Goal: Task Accomplishment & Management: Complete application form

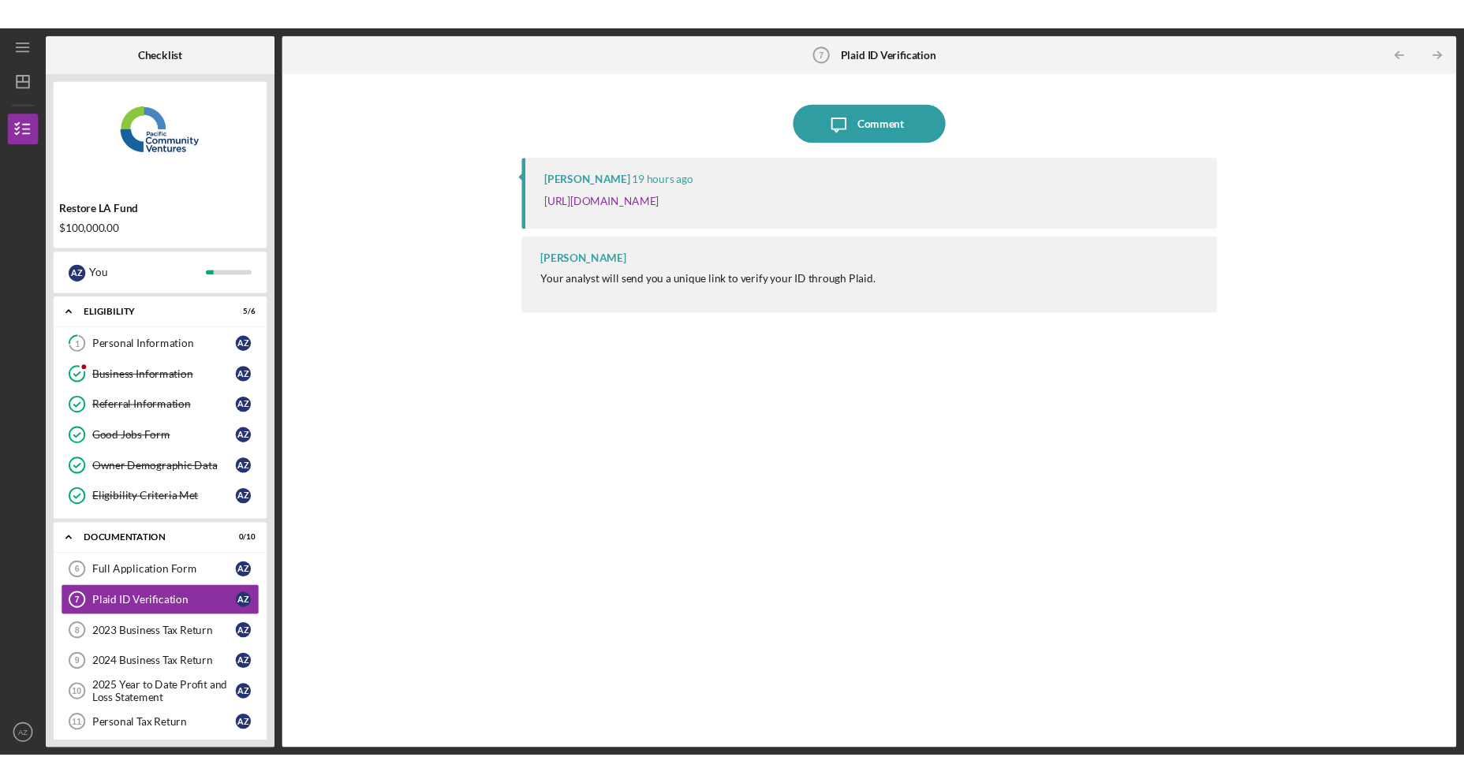
scroll to position [55, 0]
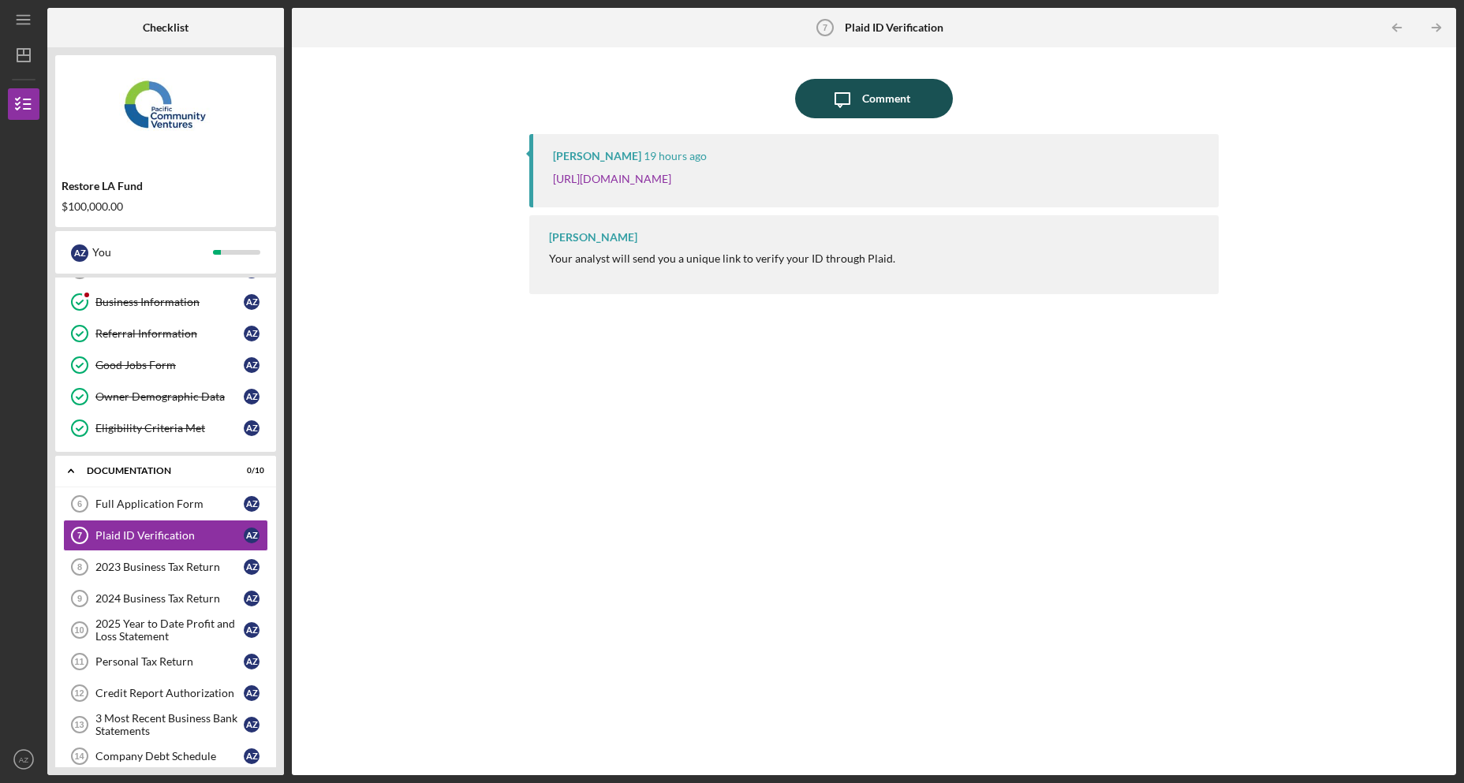
click at [914, 93] on button "Icon/Message Comment" at bounding box center [874, 98] width 158 height 39
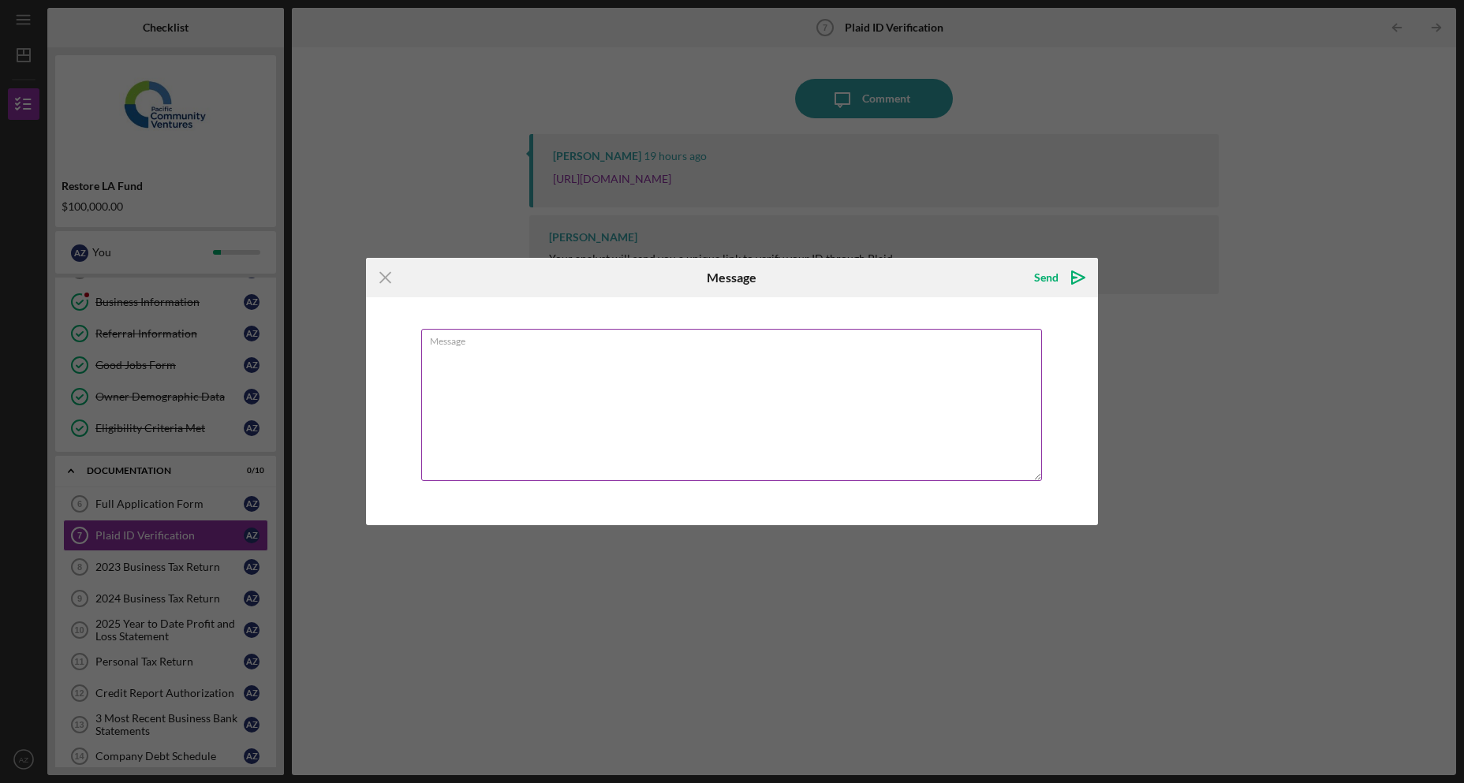
type textarea "H"
type textarea "G"
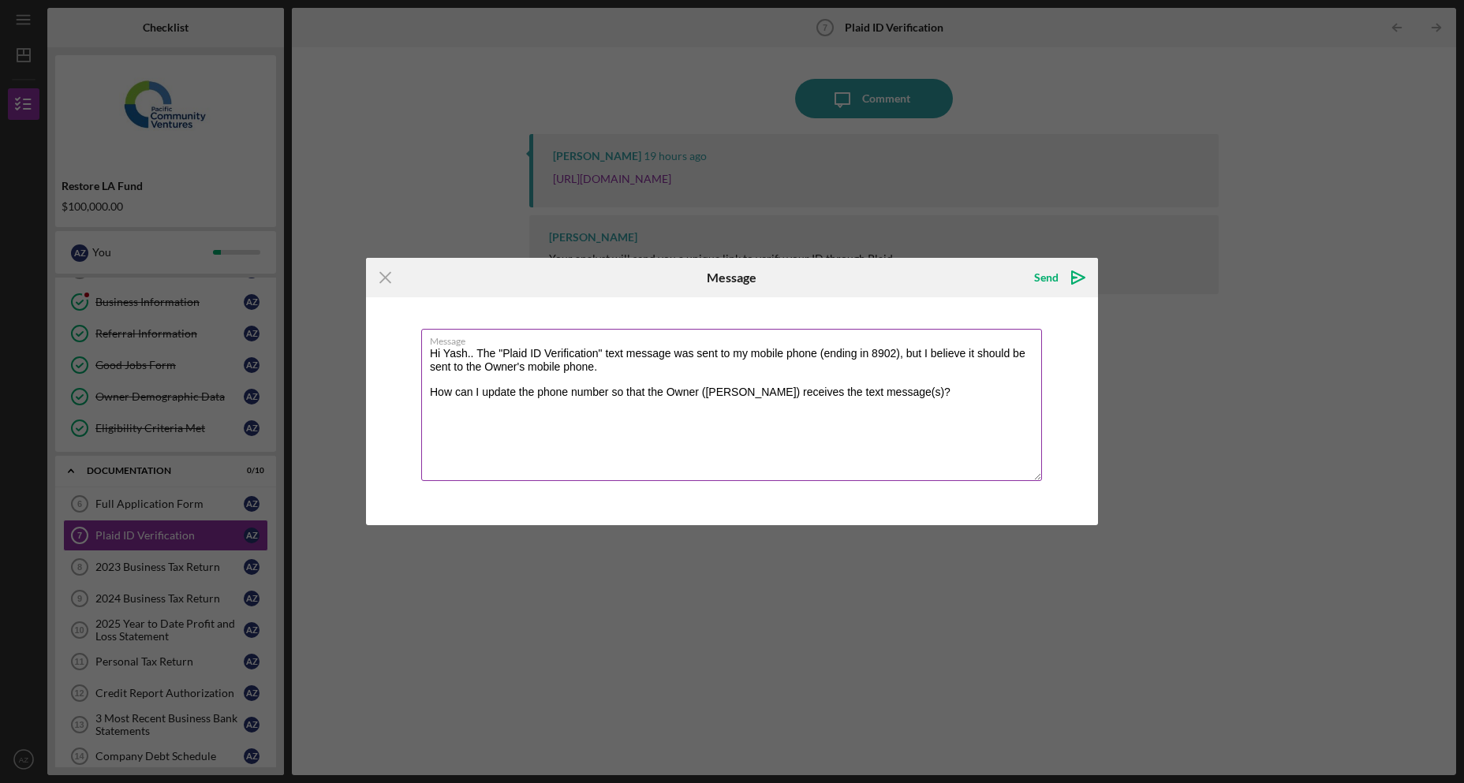
click at [719, 391] on textarea "Hi Yash.. The "Plaid ID Verification" text message was sent to my mobile phone …" at bounding box center [731, 405] width 621 height 152
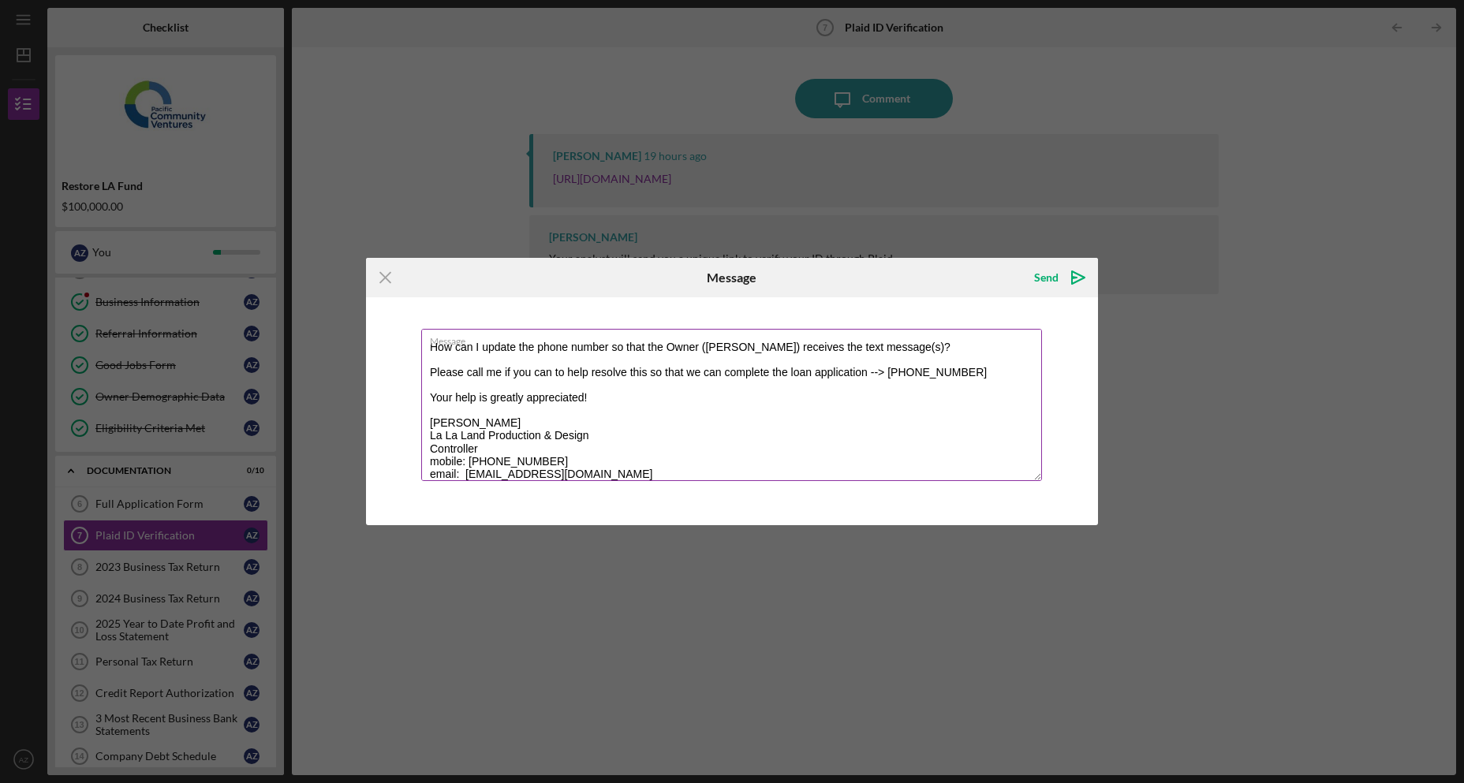
scroll to position [17, 0]
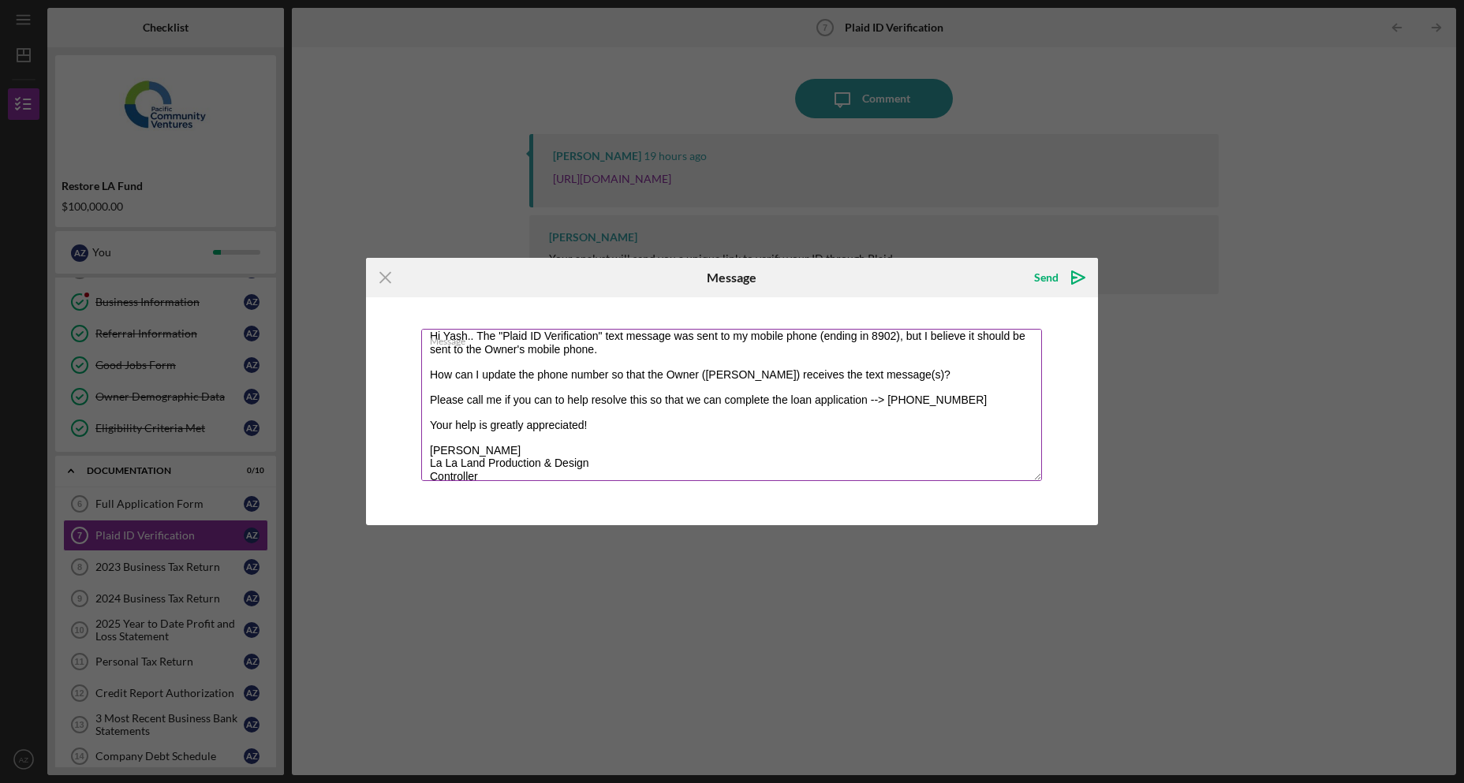
click at [661, 391] on textarea "Hi Yash.. The "Plaid ID Verification" text message was sent to my mobile phone …" at bounding box center [731, 405] width 621 height 152
click at [482, 330] on label "Message" at bounding box center [736, 338] width 612 height 17
click at [482, 330] on textarea "Hi Yash.. The "Plaid ID Verification" text message was sent to my mobile phone …" at bounding box center [731, 405] width 621 height 152
click at [473, 342] on label "Message" at bounding box center [736, 338] width 612 height 17
click at [473, 342] on textarea "Hi Yash.. The "Plaid ID Verification" text message was sent to my mobile phone …" at bounding box center [731, 405] width 621 height 152
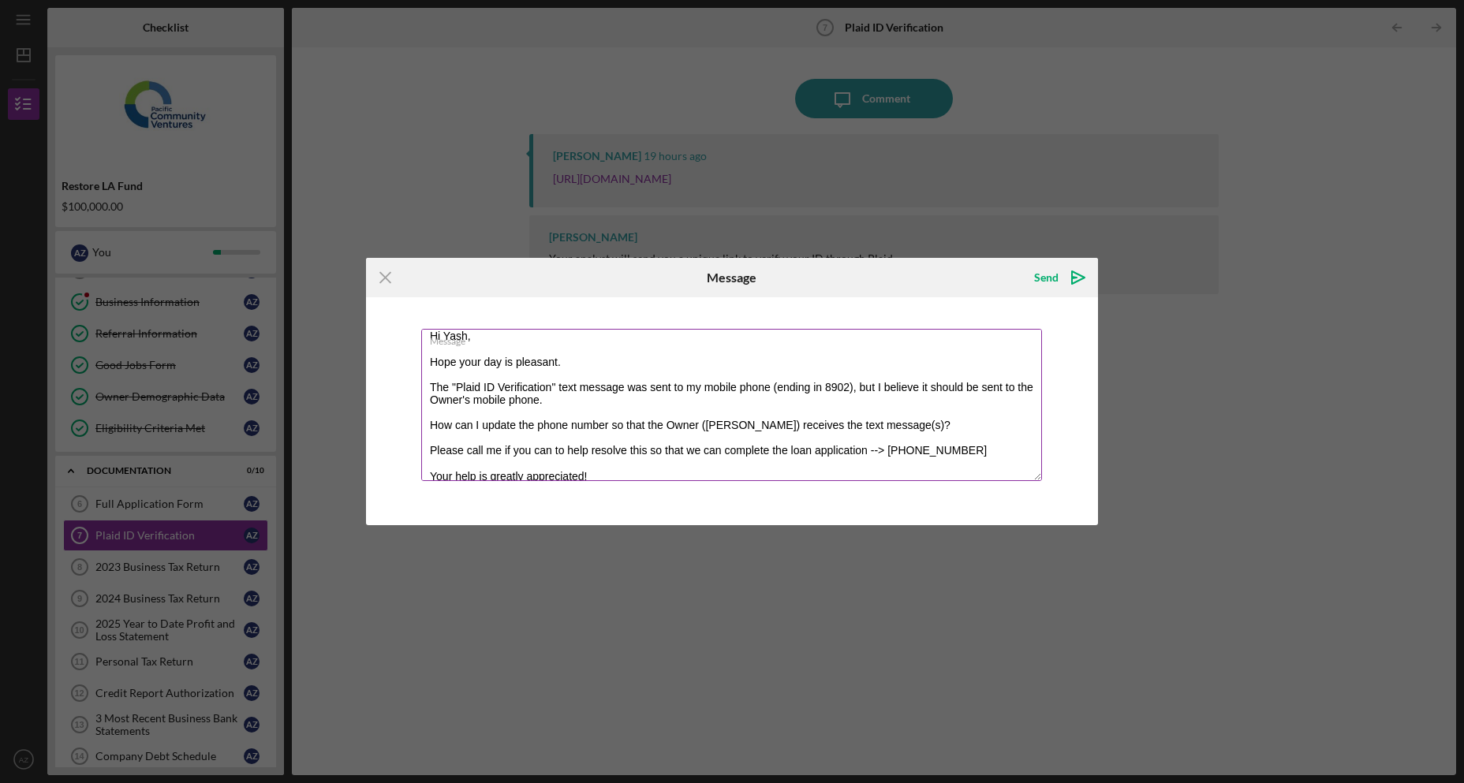
scroll to position [96, 0]
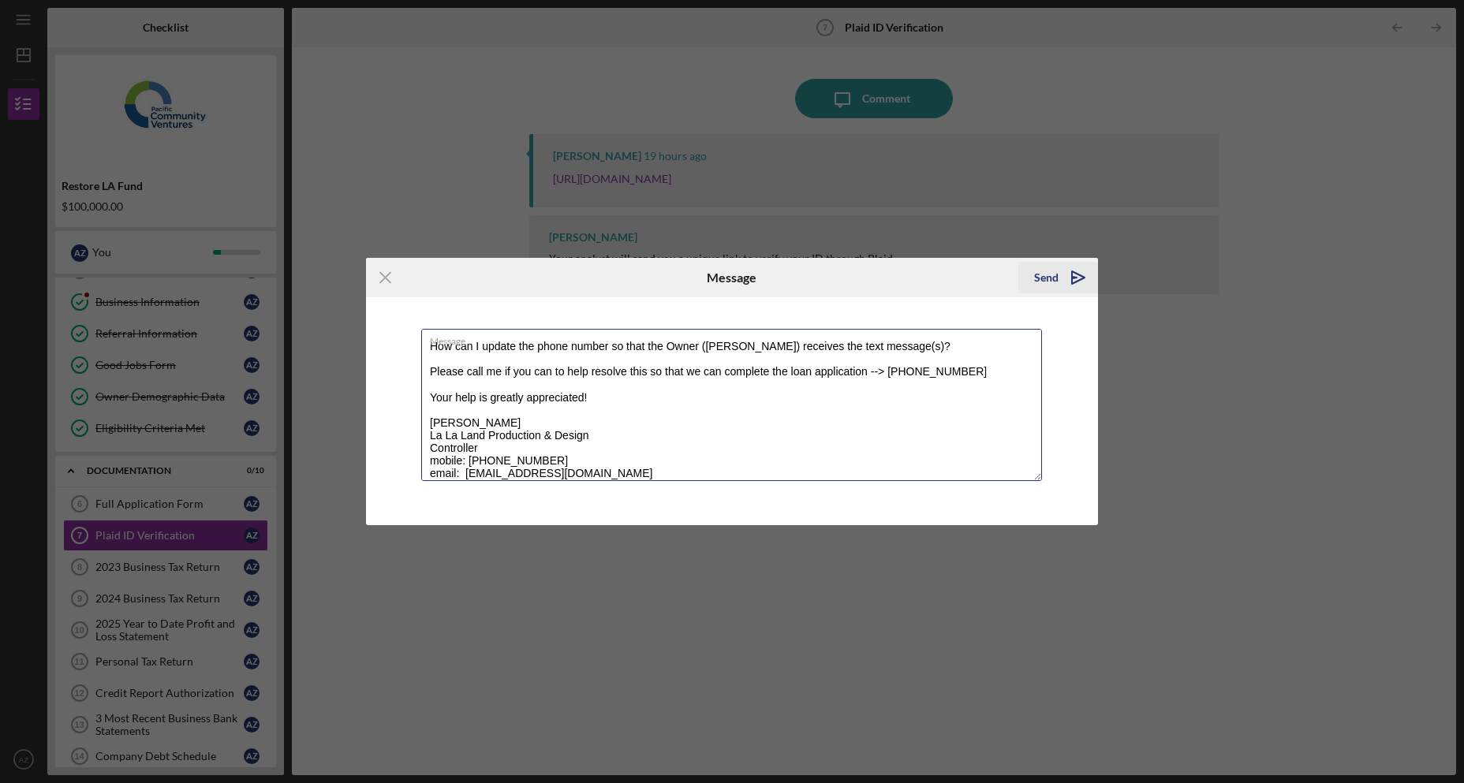
type textarea "Hi Yash, Hope your day is pleasant. The "Plaid ID Verification" text message wa…"
click at [1050, 282] on div "Send" at bounding box center [1046, 278] width 24 height 32
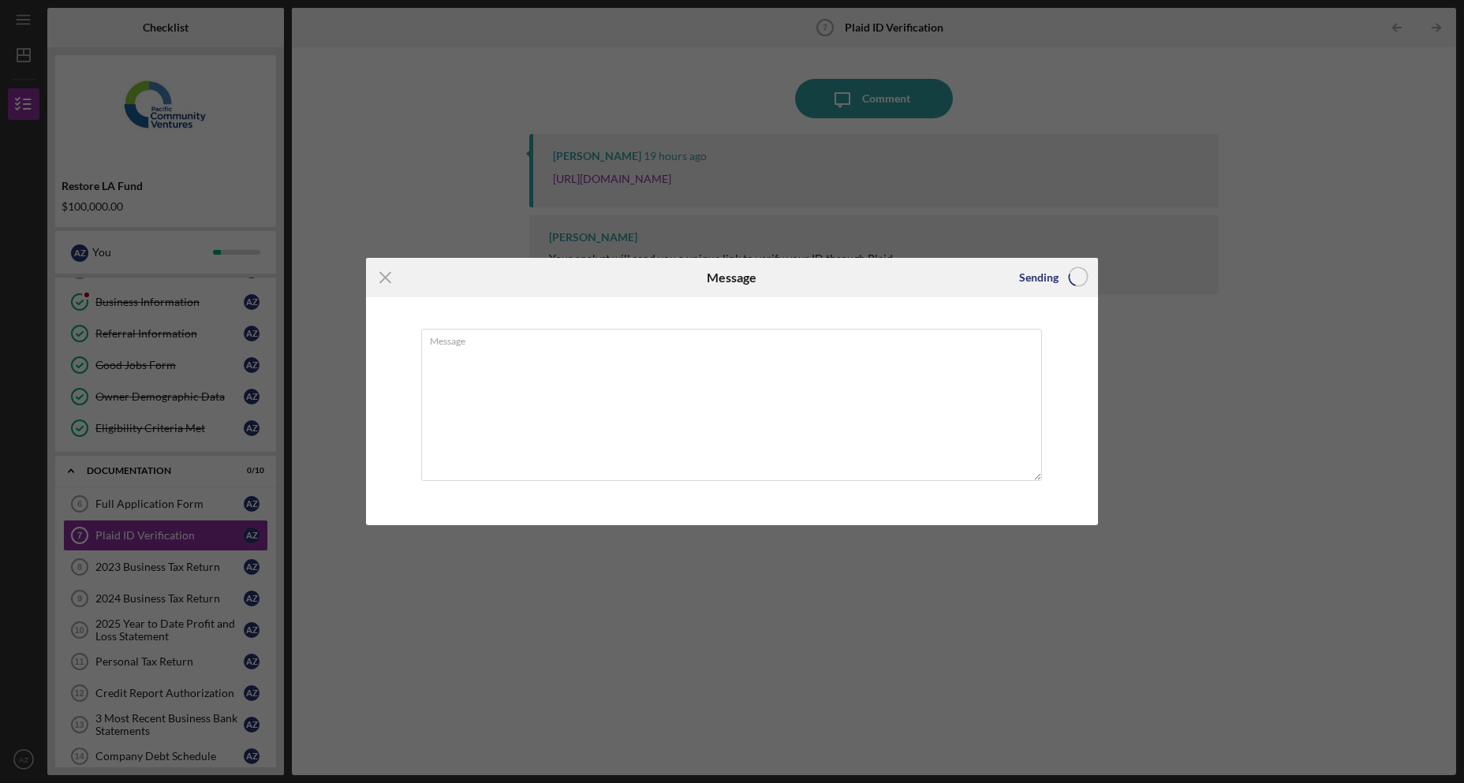
scroll to position [0, 0]
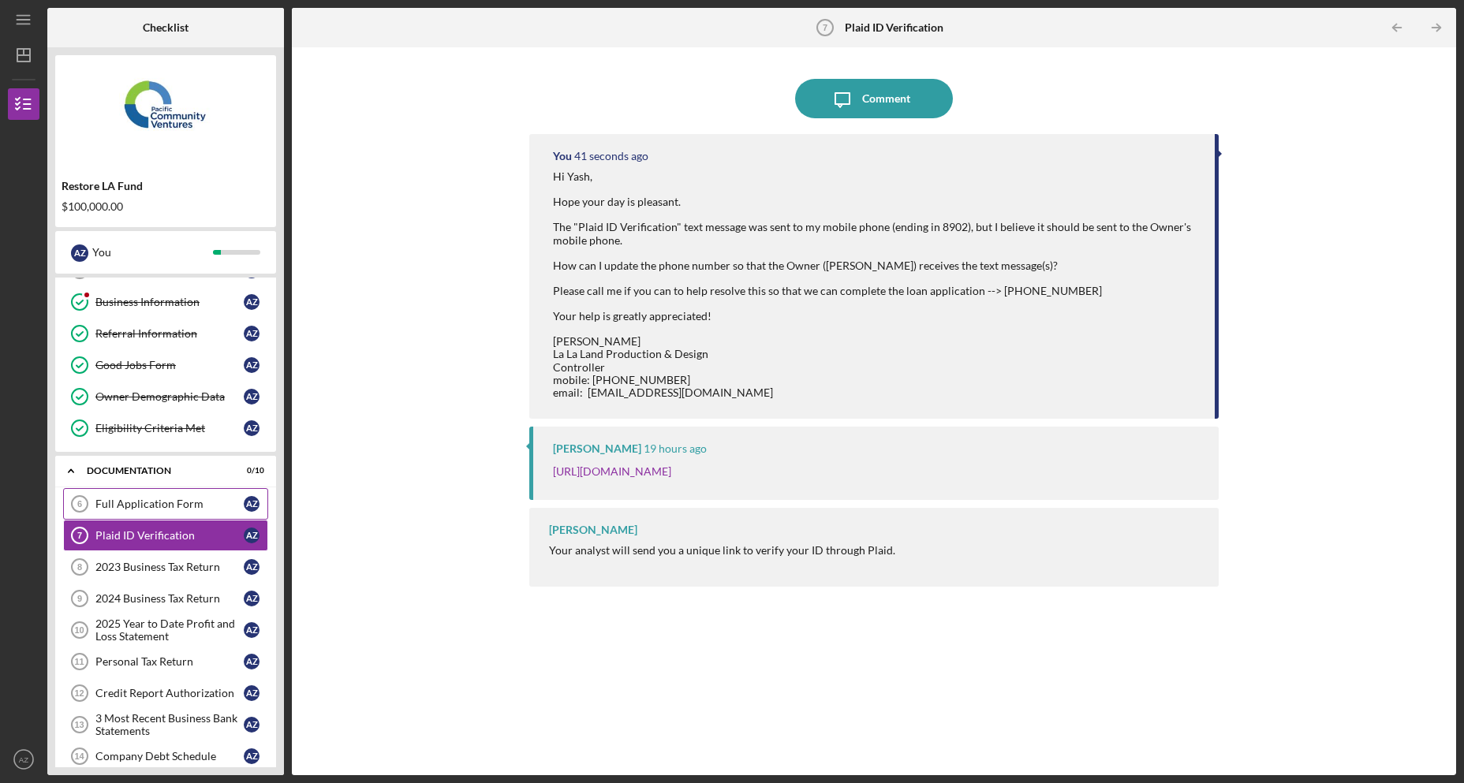
click at [159, 506] on div "Full Application Form" at bounding box center [169, 504] width 148 height 13
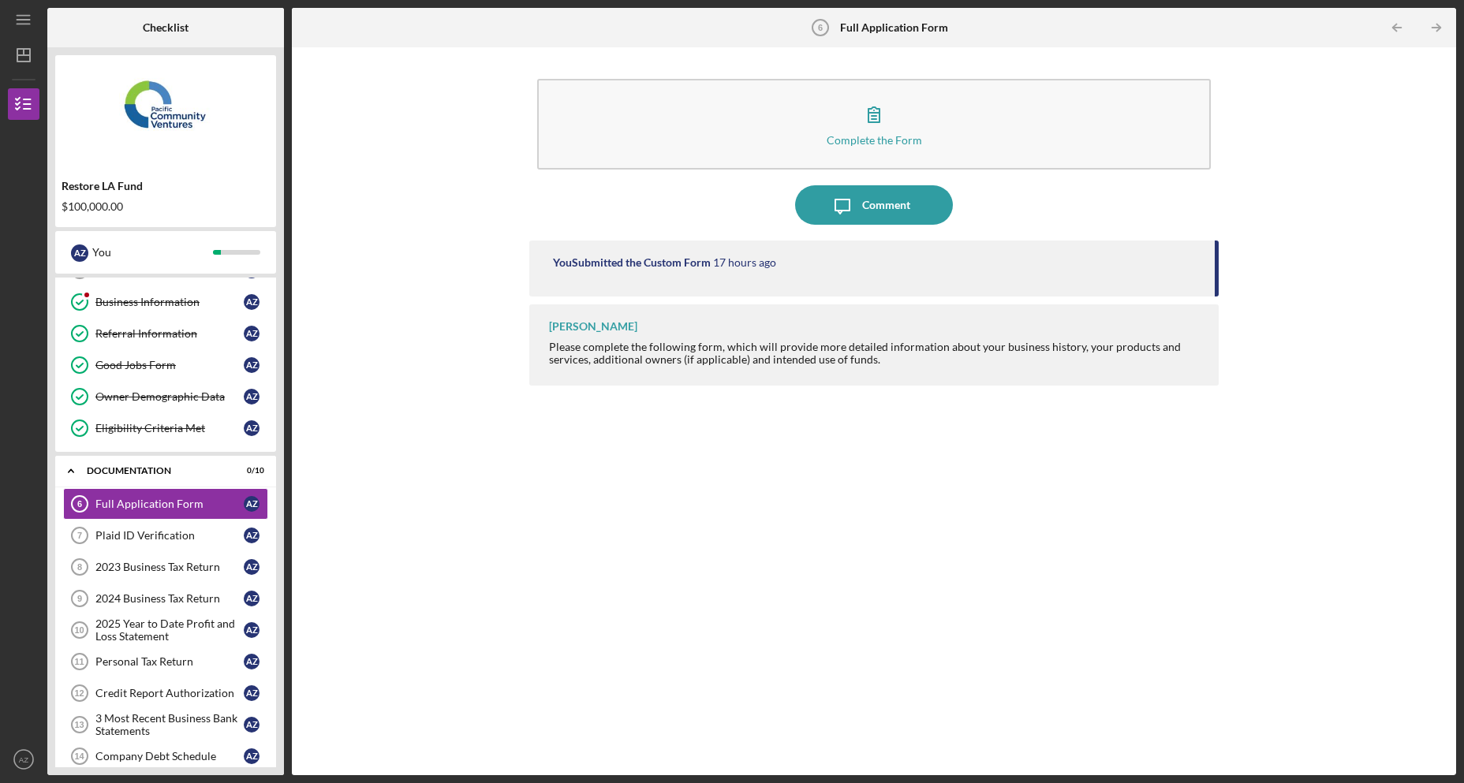
click at [766, 263] on time "17 hours ago" at bounding box center [744, 262] width 63 height 13
click at [154, 530] on div "Plaid ID Verification" at bounding box center [169, 535] width 148 height 13
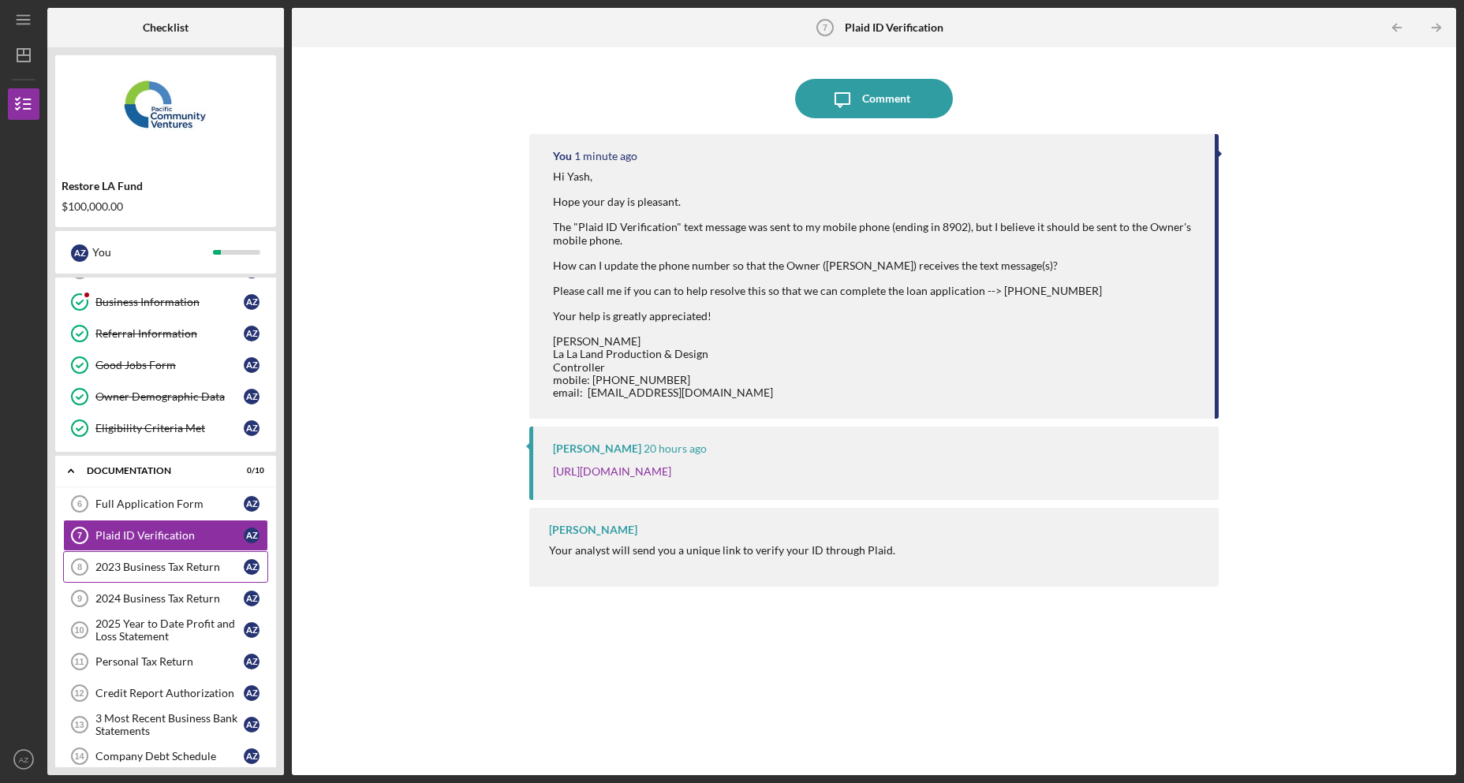
click at [142, 575] on link "2023 Business Tax Return 8 2023 Business Tax Return A Z" at bounding box center [165, 567] width 205 height 32
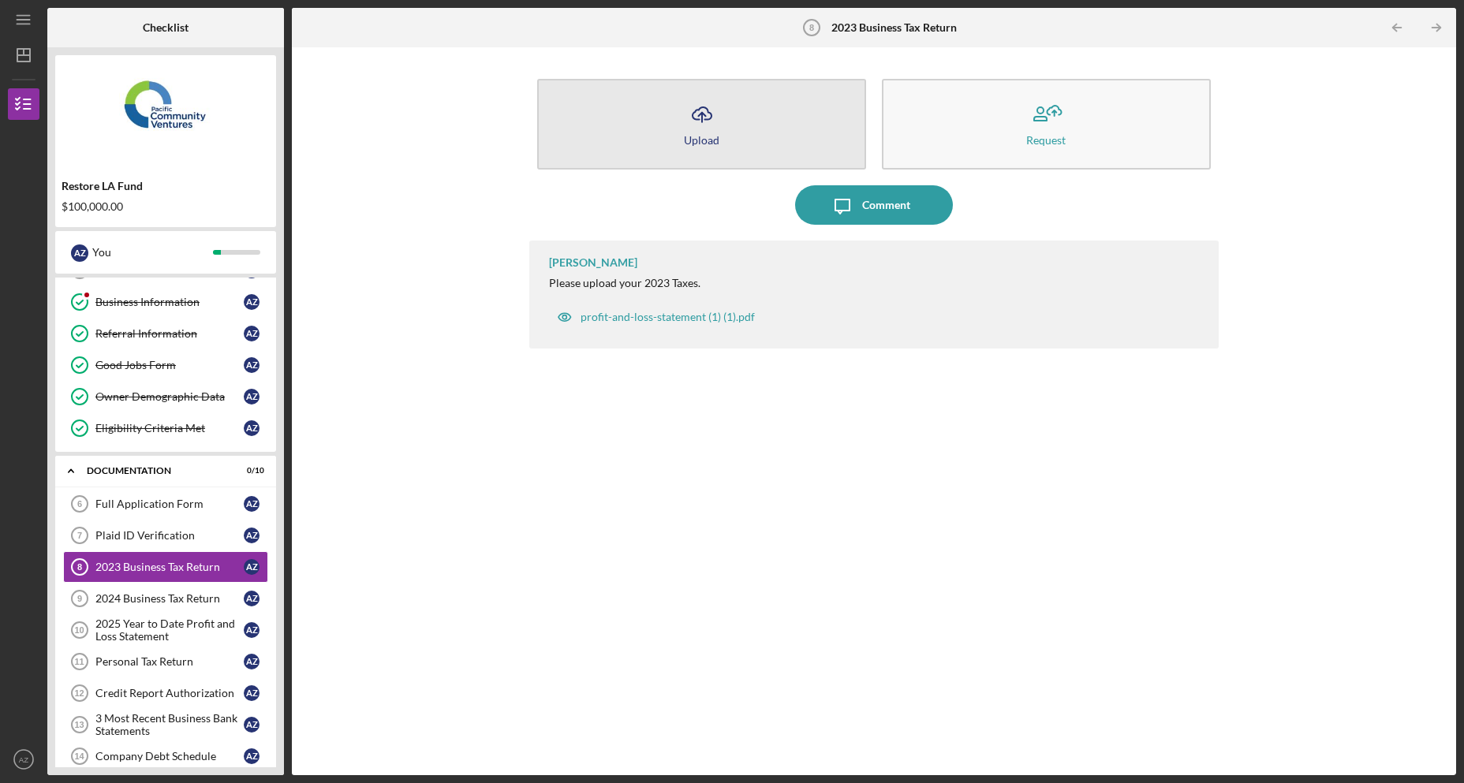
click at [693, 138] on div "Upload" at bounding box center [702, 140] width 36 height 12
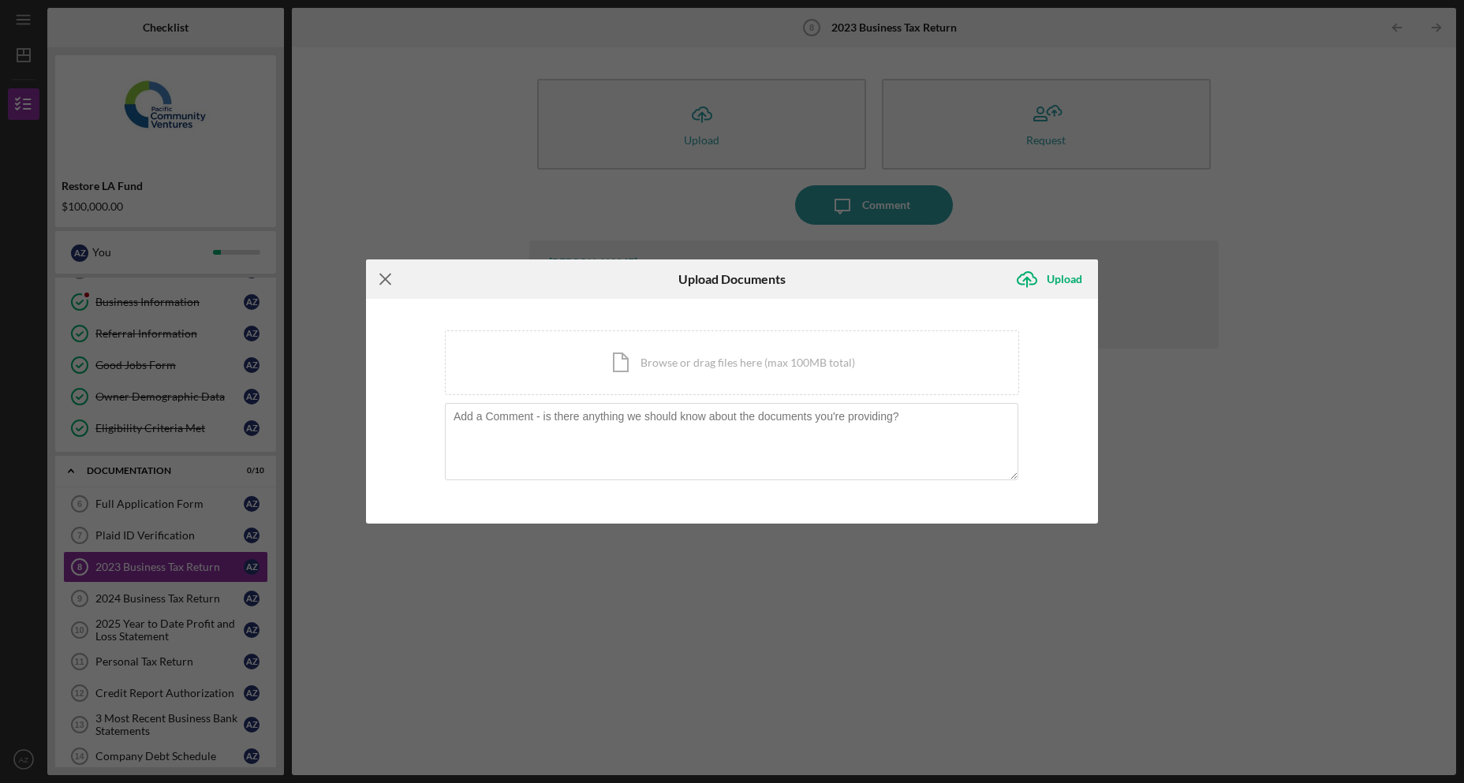
click at [375, 280] on icon "Icon/Menu Close" at bounding box center [385, 279] width 39 height 39
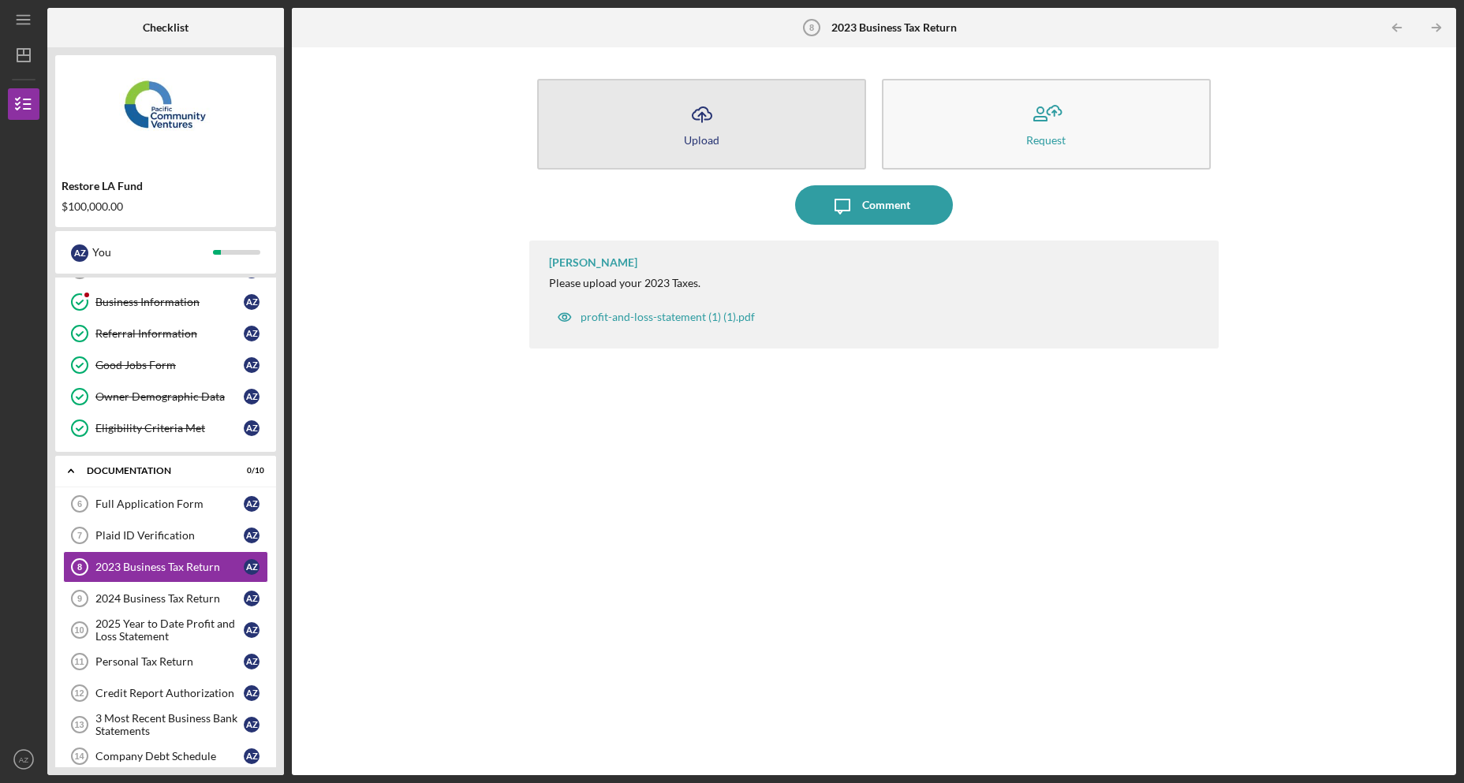
click at [679, 135] on button "Icon/Upload Upload" at bounding box center [701, 124] width 329 height 91
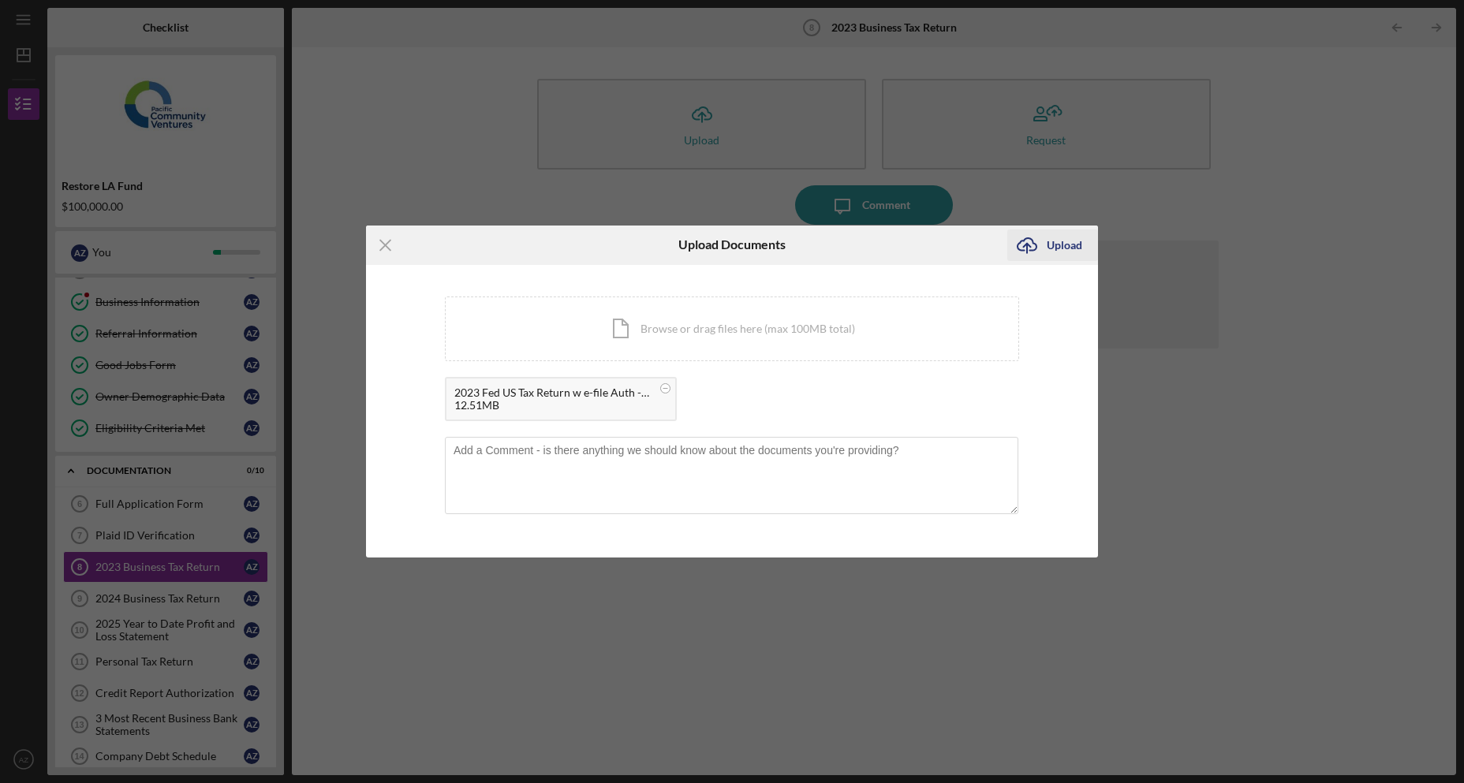
click at [1067, 248] on div "Upload" at bounding box center [1065, 246] width 36 height 32
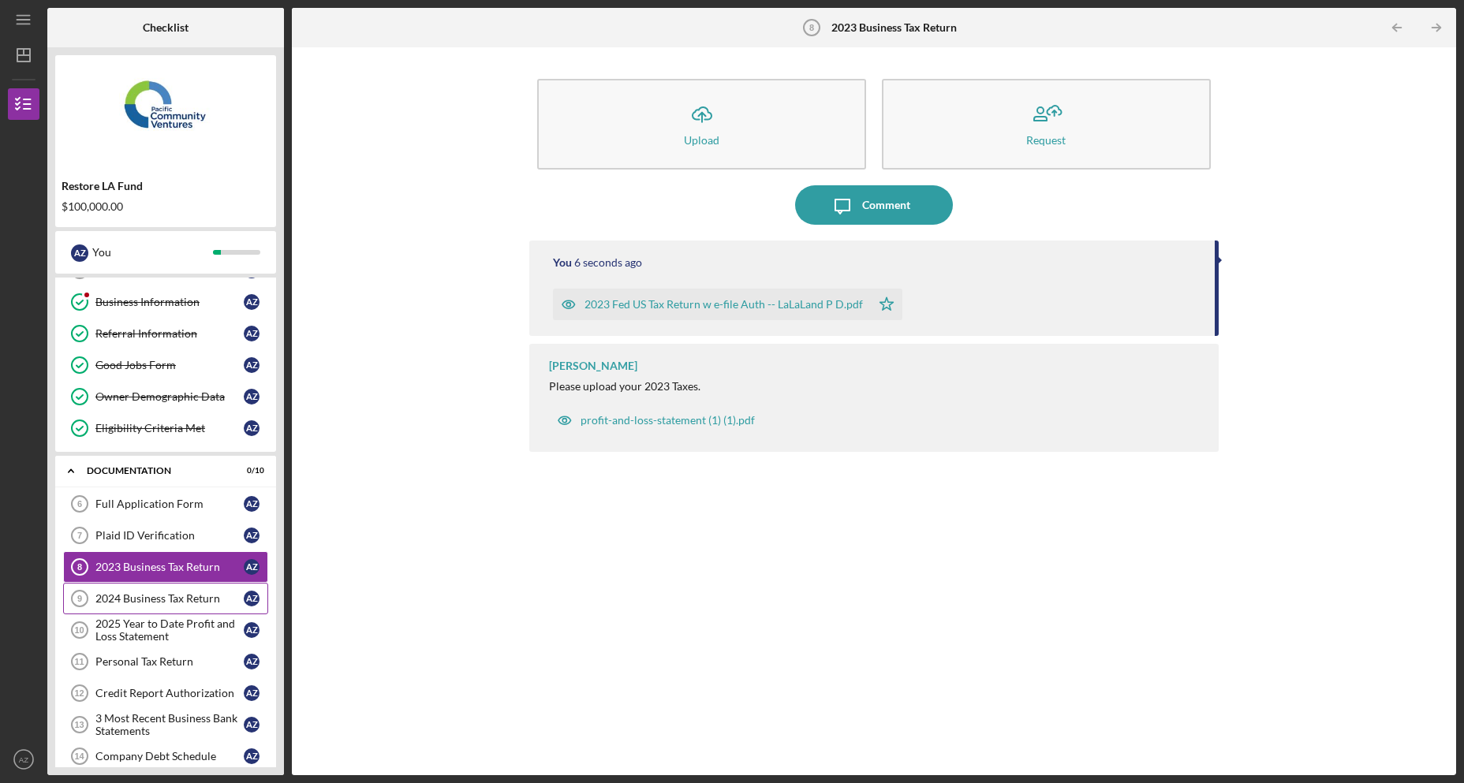
click at [197, 596] on div "2024 Business Tax Return" at bounding box center [169, 598] width 148 height 13
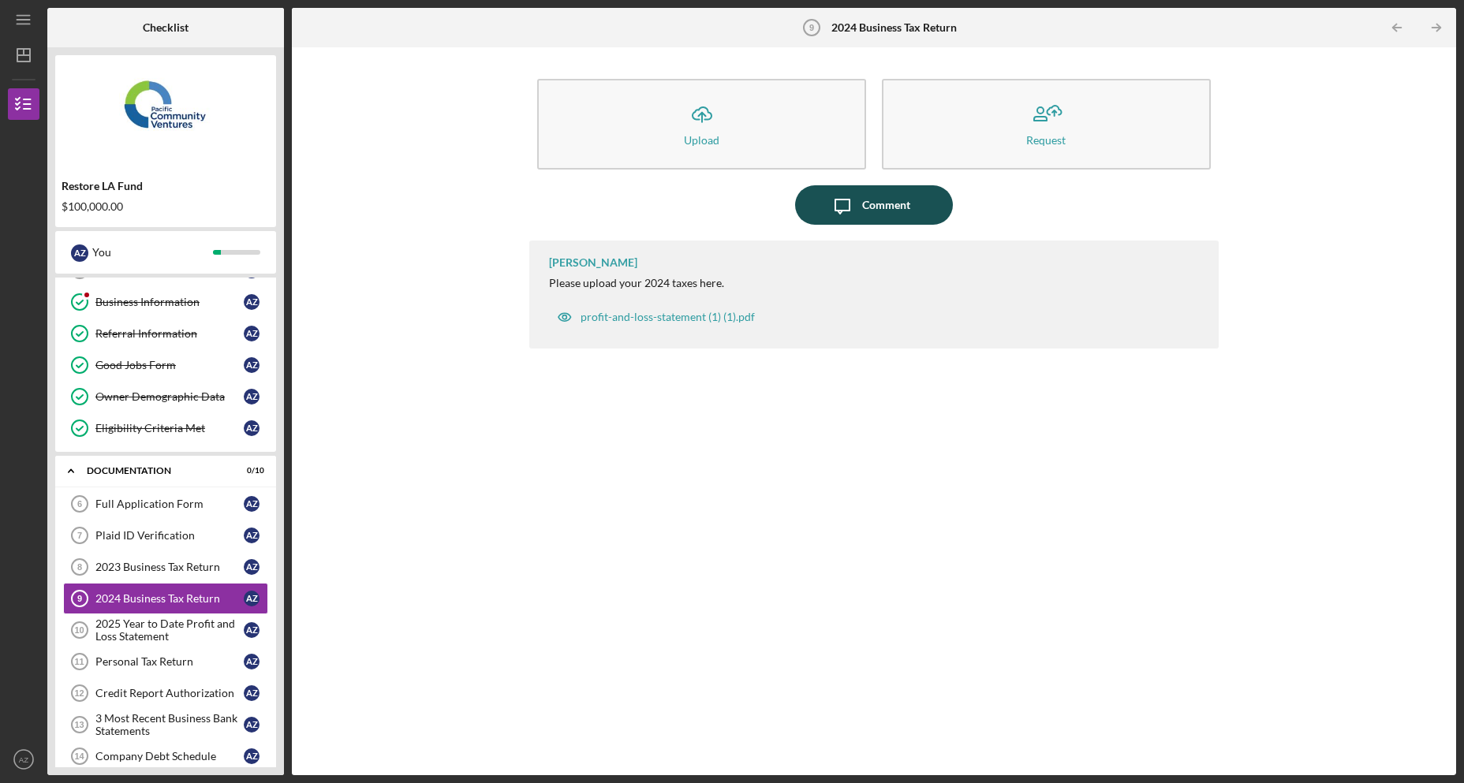
click at [882, 215] on div "Comment" at bounding box center [886, 204] width 48 height 39
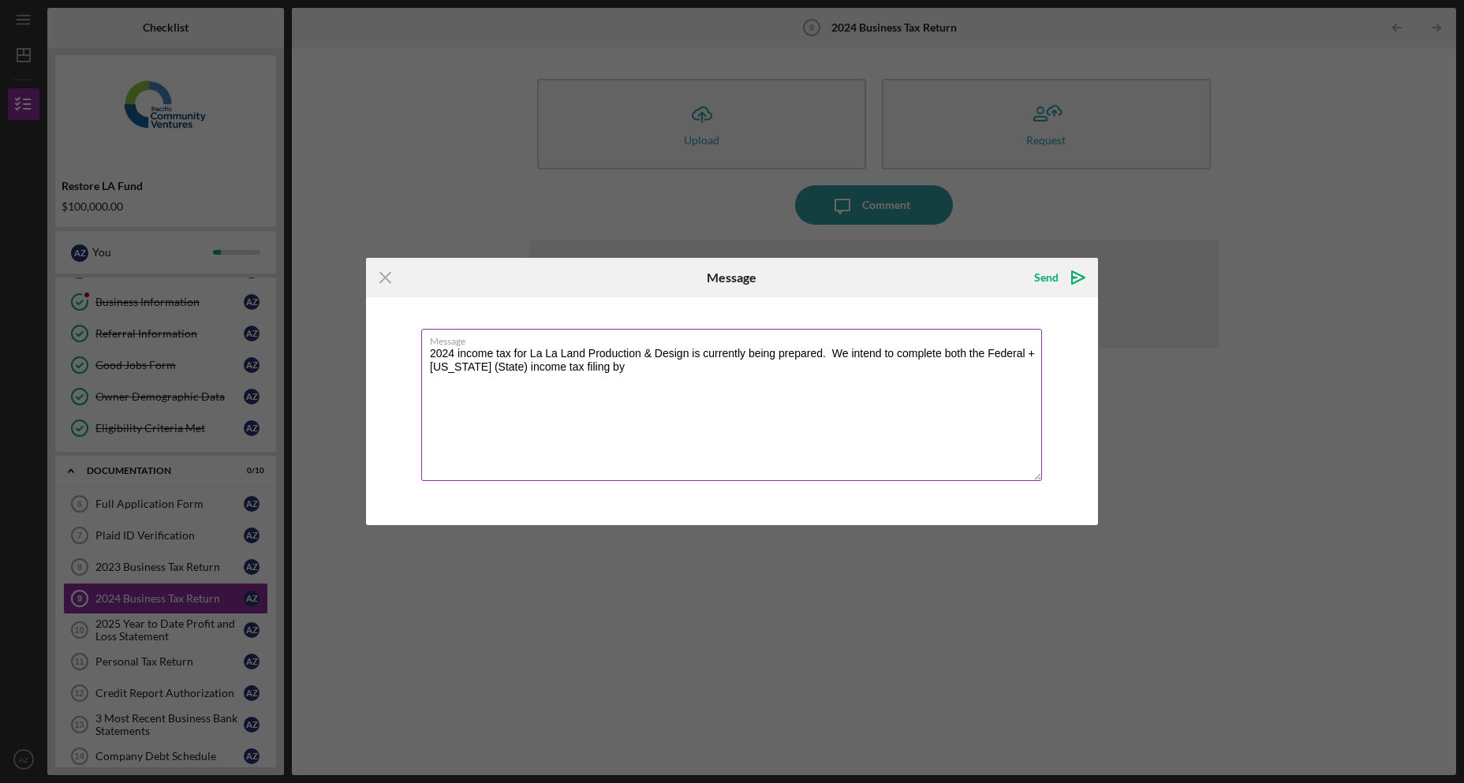
click at [770, 372] on textarea "2024 income tax for La La Land Production & Design is currently being prepared.…" at bounding box center [731, 405] width 621 height 152
click at [611, 371] on textarea "2024 income tax for La La Land Production & Design is currently being prepared.…" at bounding box center [731, 405] width 621 height 152
click at [760, 368] on textarea "2024 income tax for La La Land Production & Design is currently being prepared.…" at bounding box center [731, 405] width 621 height 152
click at [873, 287] on div "Send Icon/icon-invite-send" at bounding box center [976, 277] width 244 height 39
click at [779, 370] on textarea "2024 income tax for La La Land Production & Design is currently being prepared.…" at bounding box center [731, 405] width 621 height 152
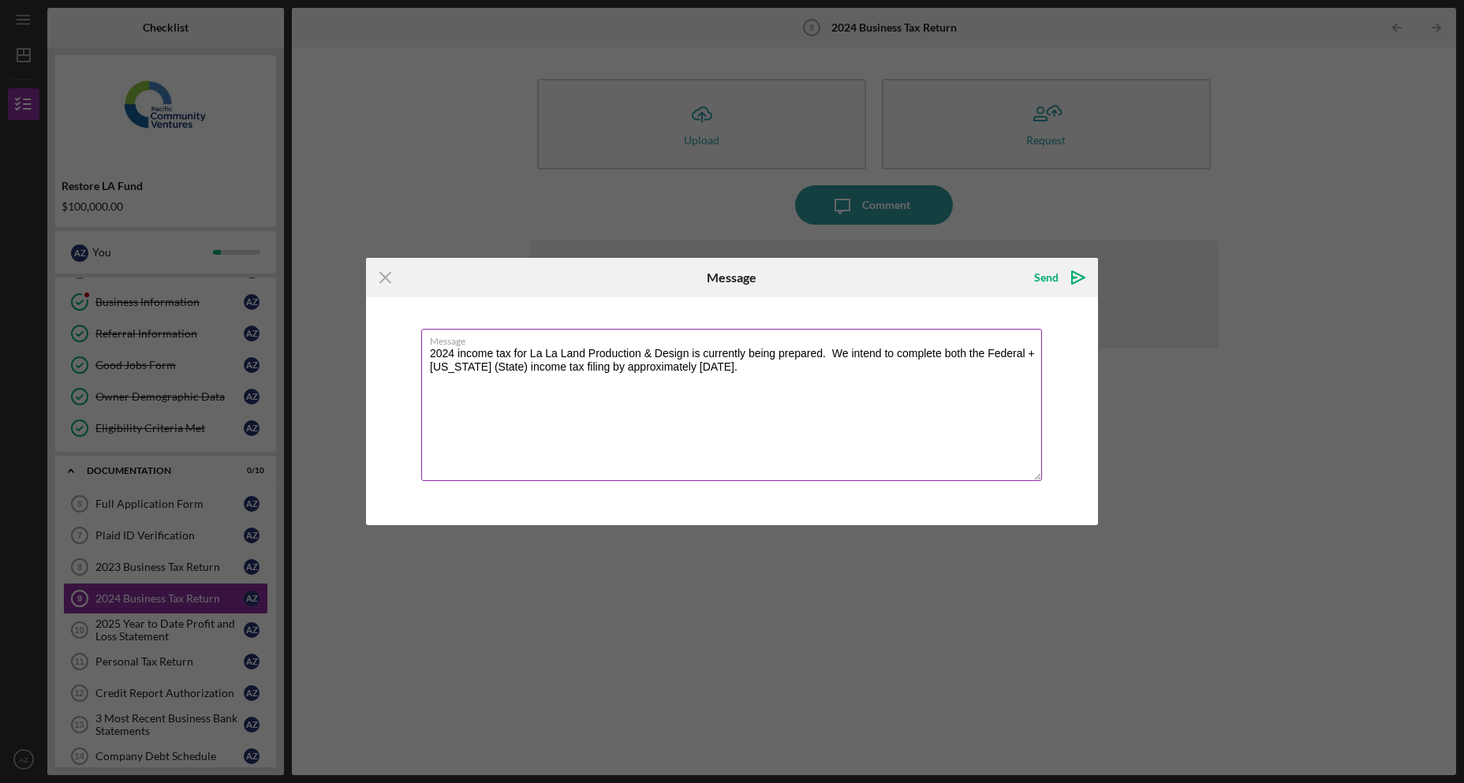
click at [844, 376] on textarea "2024 income tax for La La Land Production & Design is currently being prepared.…" at bounding box center [731, 405] width 621 height 152
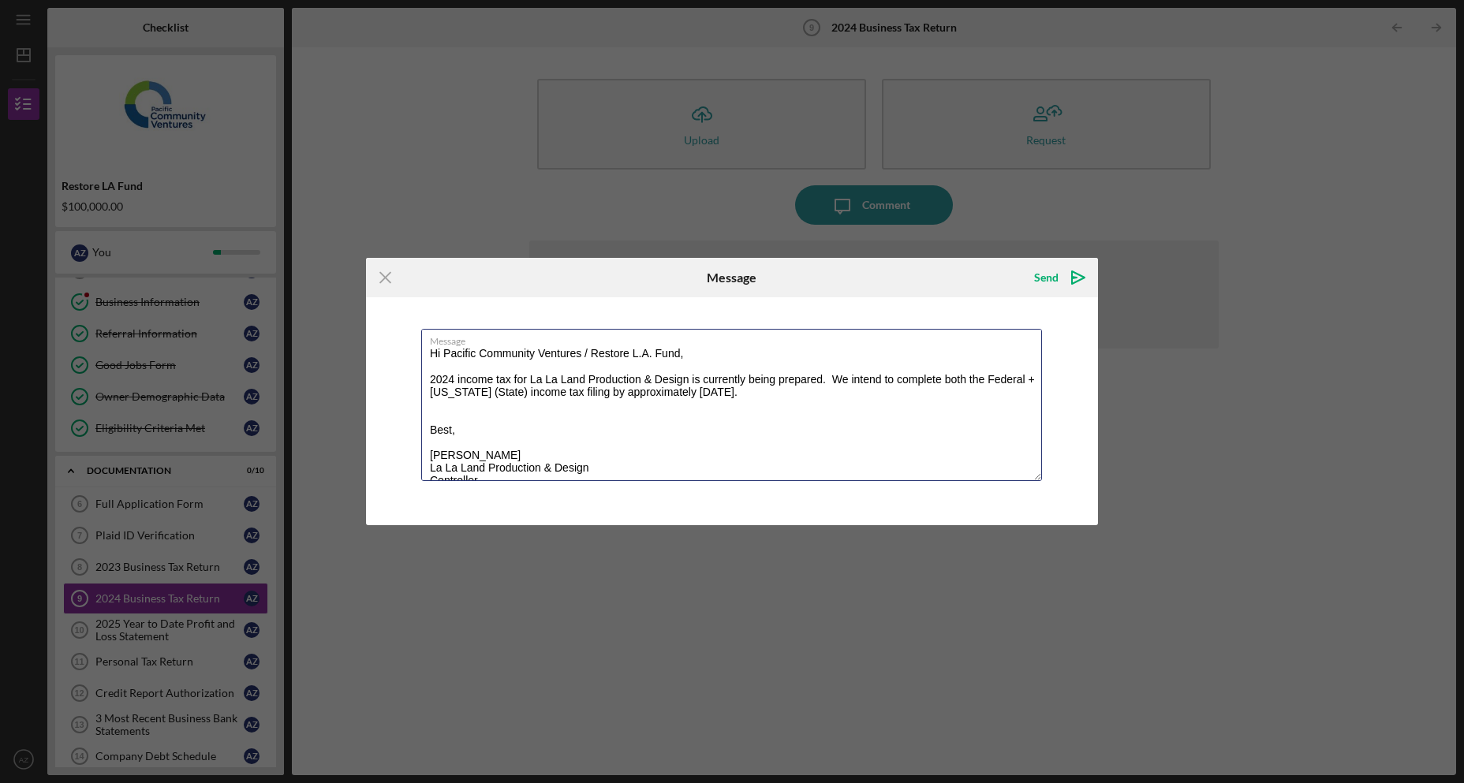
scroll to position [32, 0]
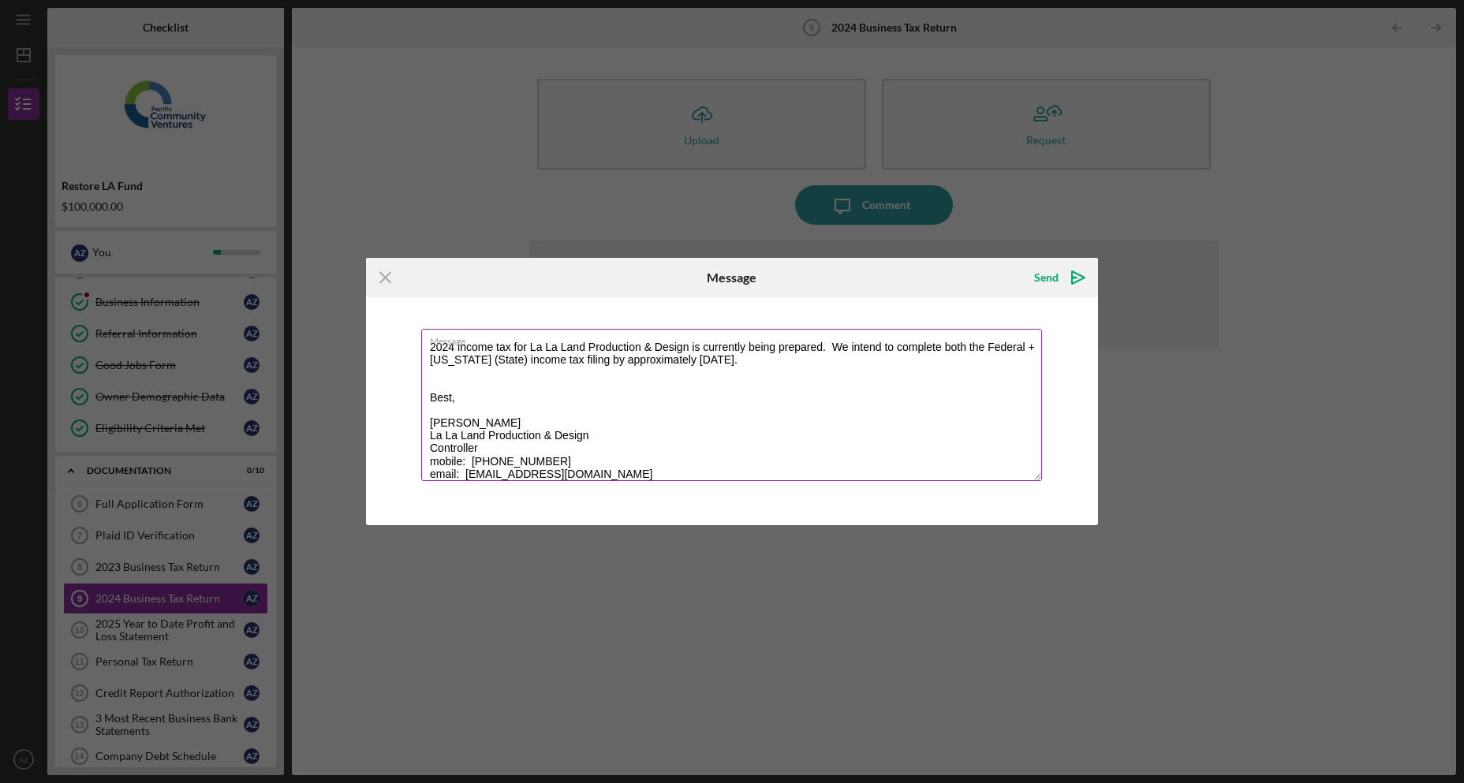
click at [922, 389] on textarea "Hi Pacific Community Ventures / Restore L.A. Fund, 2024 income tax for La La La…" at bounding box center [731, 405] width 621 height 152
type textarea "Hi Pacific Community Ventures / Restore L.A. Fund, 2024 income tax for La La La…"
click at [1049, 283] on div "Send" at bounding box center [1046, 278] width 24 height 32
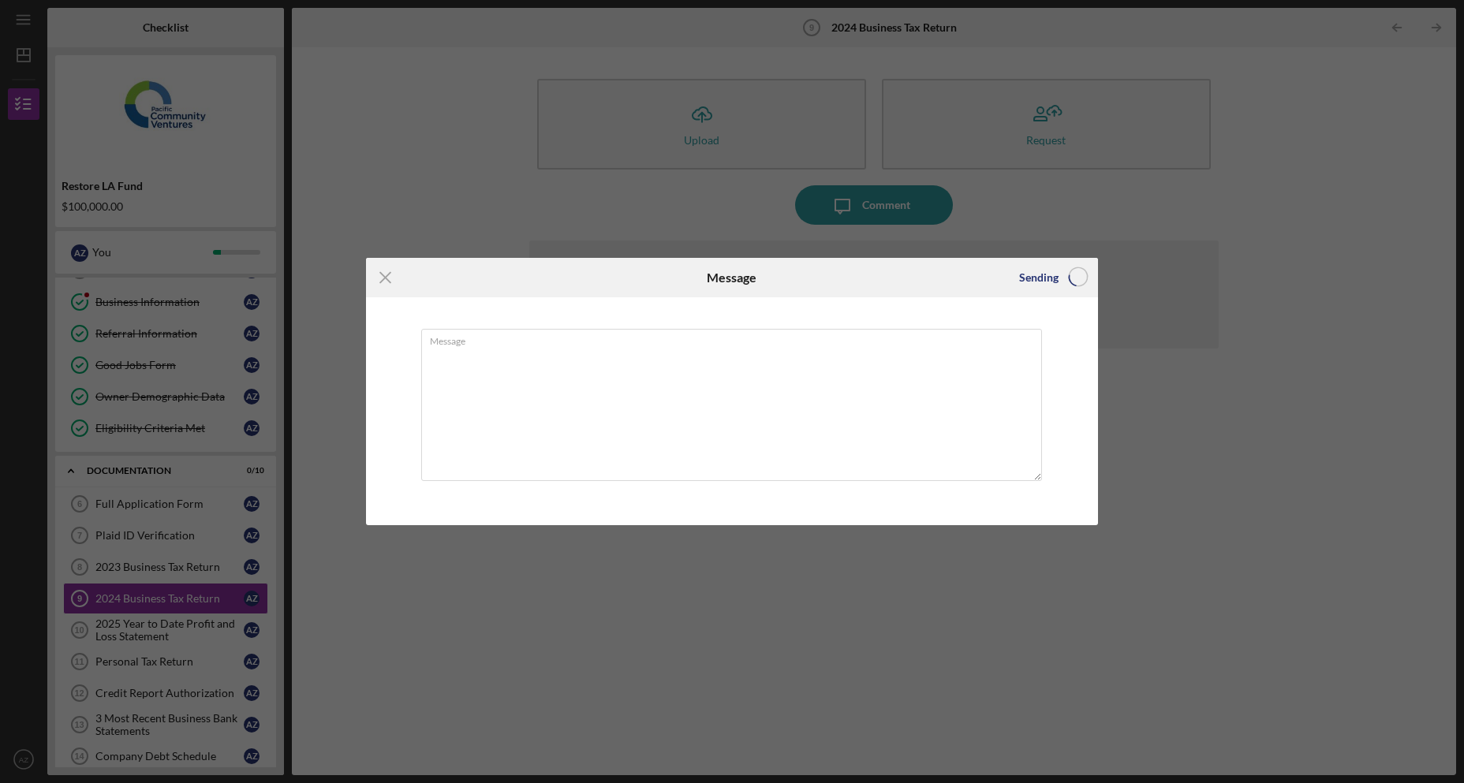
scroll to position [0, 0]
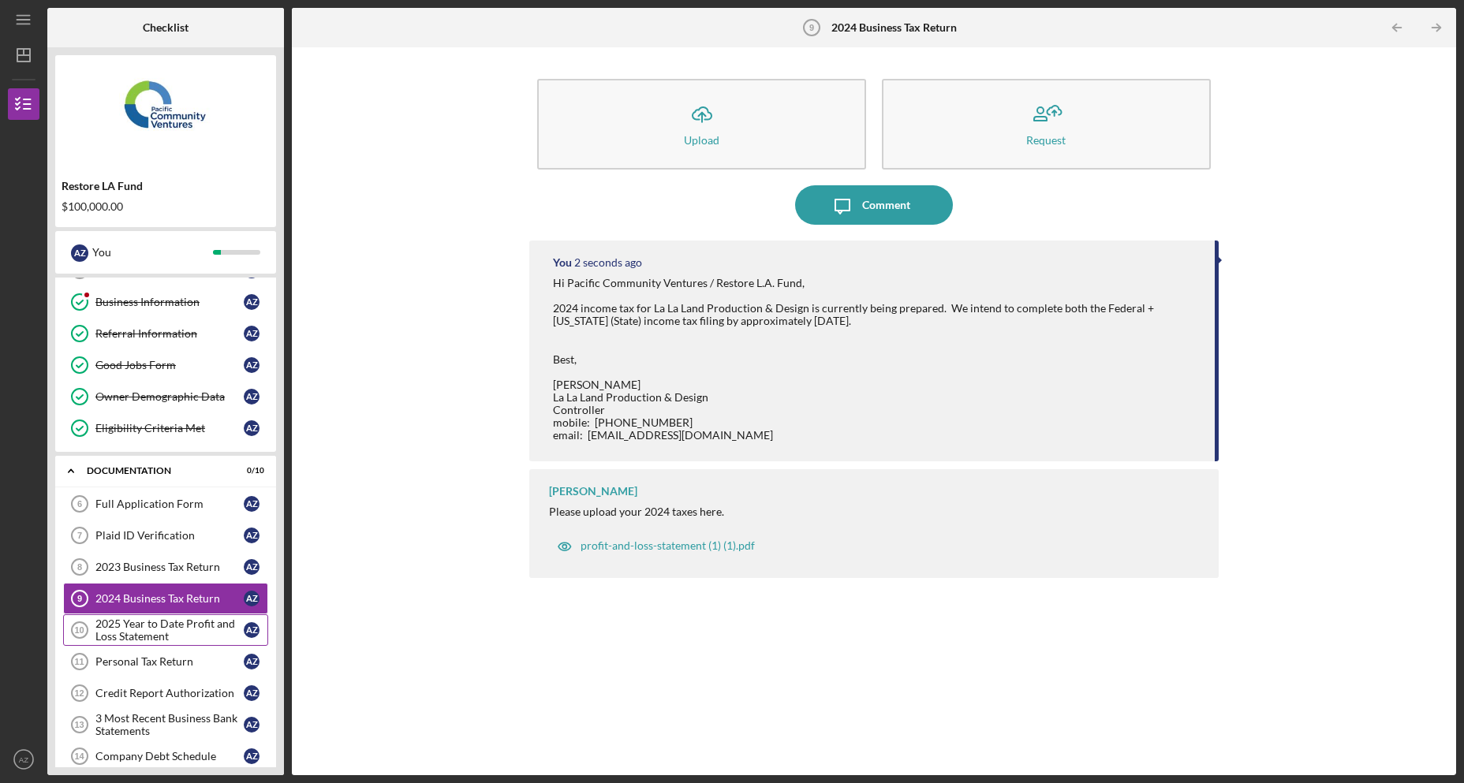
click at [140, 637] on div "2025 Year to Date Profit and Loss Statement" at bounding box center [169, 630] width 148 height 25
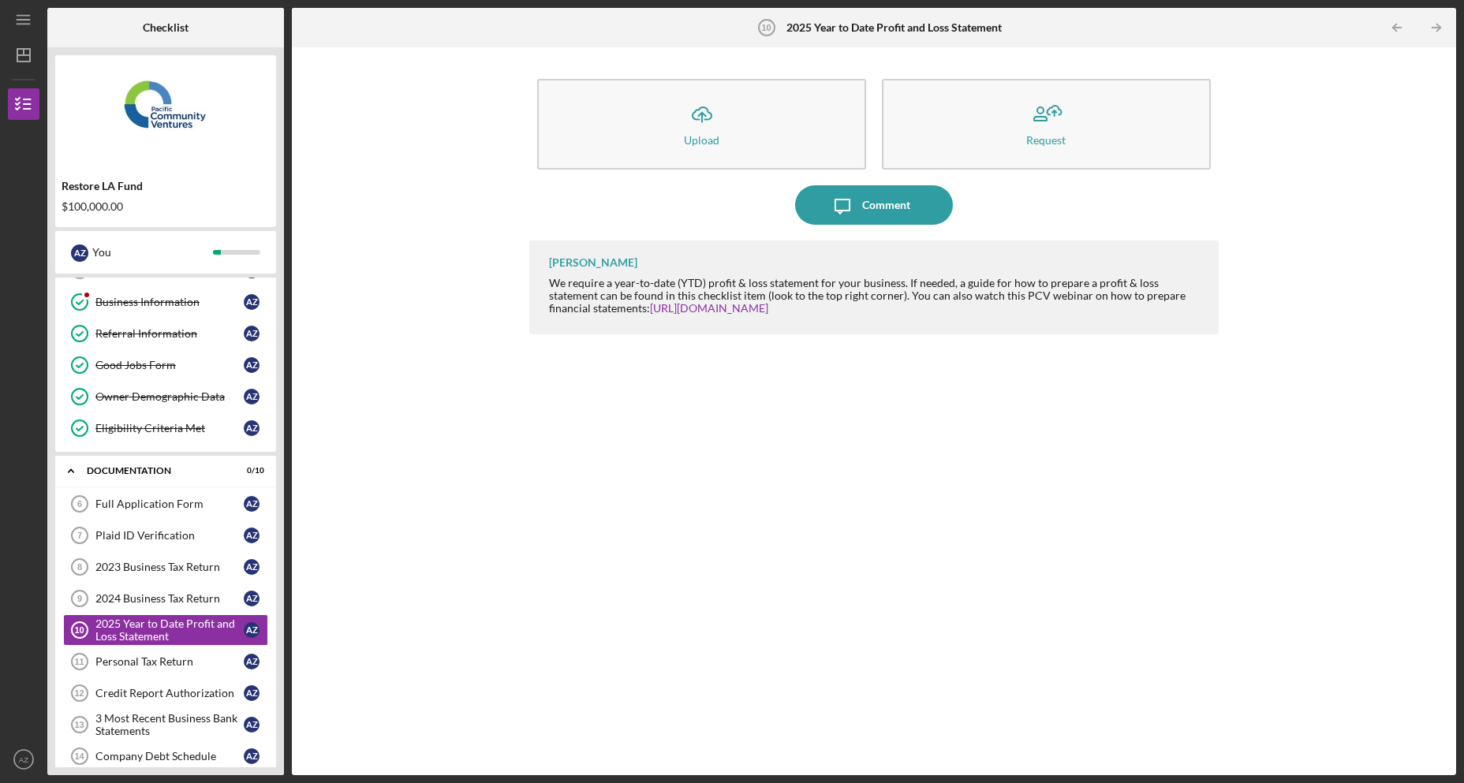
drag, startPoint x: 1177, startPoint y: 517, endPoint x: 962, endPoint y: 340, distance: 278.0
click at [1177, 517] on div "[PERSON_NAME] We require a year-to-date (YTD) profit & loss statement for your …" at bounding box center [874, 496] width 690 height 511
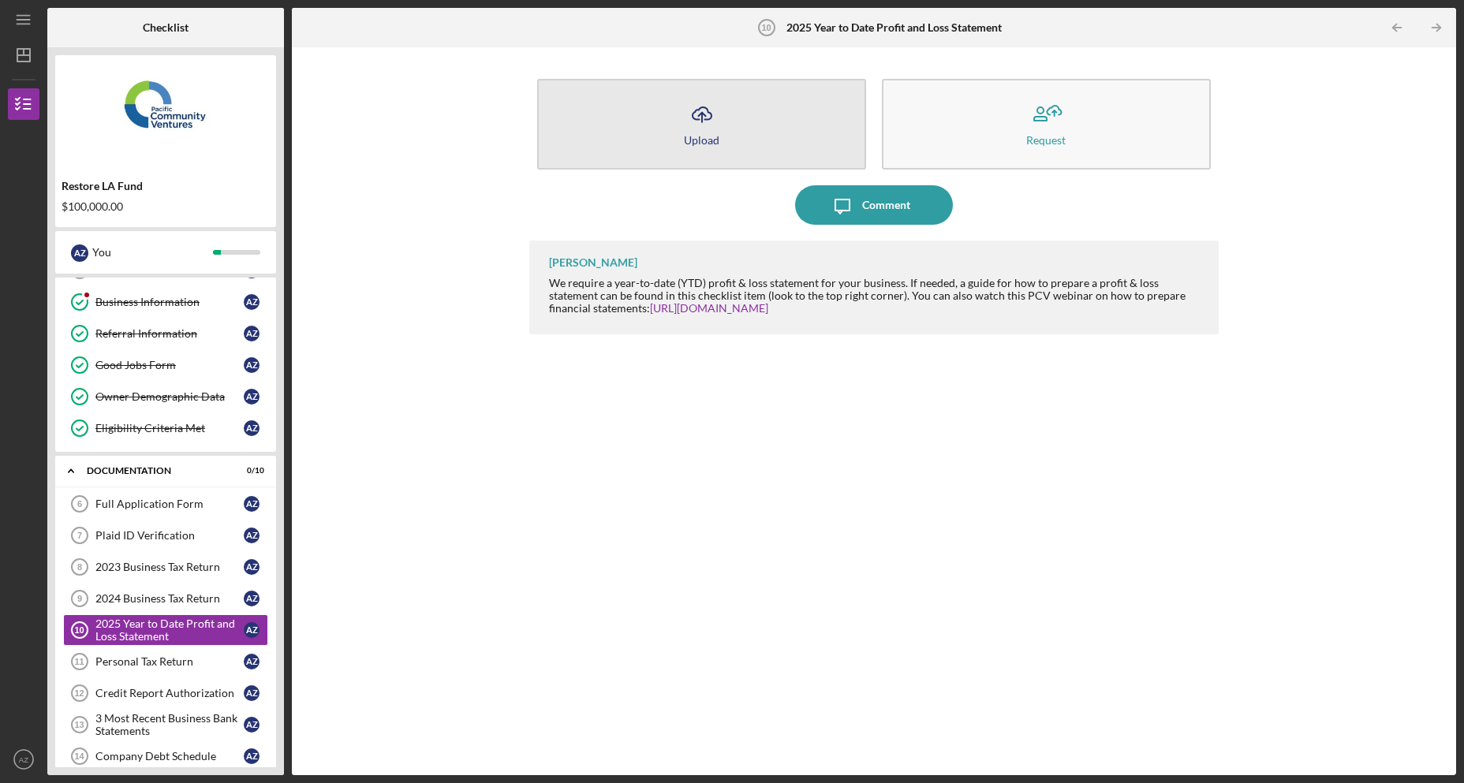
click at [691, 132] on icon "Icon/Upload" at bounding box center [701, 114] width 39 height 39
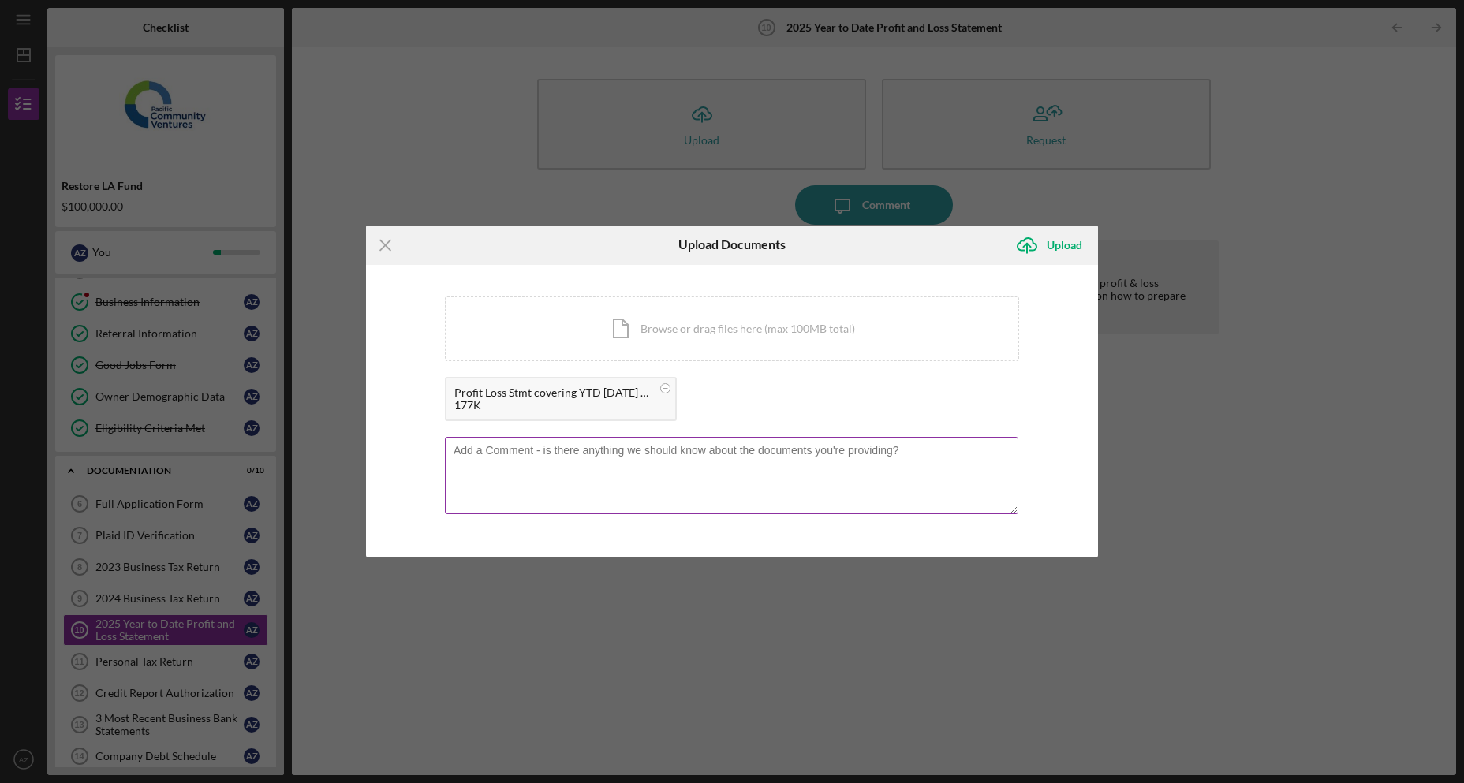
click at [678, 464] on textarea at bounding box center [732, 475] width 574 height 77
paste textarea "Hi Pacific Community Ventures / Restore L.A. Fund, 2024 income tax for La La La…"
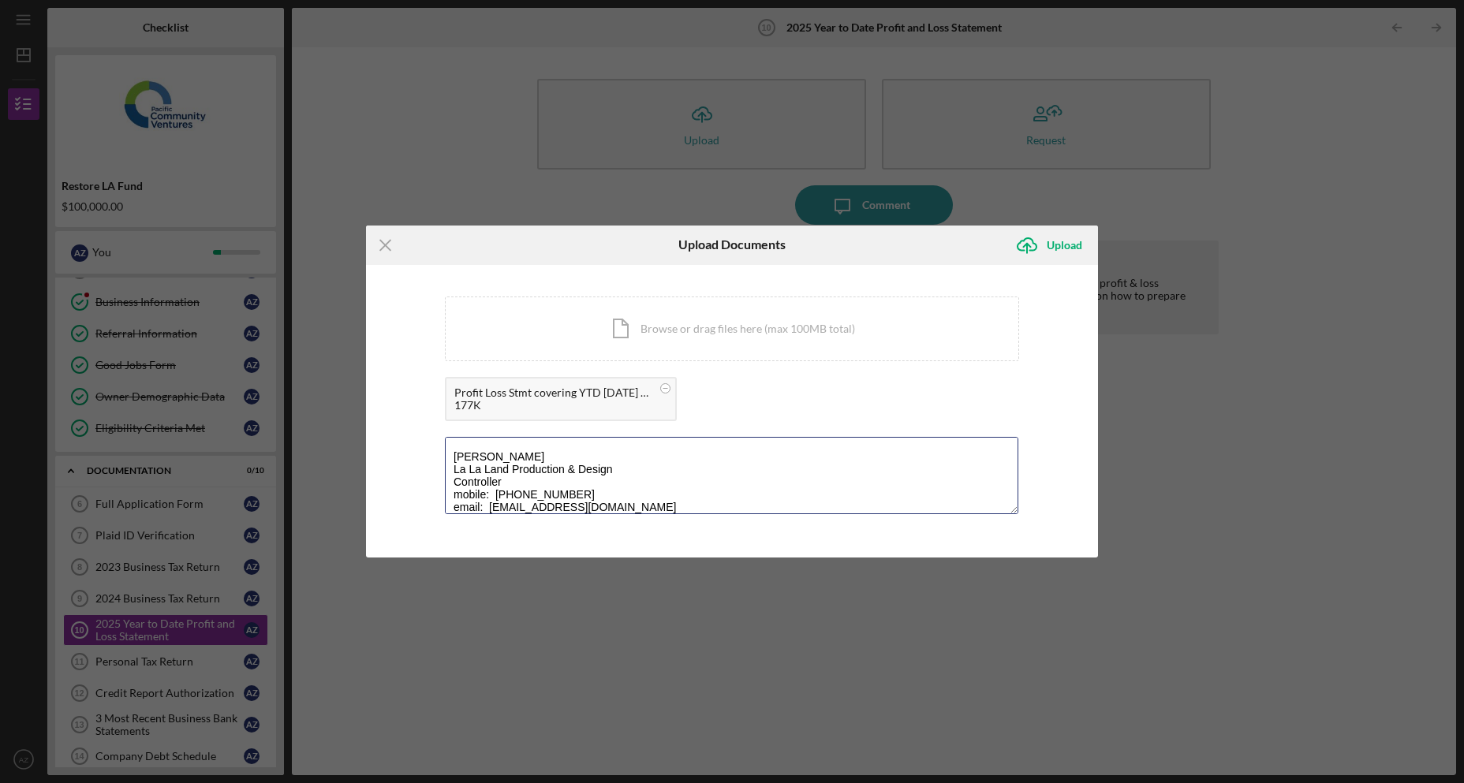
scroll to position [6, 0]
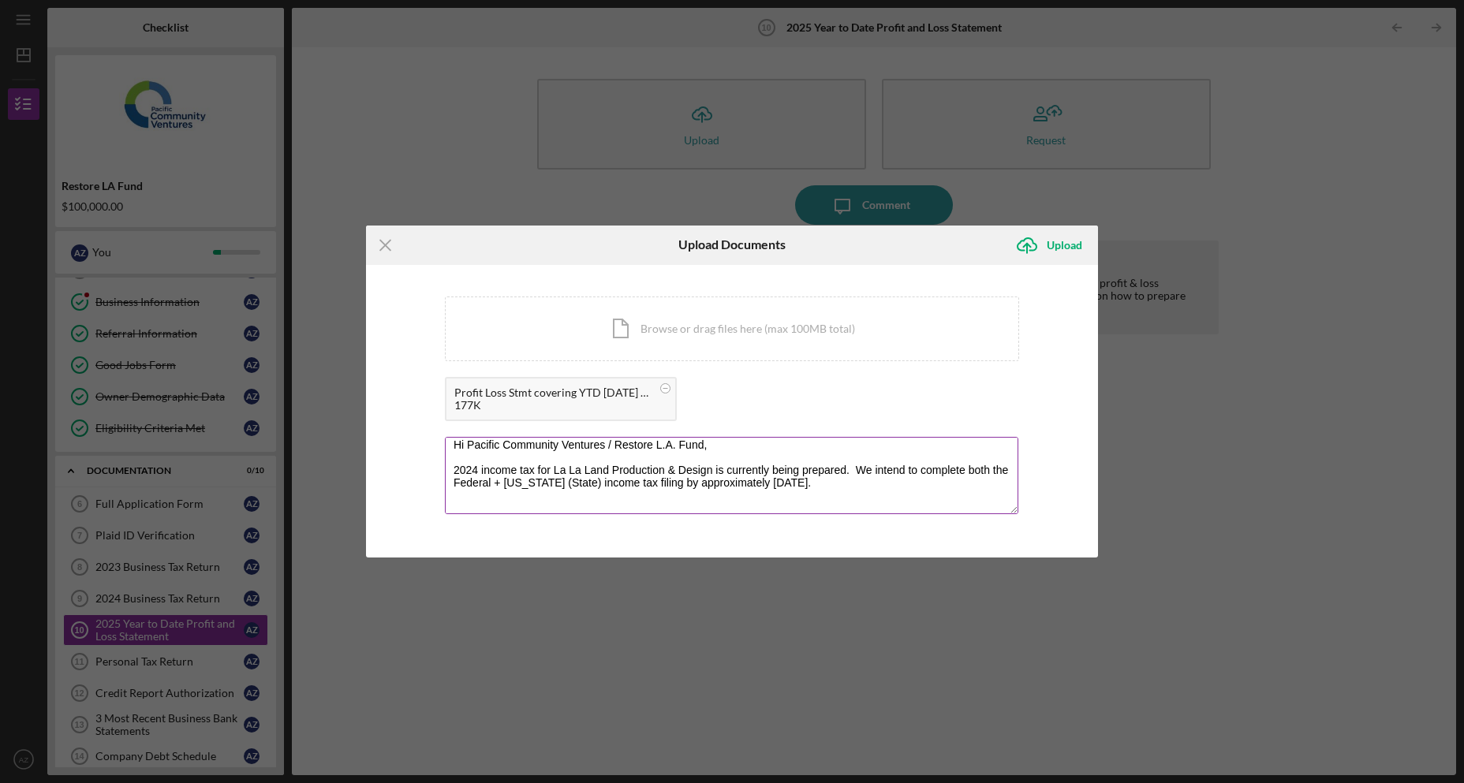
drag, startPoint x: 454, startPoint y: 464, endPoint x: 849, endPoint y: 483, distance: 394.9
click at [849, 483] on textarea "Hi Pacific Community Ventures / Restore L.A. Fund, 2024 income tax for La La La…" at bounding box center [732, 475] width 574 height 77
drag, startPoint x: 612, startPoint y: 473, endPoint x: 647, endPoint y: 482, distance: 36.0
click at [612, 473] on textarea "Hi Pacific Community Ventures / Restore L.A. Fund, Attached is the Profit Loss …" at bounding box center [732, 475] width 574 height 77
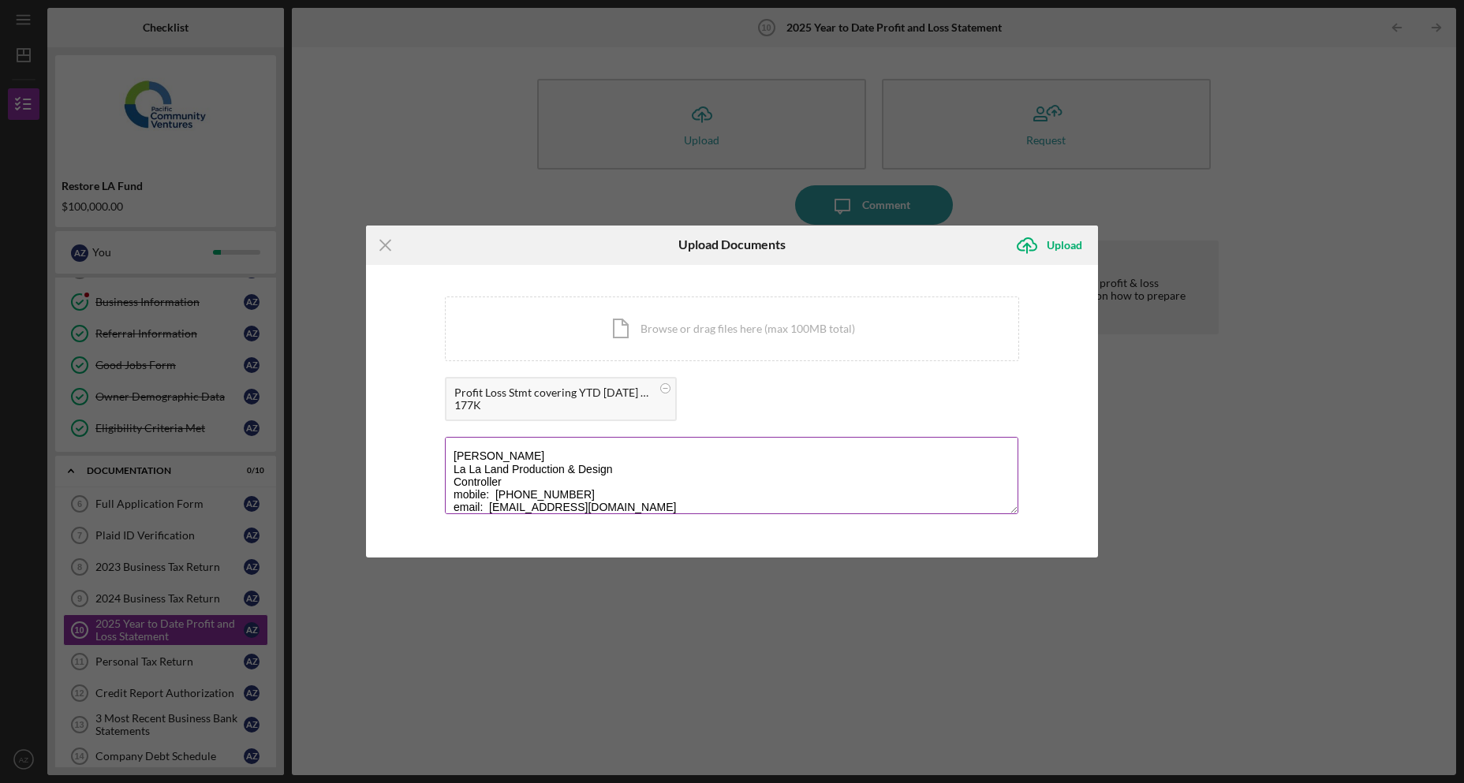
click at [673, 465] on textarea "Hi Pacific Community Ventures / Restore L.A. Fund, Attached is the Profit Loss …" at bounding box center [732, 475] width 574 height 77
type textarea "Hi Pacific Community Ventures / Restore L.A. Fund, Attached is the Profit Loss …"
click at [1039, 255] on icon "Icon/Upload" at bounding box center [1026, 245] width 39 height 39
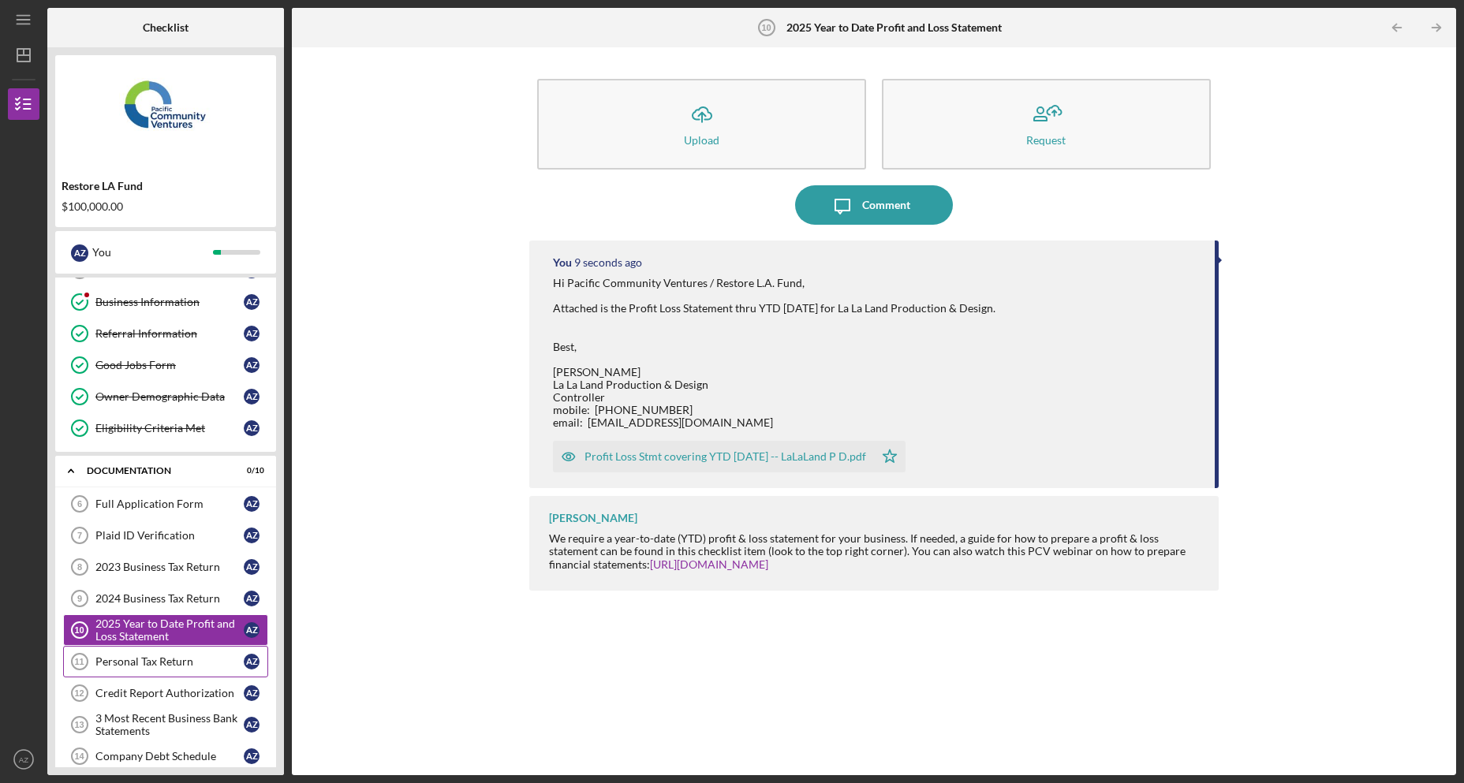
click at [165, 664] on div "Personal Tax Return" at bounding box center [169, 662] width 148 height 13
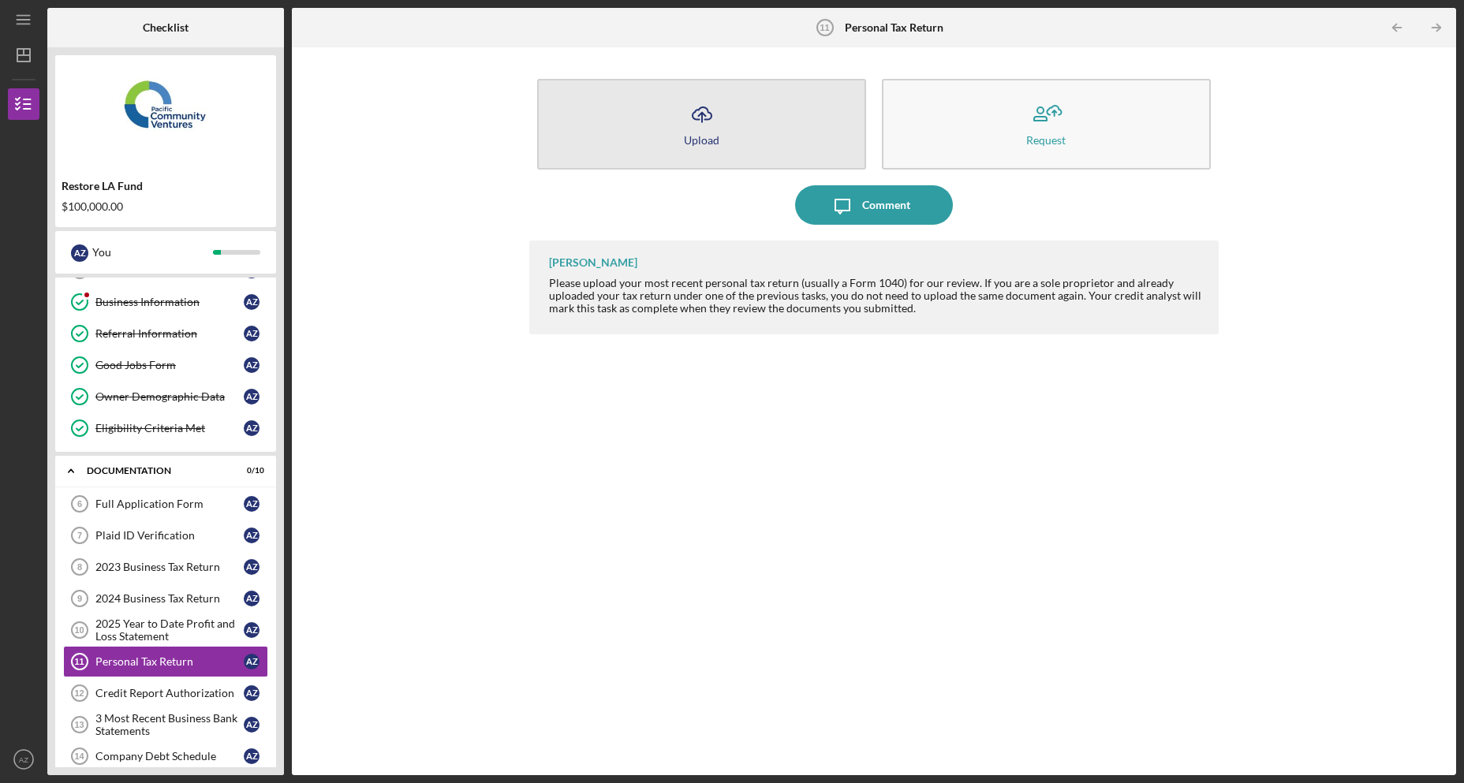
click at [762, 134] on button "Icon/Upload Upload" at bounding box center [701, 124] width 329 height 91
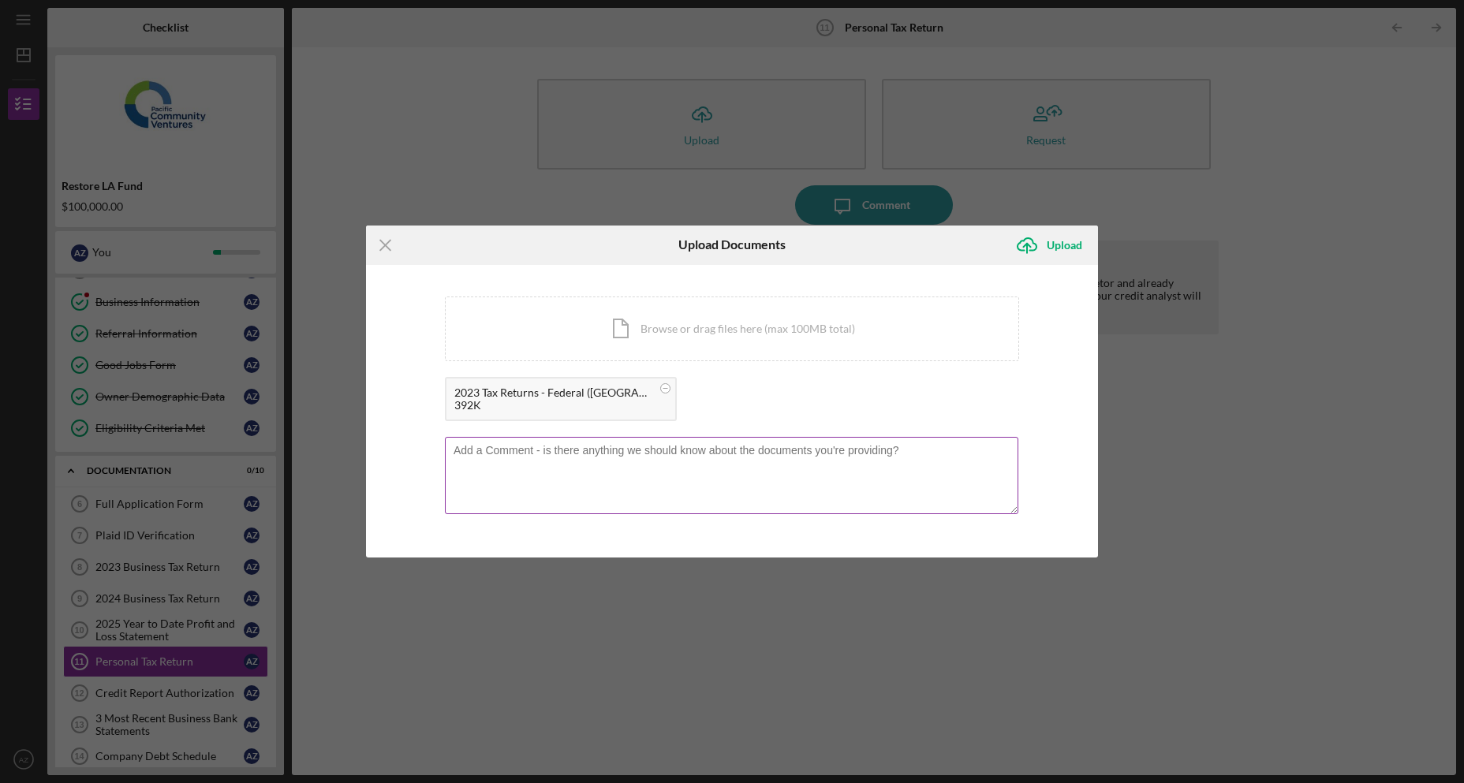
click at [736, 465] on textarea at bounding box center [732, 475] width 574 height 77
paste textarea "Hi Pacific Community Ventures / Restore L.A. Fund, Attached is the Profit Loss …"
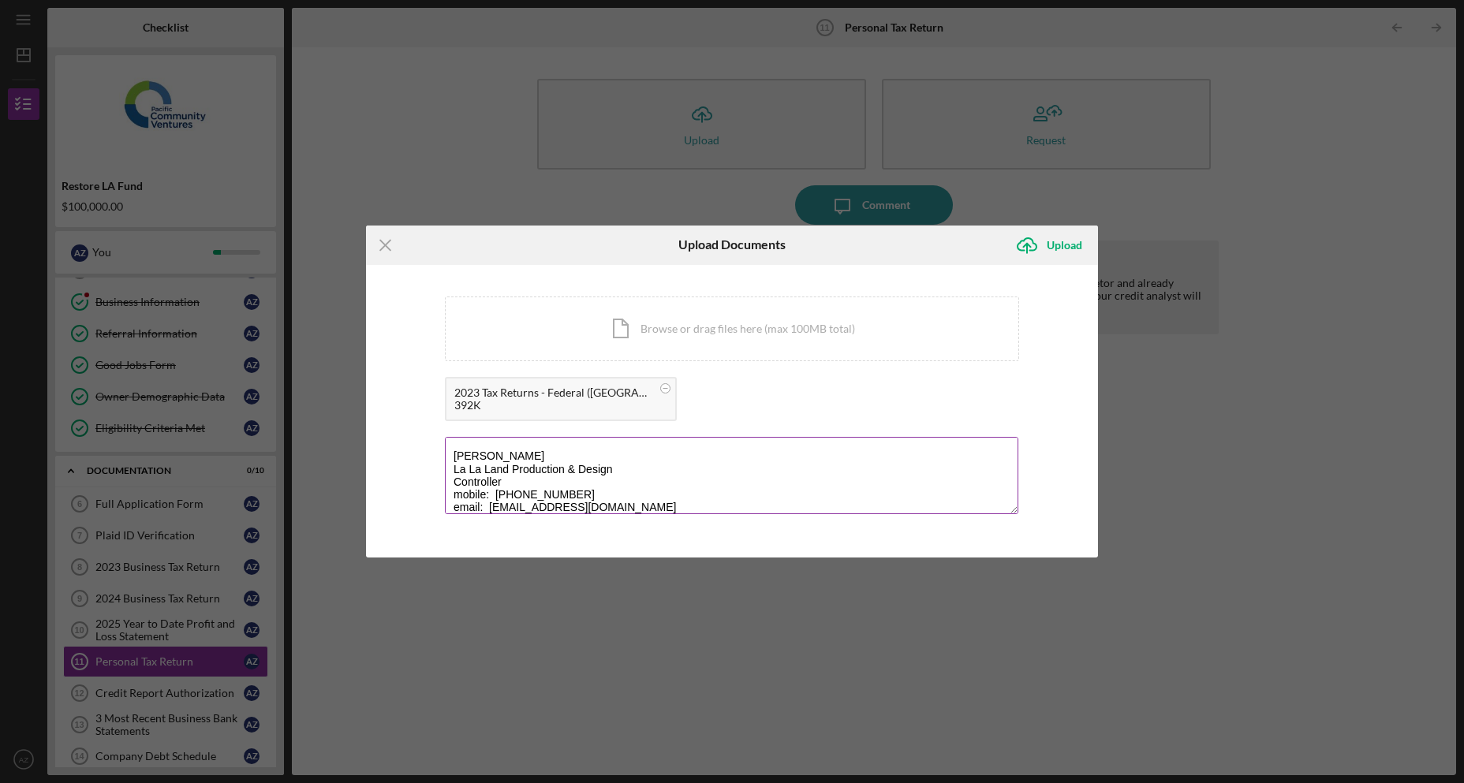
scroll to position [6, 0]
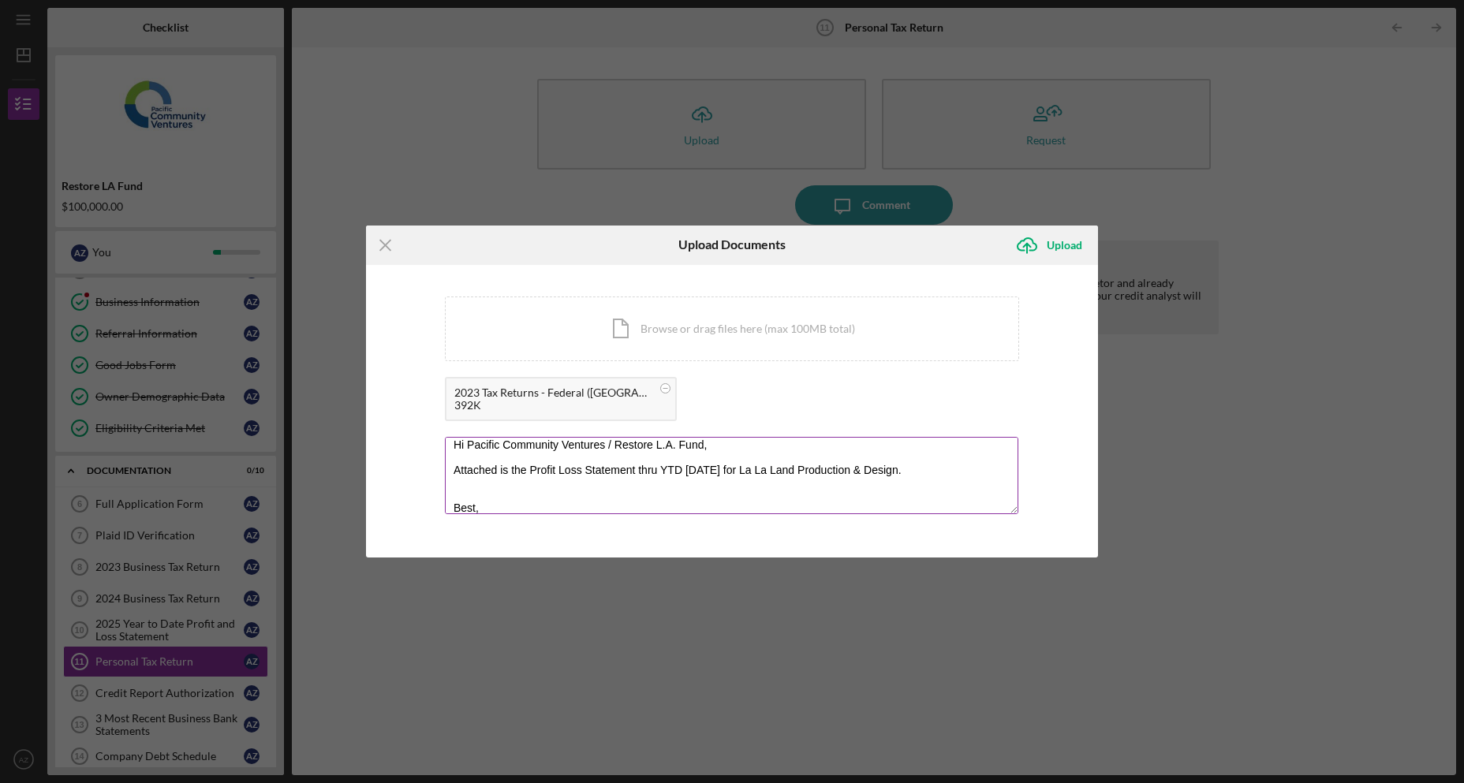
drag, startPoint x: 761, startPoint y: 471, endPoint x: 917, endPoint y: 473, distance: 156.2
click at [917, 473] on textarea "Hi Pacific Community Ventures / Restore L.A. Fund, Attached is the Profit Loss …" at bounding box center [732, 475] width 574 height 77
drag, startPoint x: 531, startPoint y: 469, endPoint x: 743, endPoint y: 472, distance: 212.2
click at [743, 472] on textarea "Hi Pacific Community Ventures / Restore L.A. Fund, Attached is the Profit Loss …" at bounding box center [732, 475] width 574 height 77
click at [508, 470] on textarea "Hi Pacific Community Ventures / Restore L.A. Fund, Attached is the for [PERSON_…" at bounding box center [732, 475] width 574 height 77
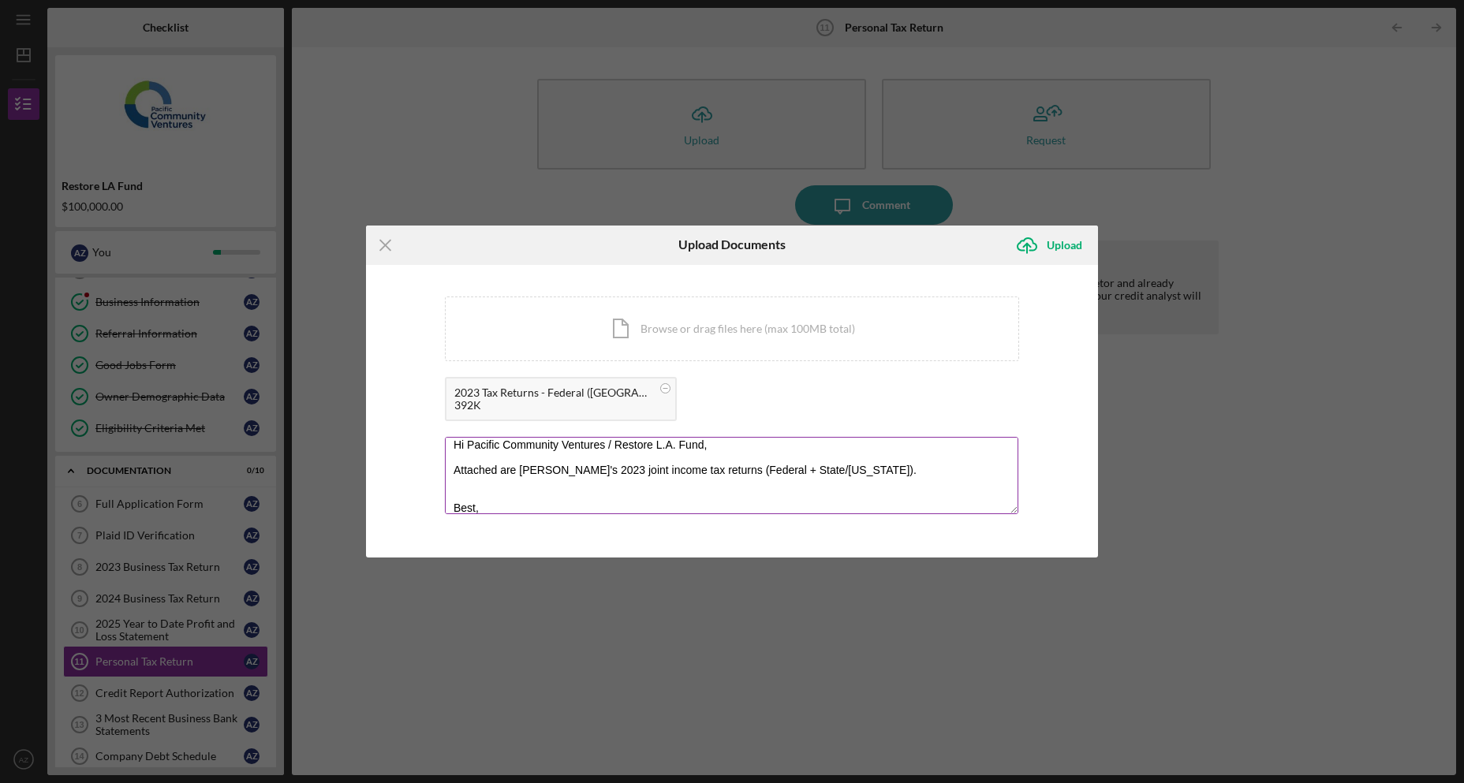
click at [894, 469] on textarea "Hi Pacific Community Ventures / Restore L.A. Fund, Attached are [PERSON_NAME]'s…" at bounding box center [732, 475] width 574 height 77
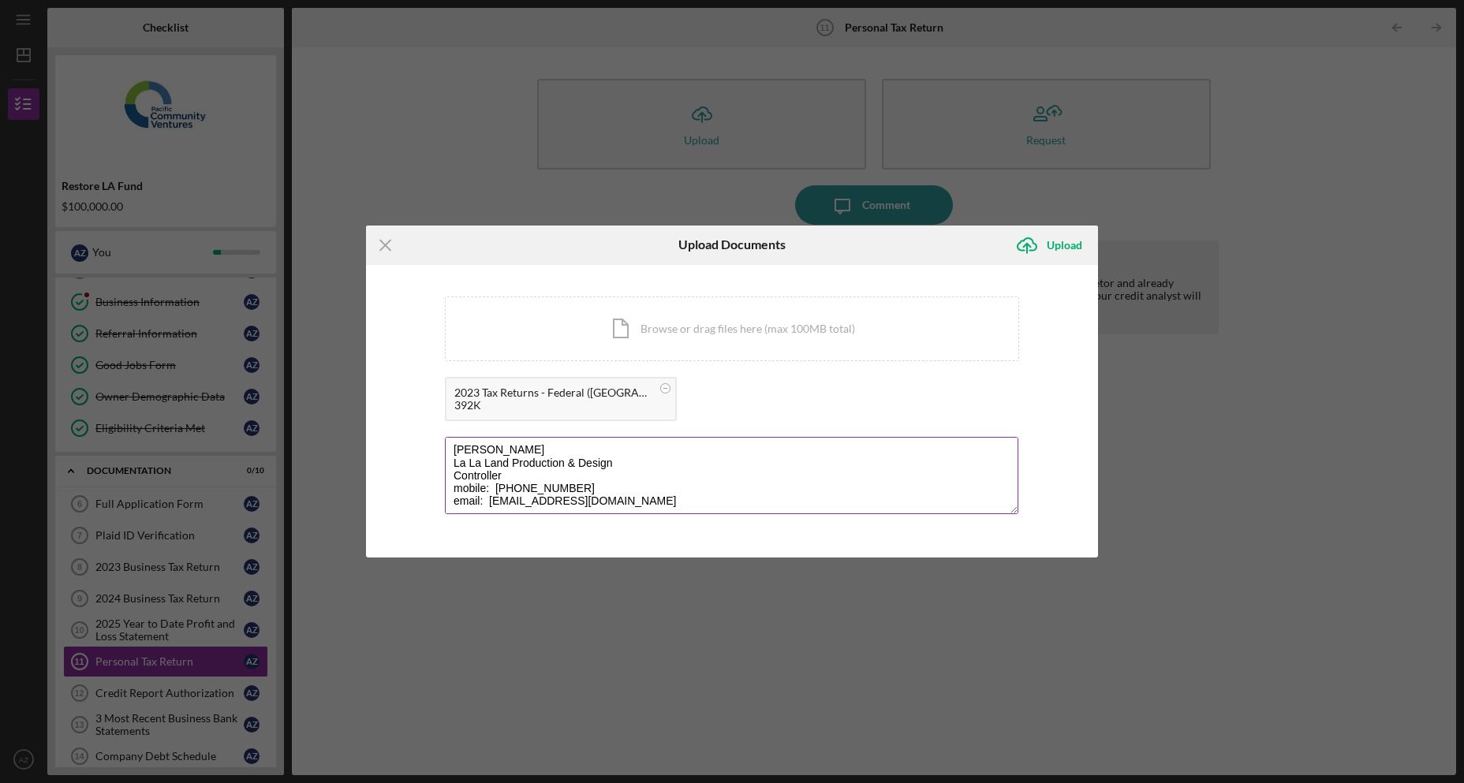
scroll to position [0, 0]
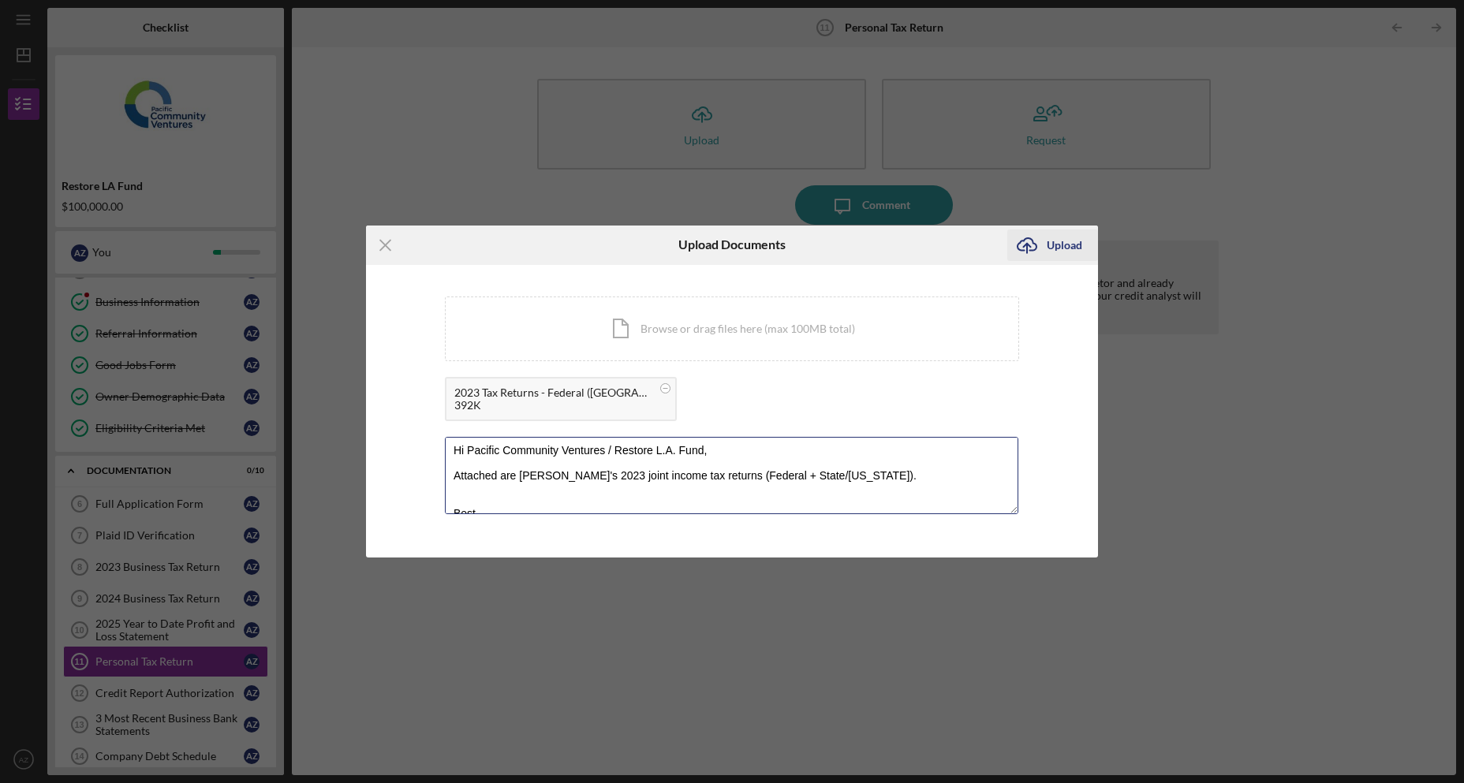
type textarea "Hi Pacific Community Ventures / Restore L.A. Fund, Attached are [PERSON_NAME]'s…"
click at [1066, 244] on div "Upload" at bounding box center [1065, 246] width 36 height 32
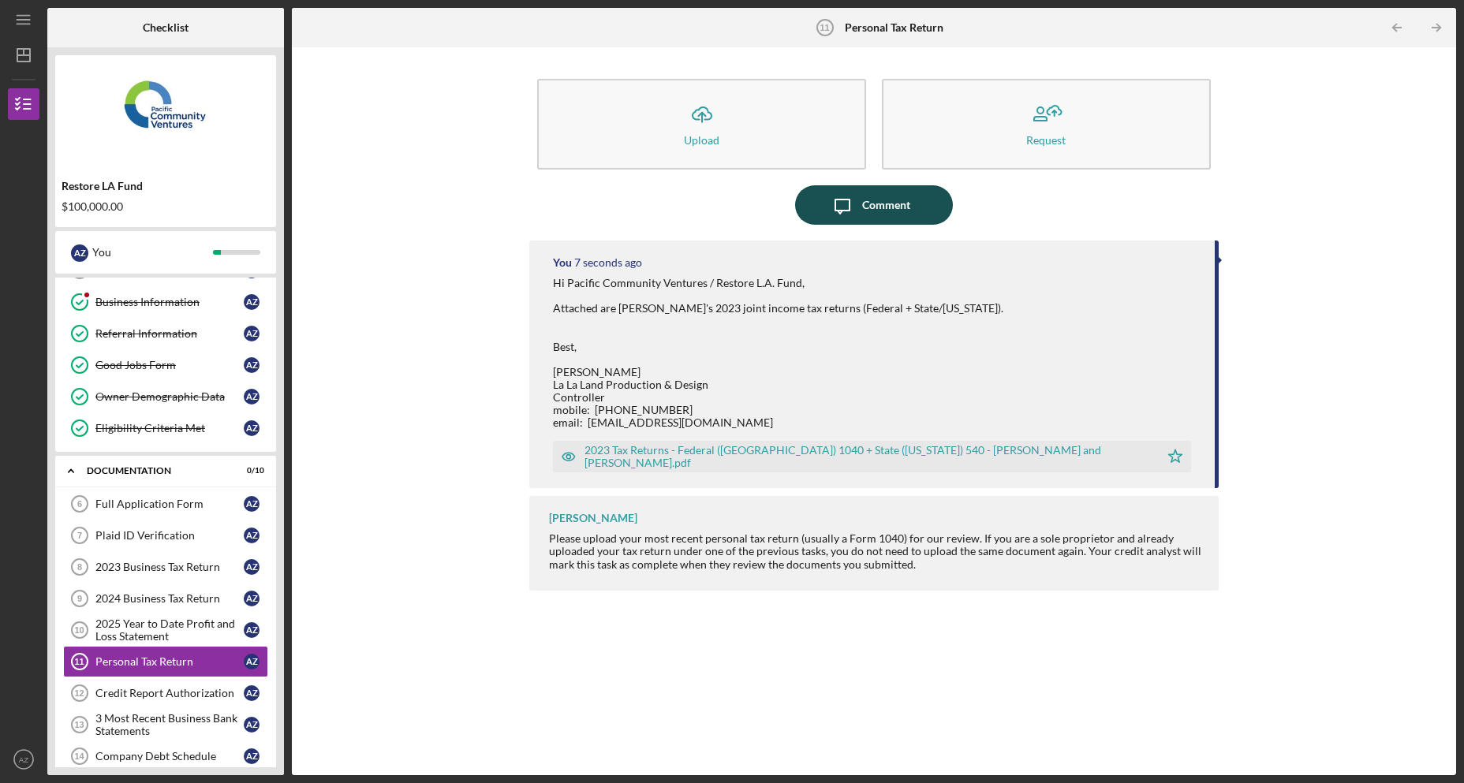
click at [876, 215] on div "Comment" at bounding box center [886, 204] width 48 height 39
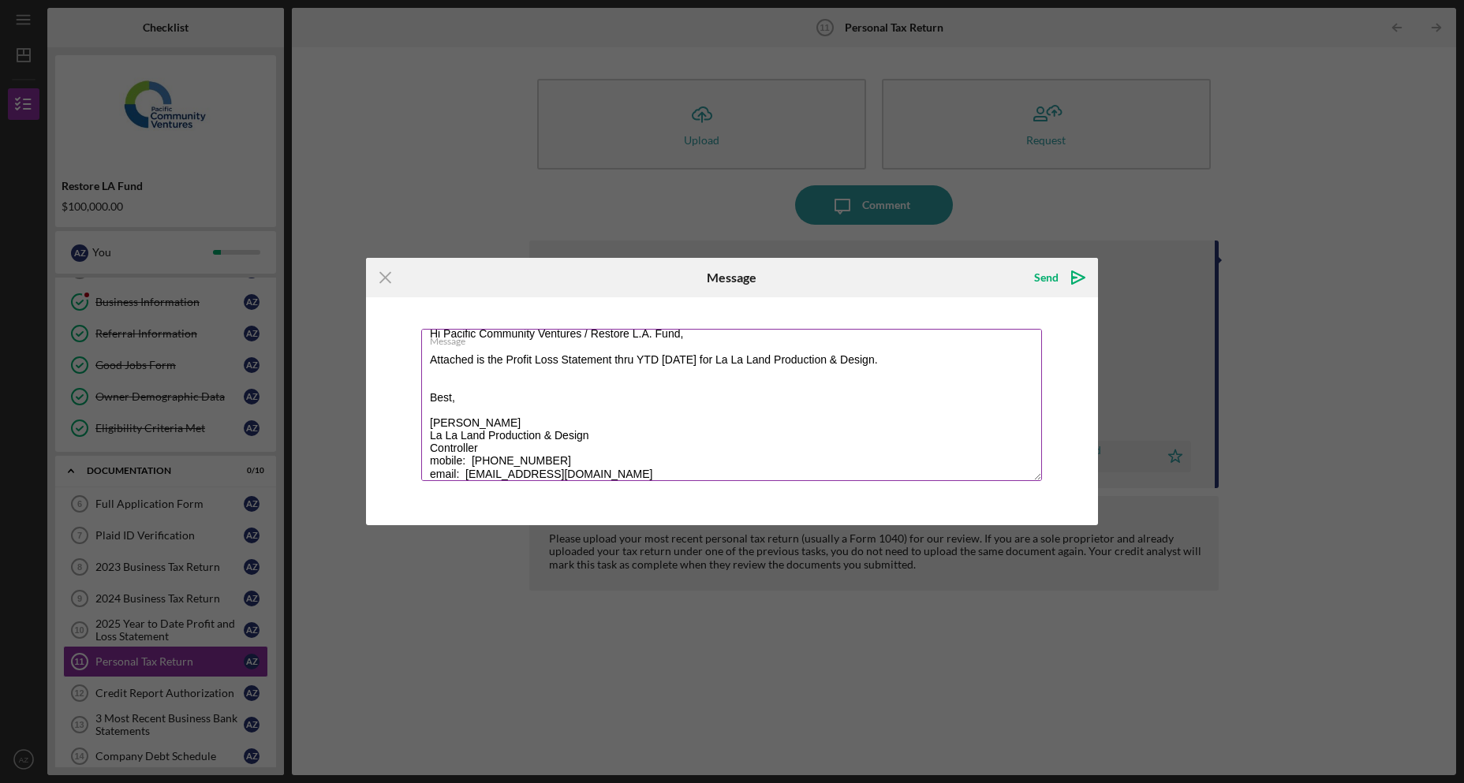
scroll to position [17, 0]
drag, startPoint x: 931, startPoint y: 358, endPoint x: 428, endPoint y: 361, distance: 503.3
click at [428, 361] on textarea "Hi Pacific Community Ventures / Restore L.A. Fund, Attached is the Profit Loss …" at bounding box center [731, 405] width 621 height 152
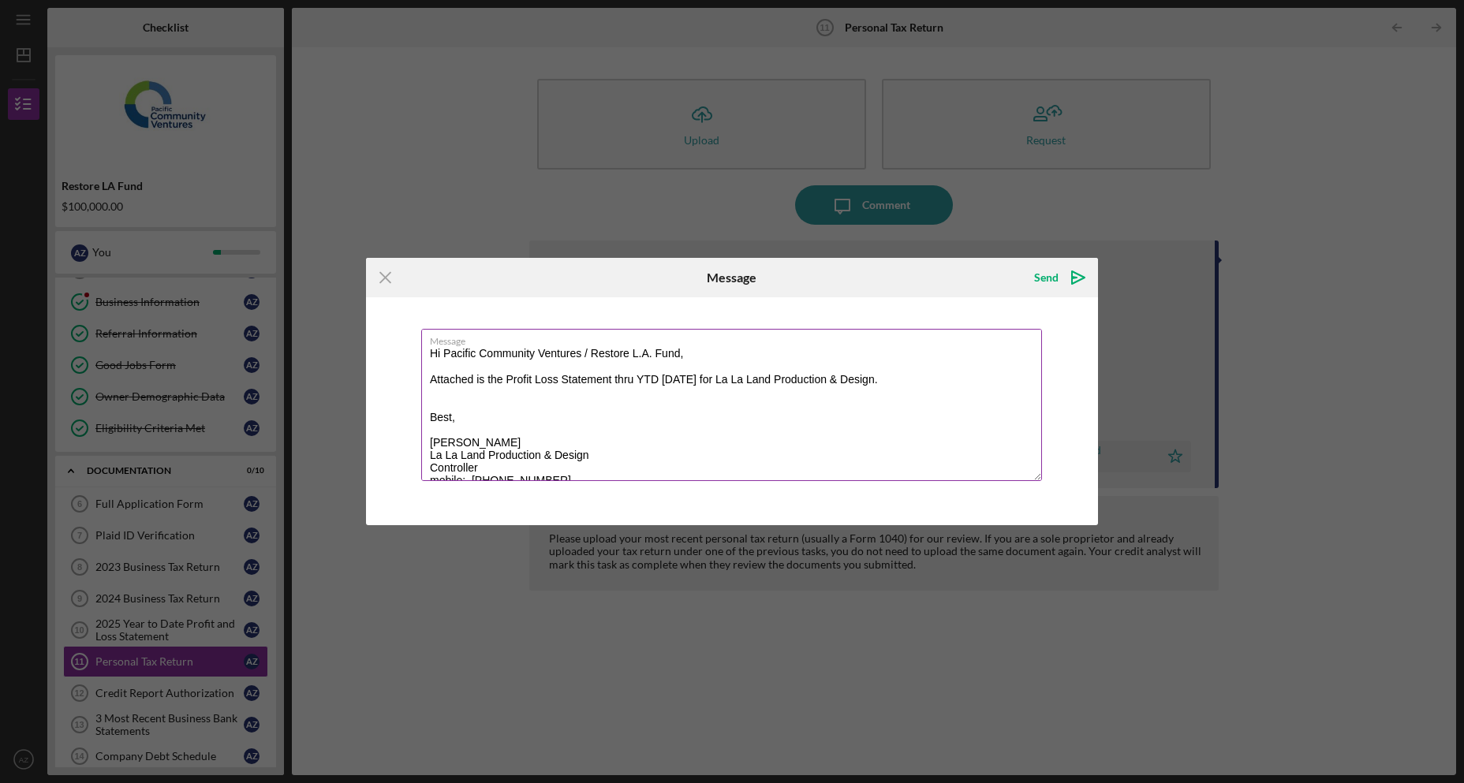
drag, startPoint x: 907, startPoint y: 380, endPoint x: 421, endPoint y: 352, distance: 486.8
click at [421, 352] on textarea "Hi Pacific Community Ventures / Restore L.A. Fund, Attached is the Profit Loss …" at bounding box center [731, 405] width 621 height 152
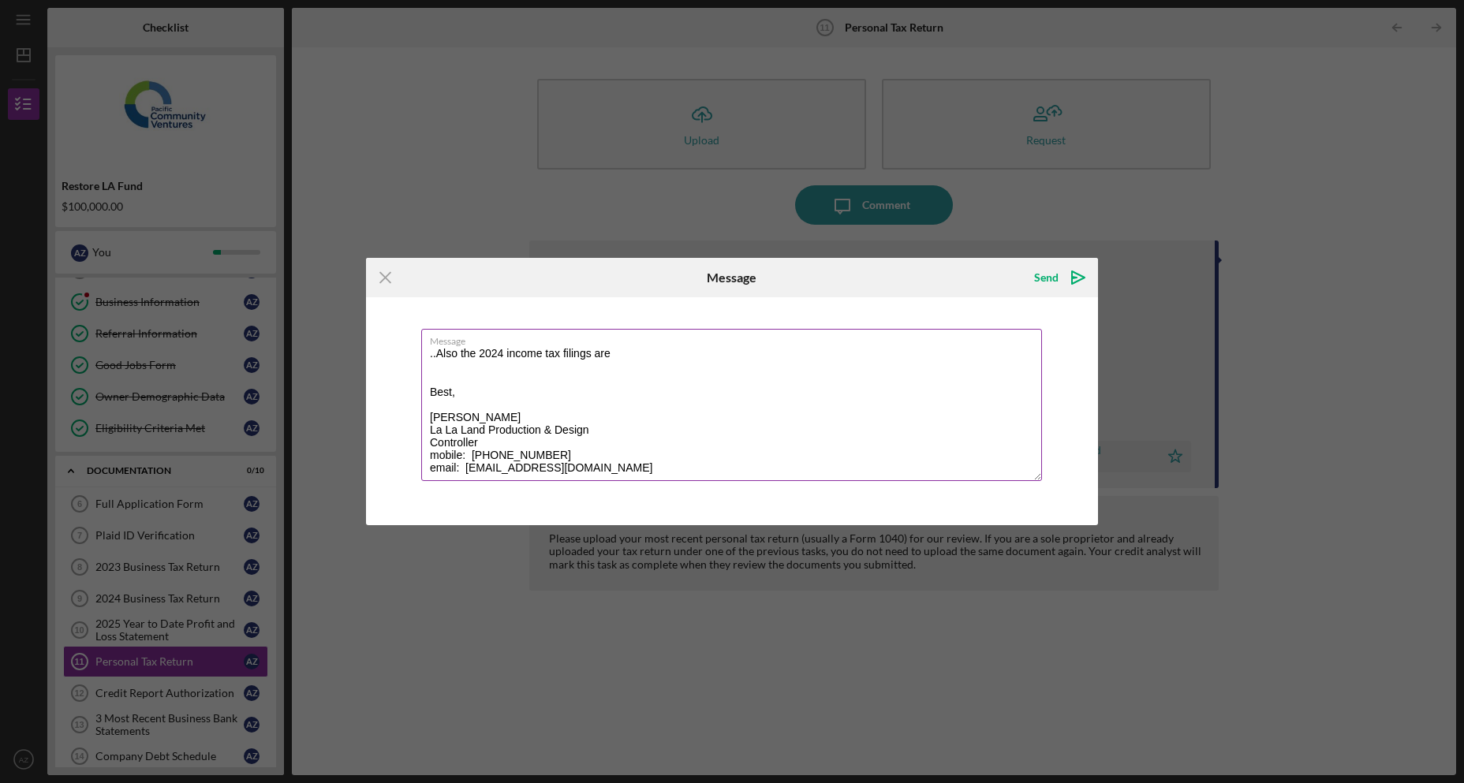
click at [476, 352] on textarea "..Also the 2024 income tax filings are Best, [PERSON_NAME] La La Land Productio…" at bounding box center [731, 405] width 621 height 152
click at [675, 349] on textarea "..Also the PERSONAL 2024 income tax filings are in-process. Best, [PERSON_NAME]…" at bounding box center [731, 405] width 621 height 152
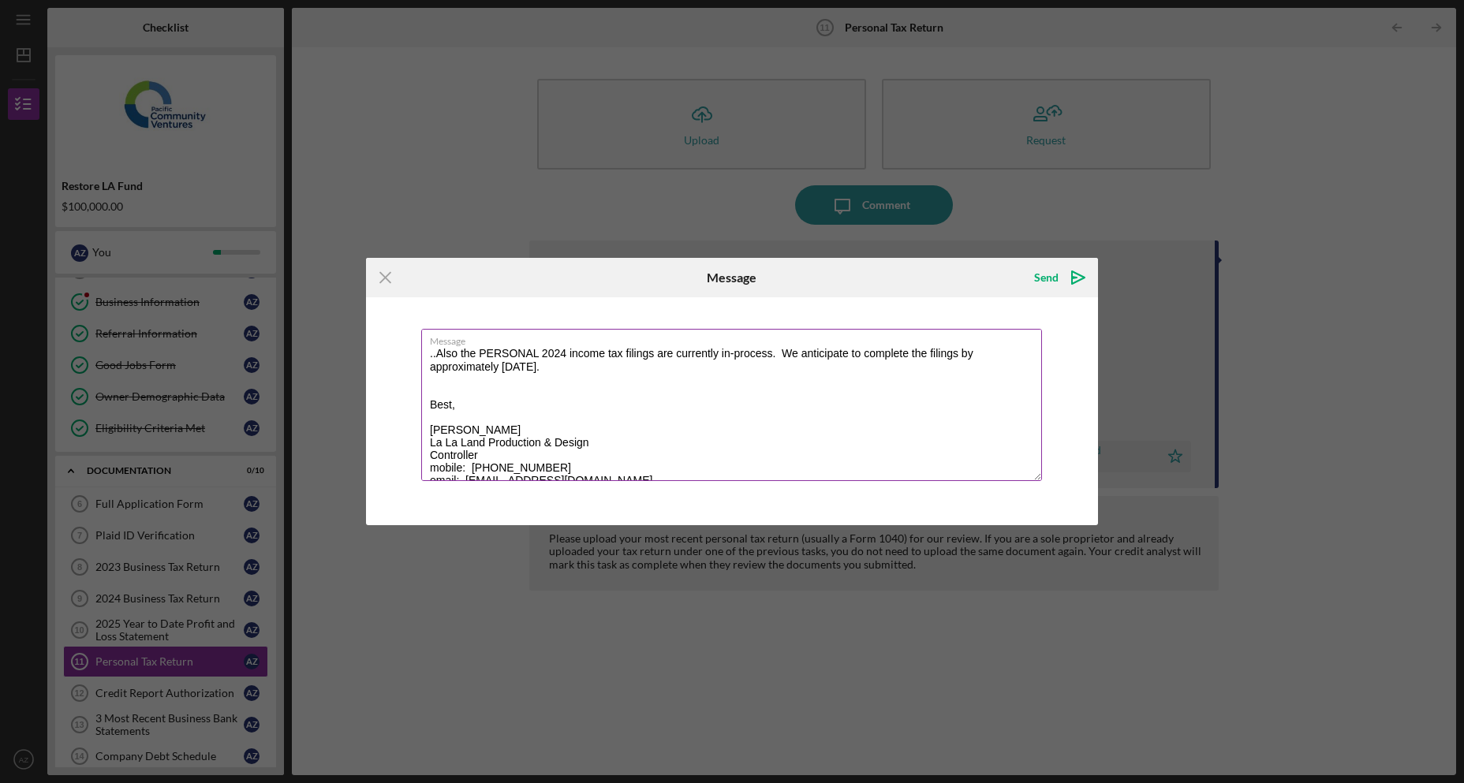
scroll to position [7, 0]
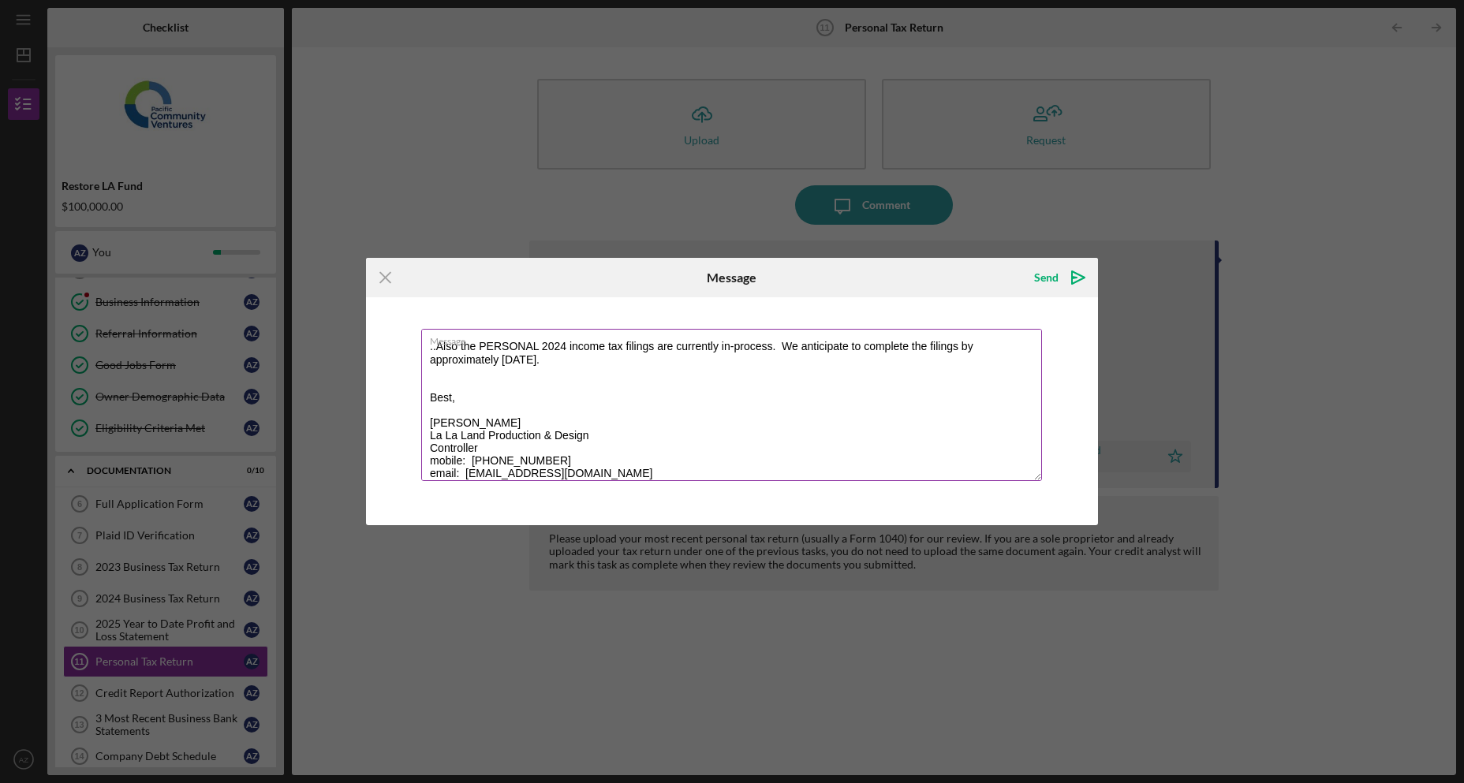
click at [683, 366] on textarea "..Also the PERSONAL 2024 income tax filings are currently in-process. We antici…" at bounding box center [731, 405] width 621 height 152
type textarea "..Also the PERSONAL 2024 income tax filings are currently in-process. We antici…"
click at [1045, 274] on div "Send" at bounding box center [1046, 278] width 24 height 32
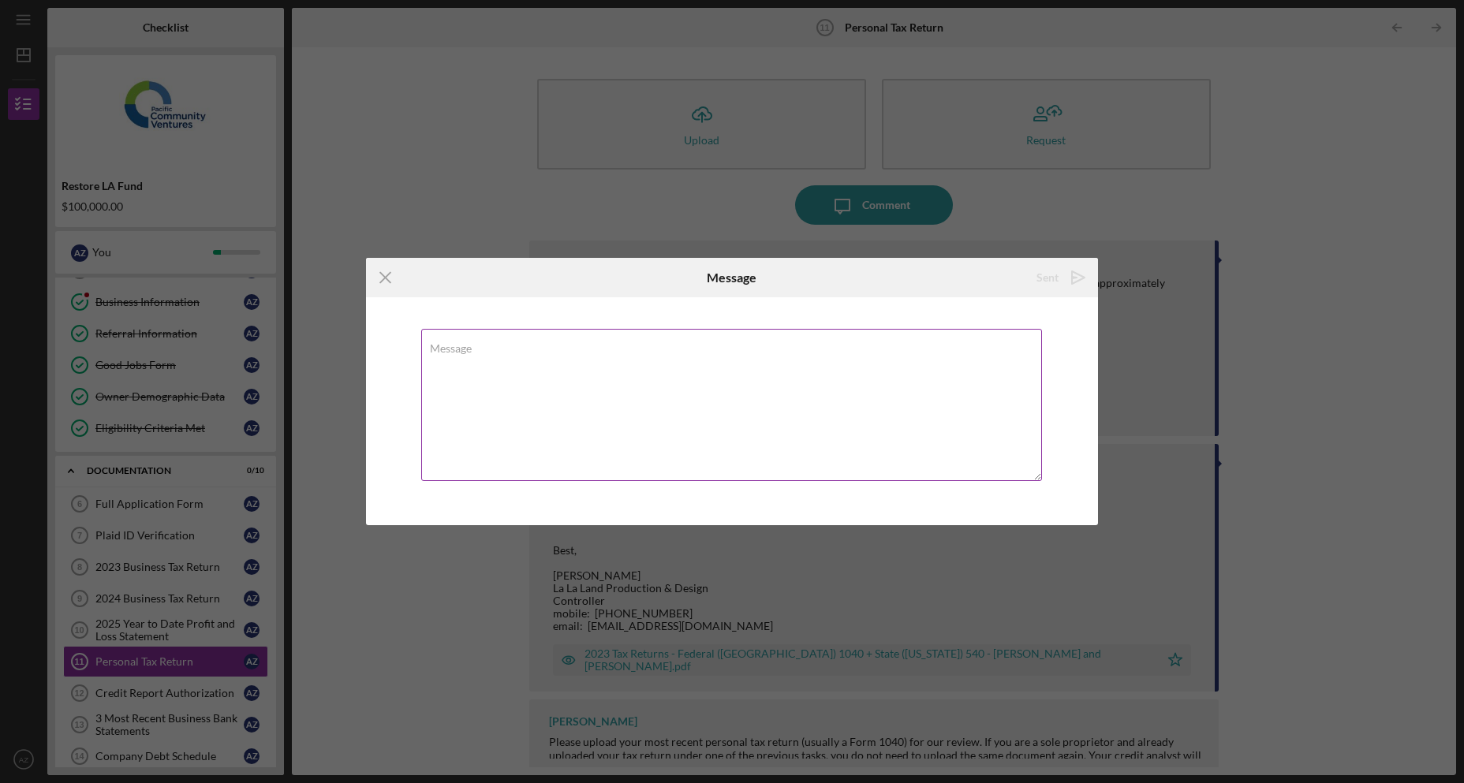
scroll to position [0, 0]
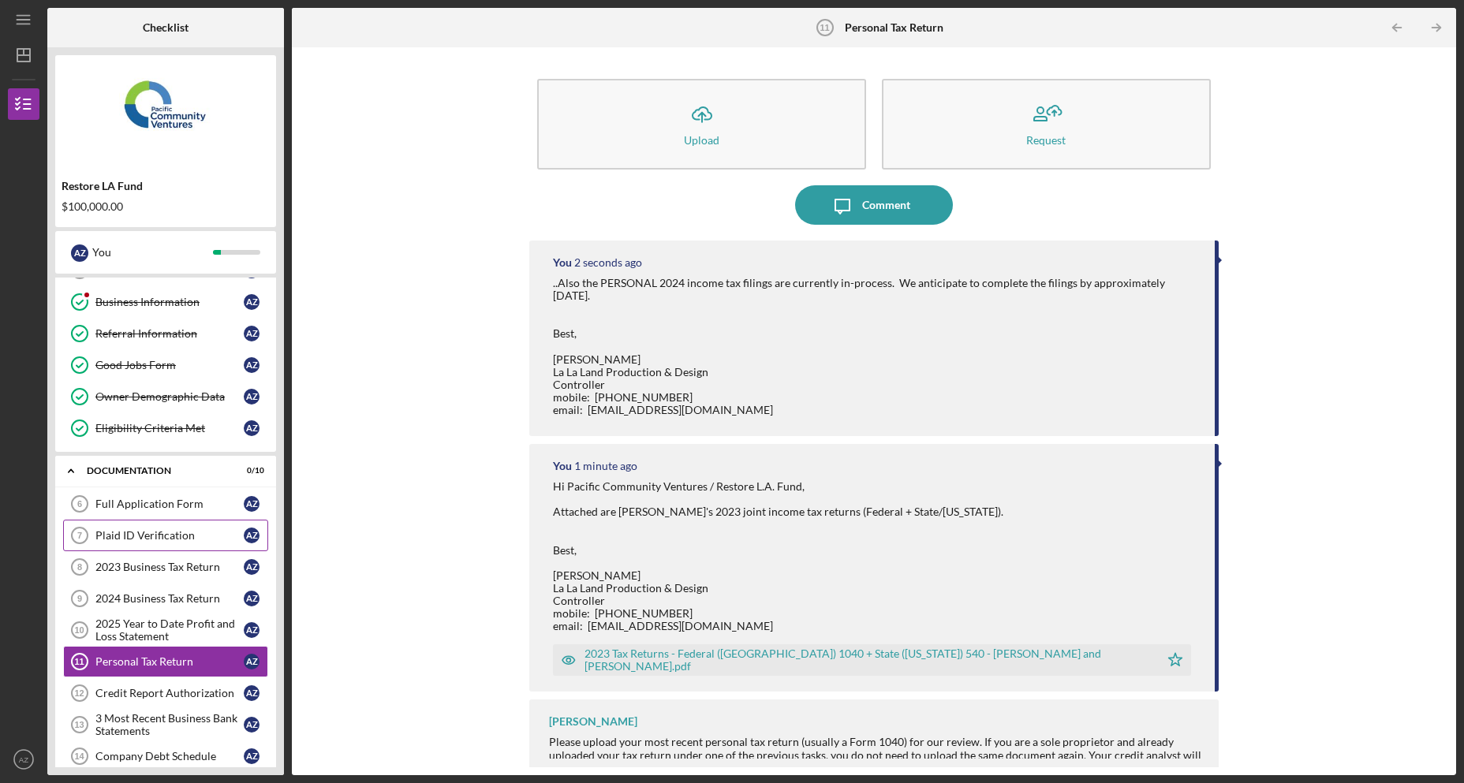
scroll to position [178, 0]
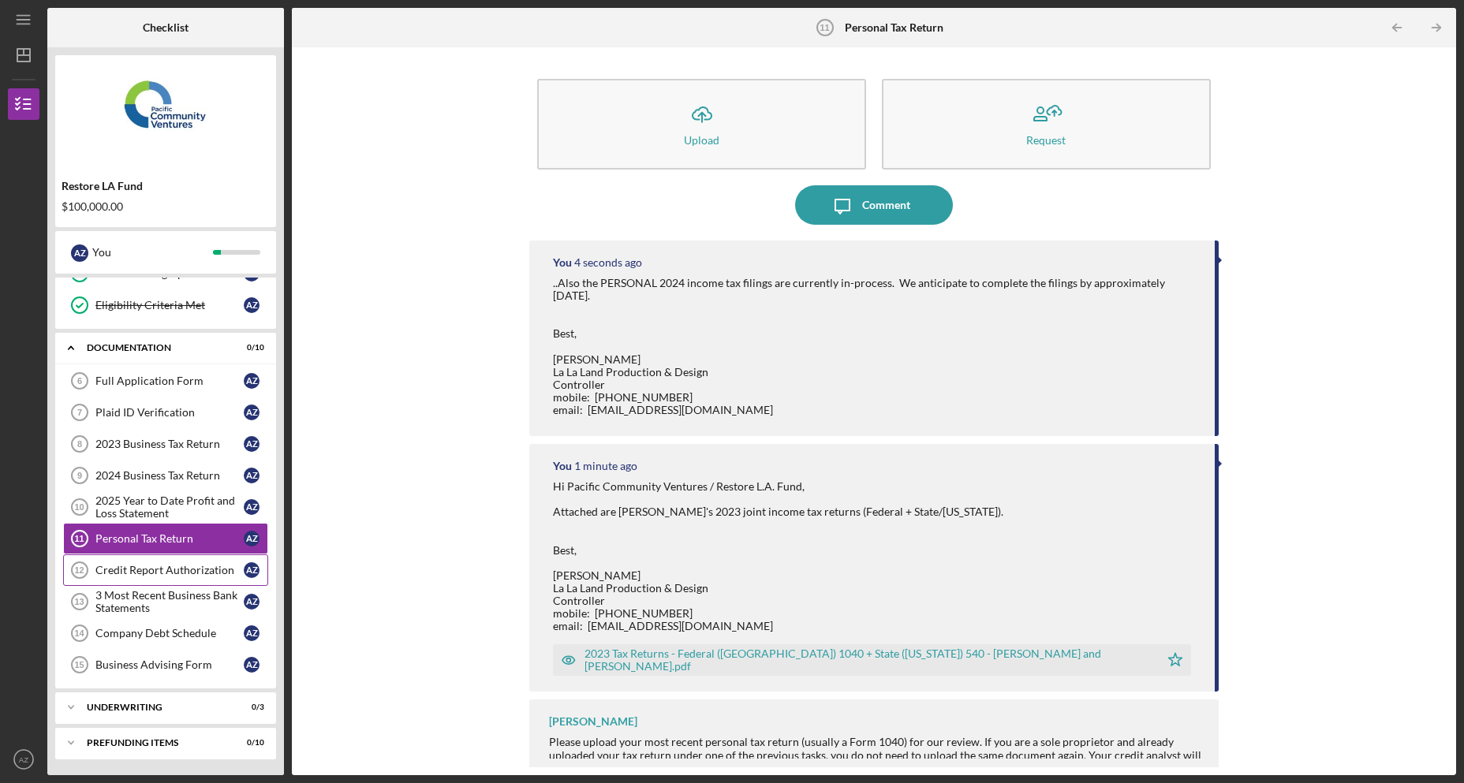
click at [183, 568] on div "Credit Report Authorization" at bounding box center [169, 570] width 148 height 13
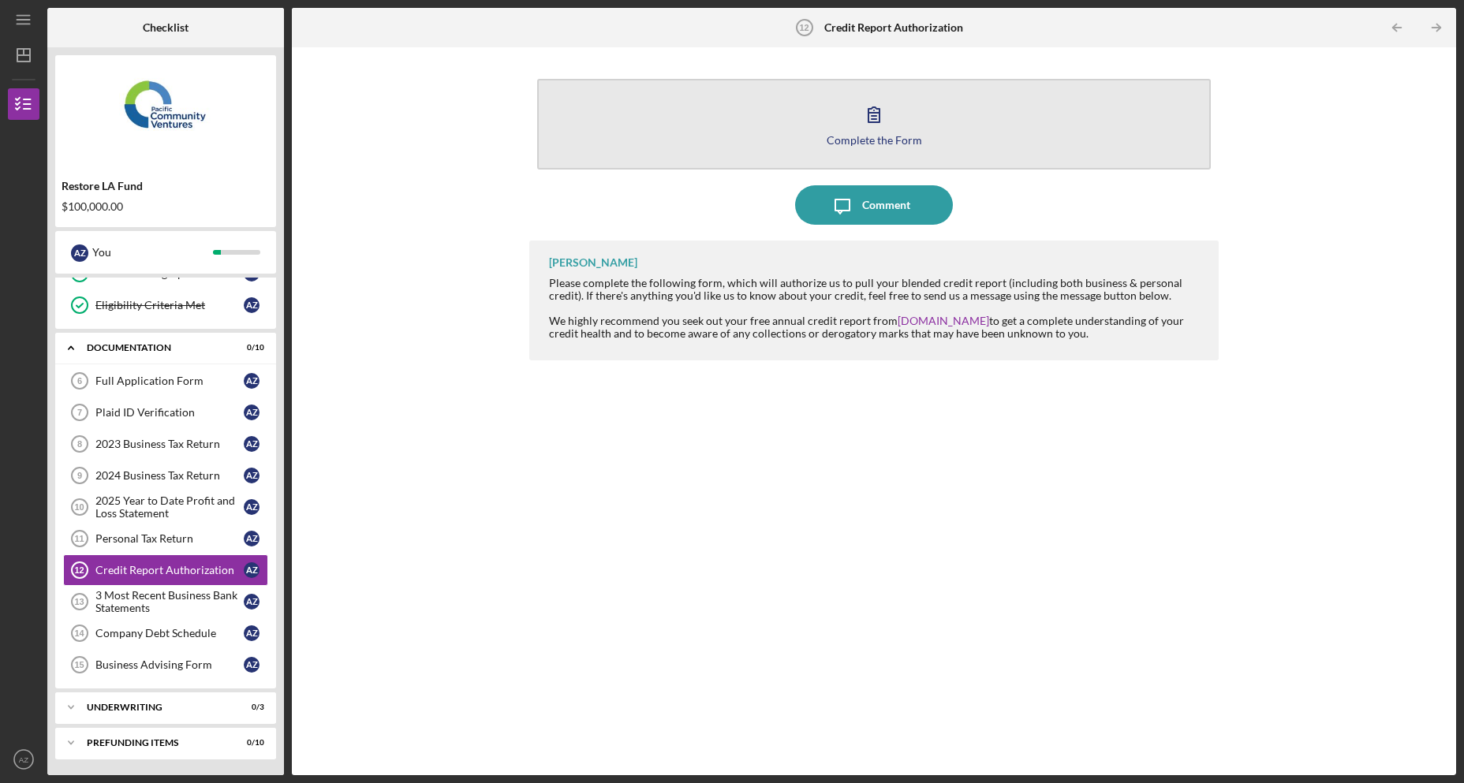
click at [876, 148] on button "Complete the Form Form" at bounding box center [874, 124] width 674 height 91
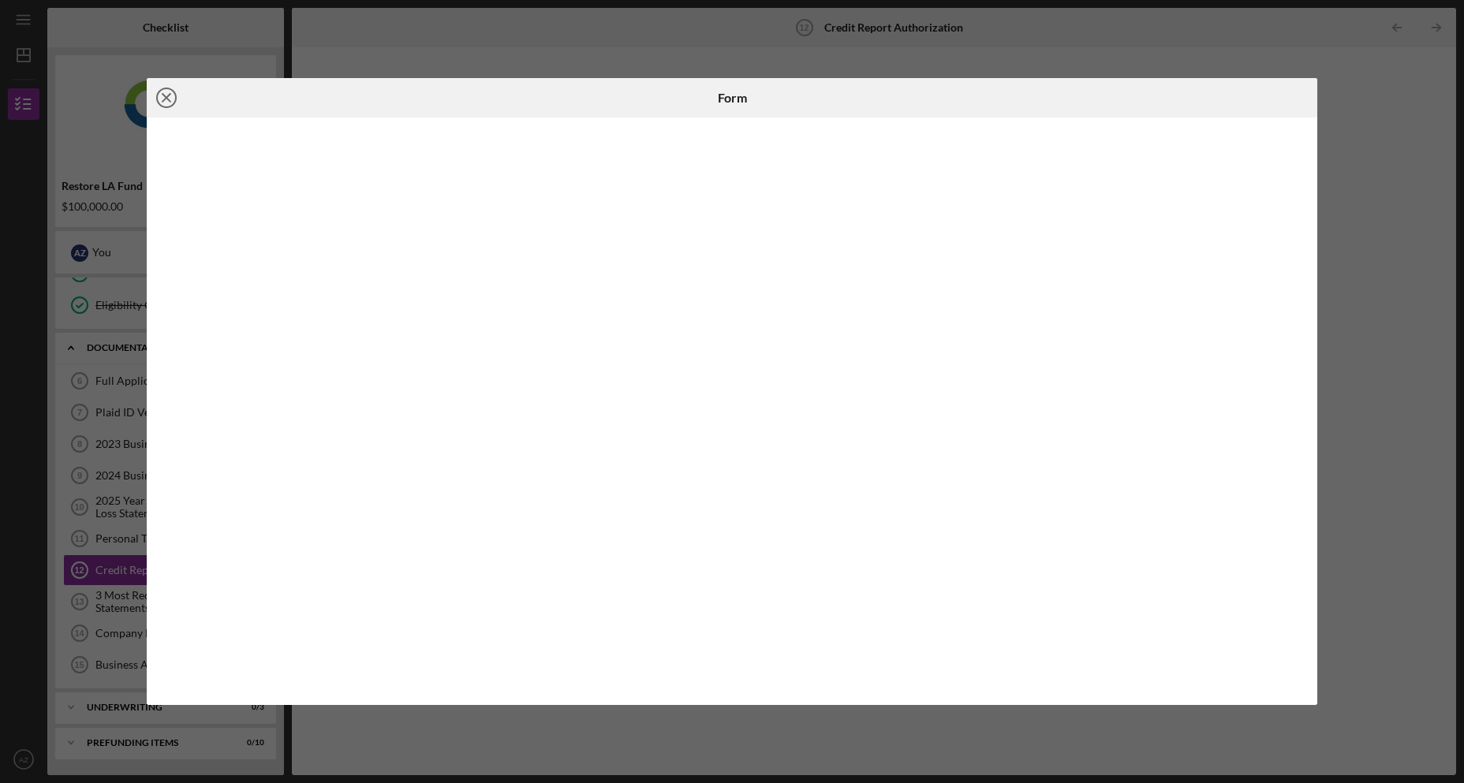
click at [170, 103] on icon "Icon/Close" at bounding box center [166, 97] width 39 height 39
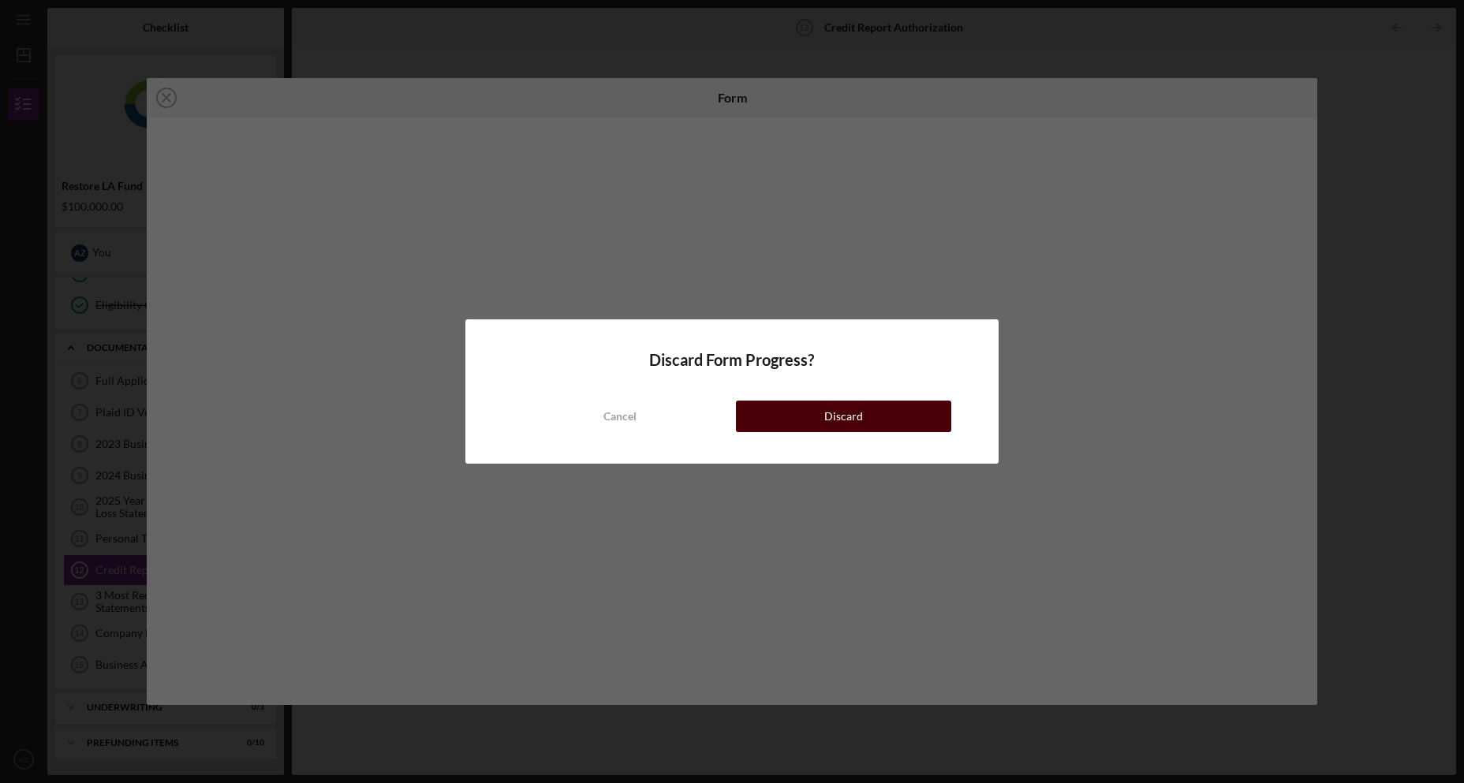
click at [925, 413] on button "Discard" at bounding box center [843, 417] width 215 height 32
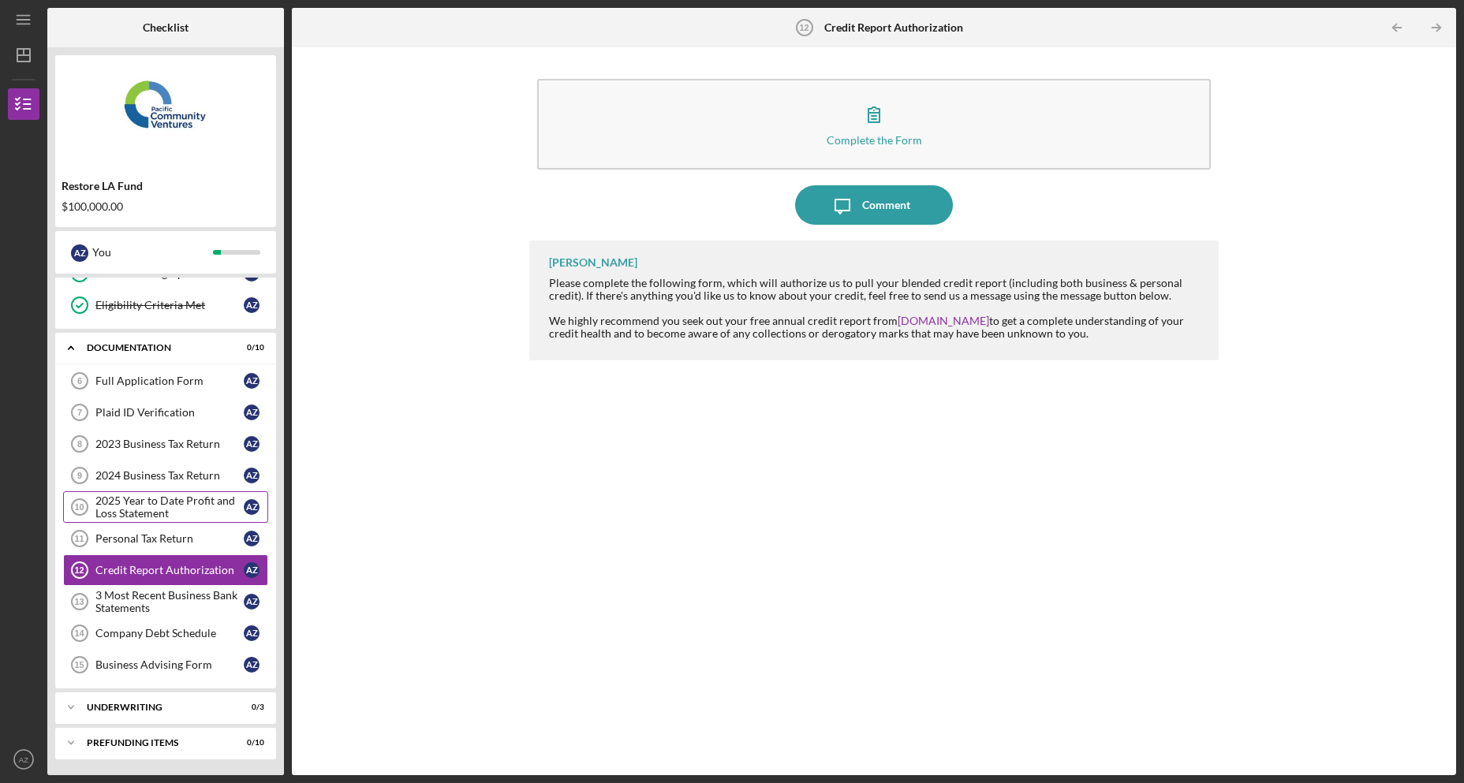
click at [144, 509] on div "2025 Year to Date Profit and Loss Statement" at bounding box center [169, 507] width 148 height 25
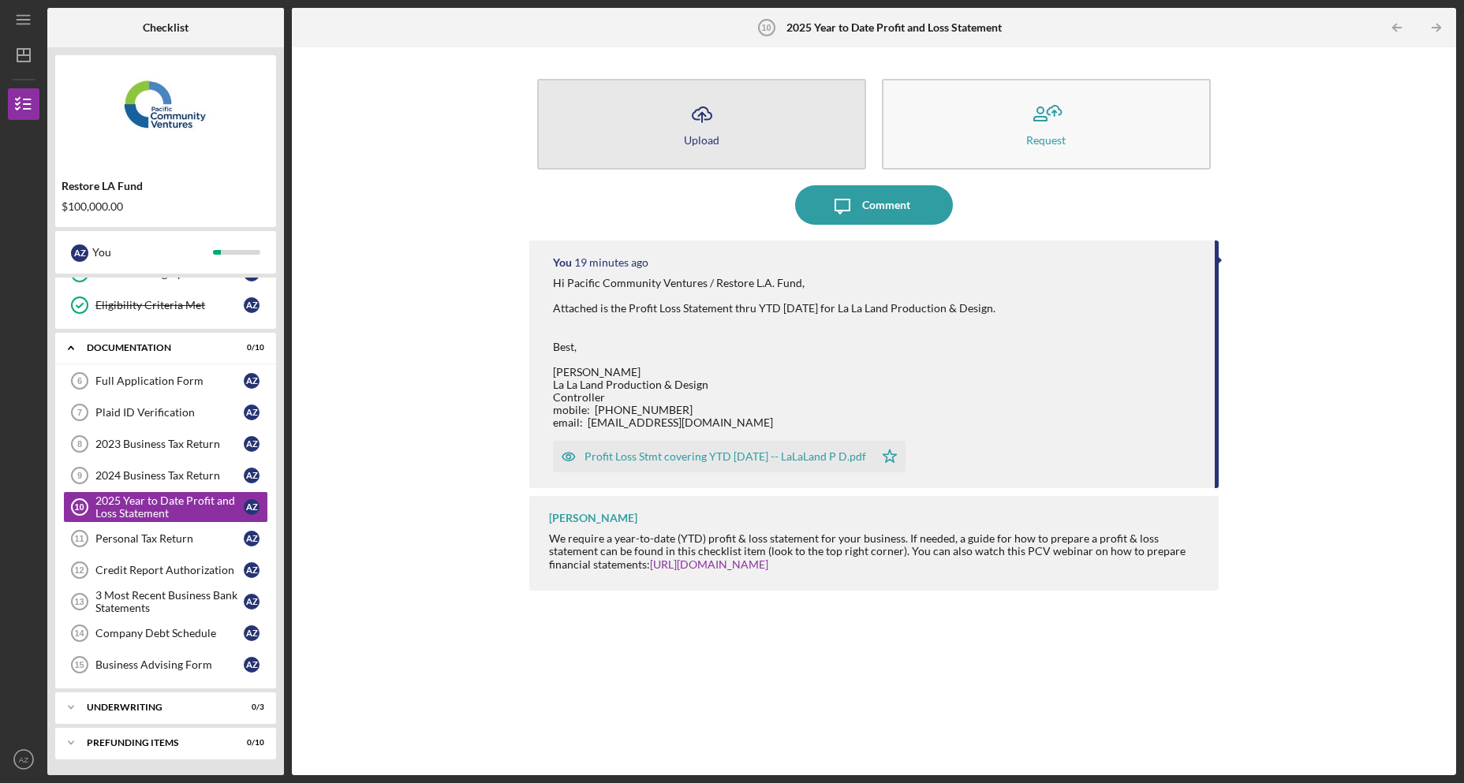
click at [716, 105] on icon "Icon/Upload" at bounding box center [701, 114] width 39 height 39
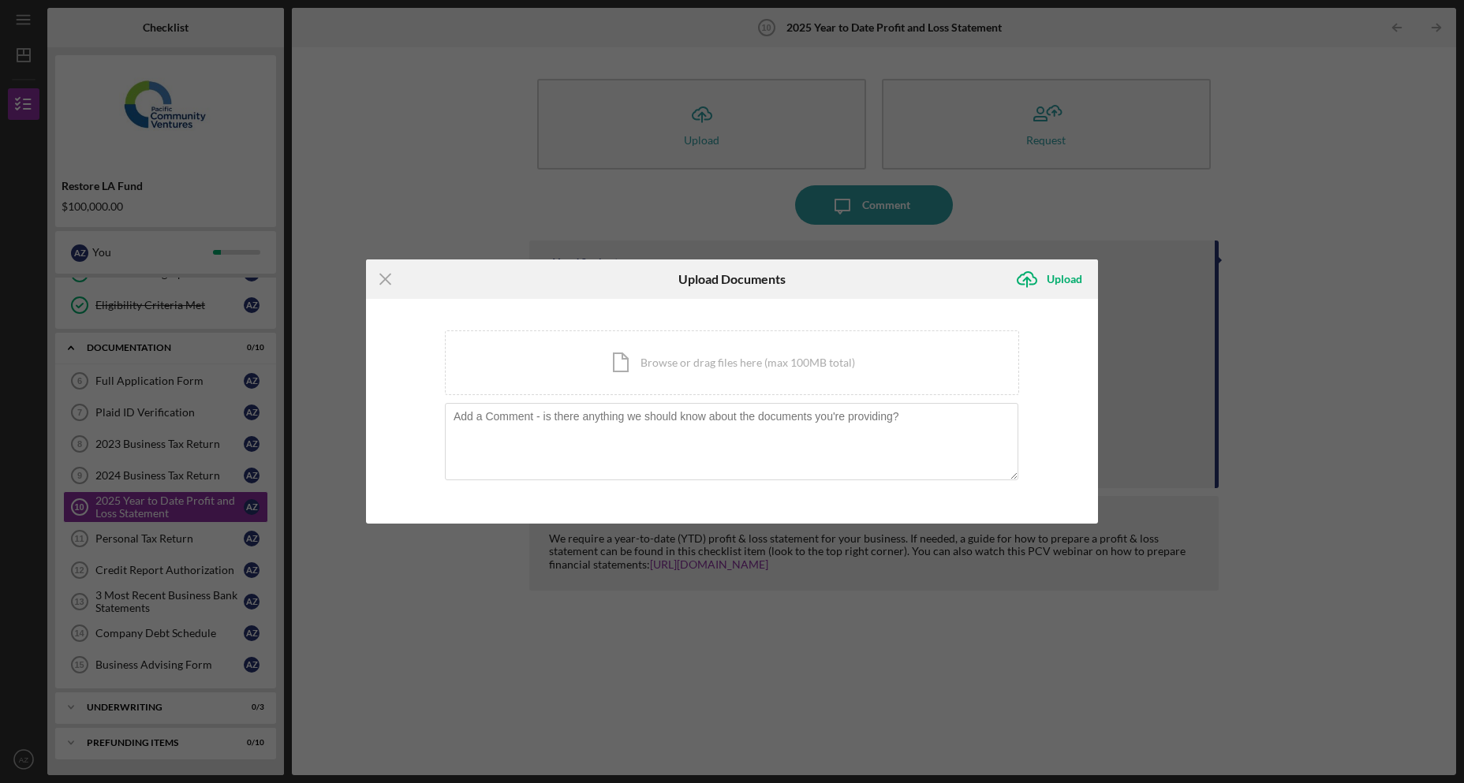
click at [384, 282] on icon "Icon/Menu Close" at bounding box center [385, 279] width 39 height 39
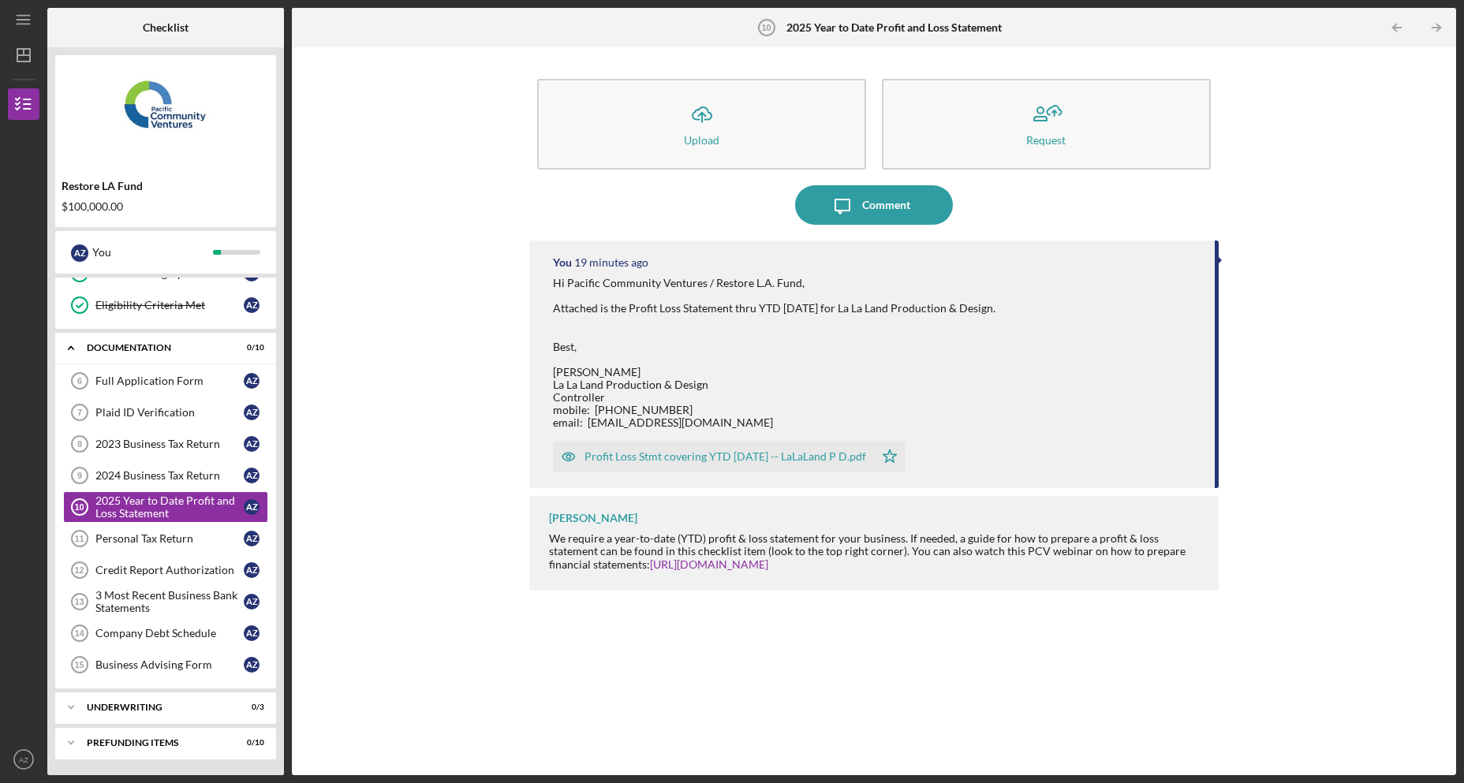
click at [813, 455] on div "Profit Loss Stmt covering YTD [DATE] -- LaLaLand P D.pdf" at bounding box center [726, 456] width 282 height 13
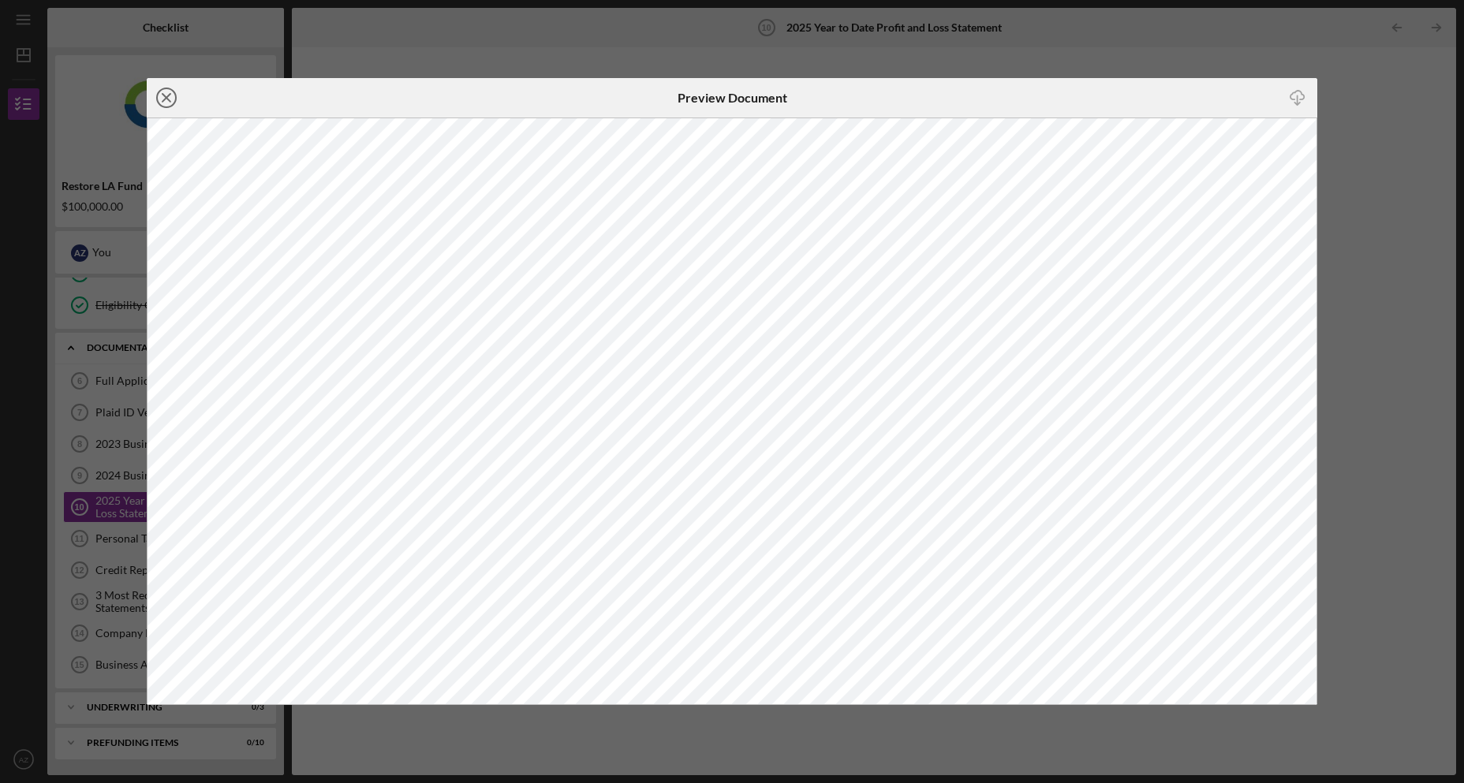
click at [170, 92] on icon "Icon/Close" at bounding box center [166, 97] width 39 height 39
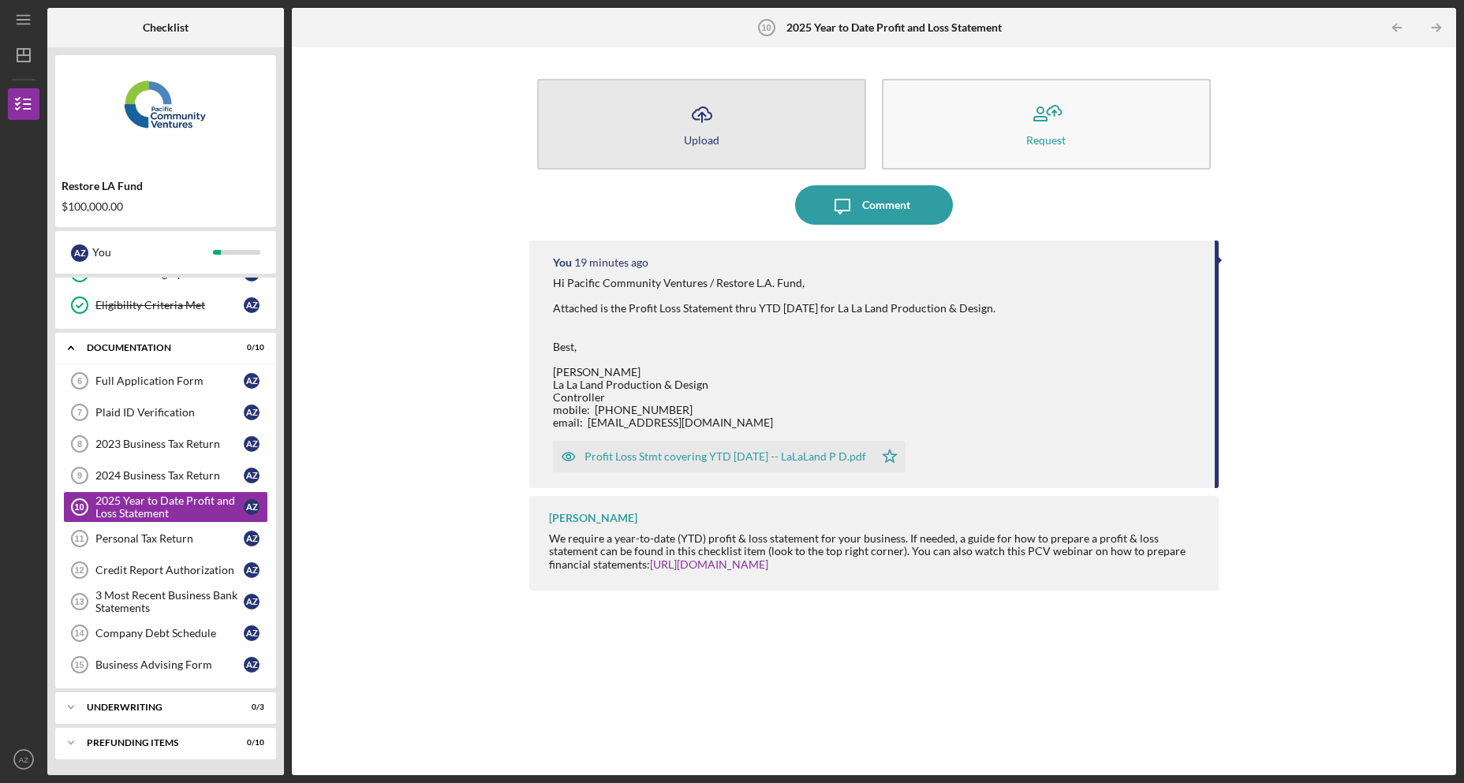
click at [701, 114] on polyline "button" at bounding box center [701, 115] width 7 height 4
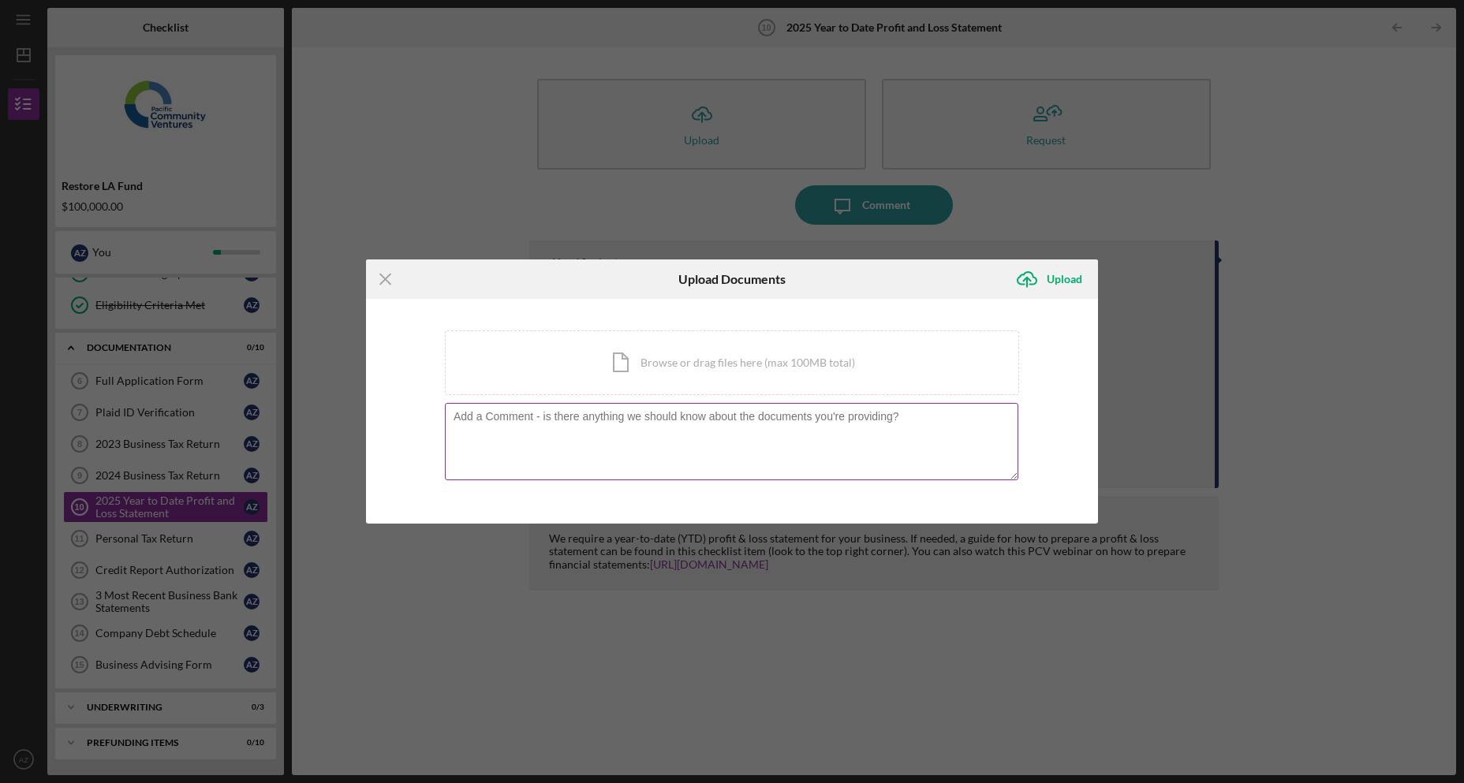
click at [693, 436] on textarea at bounding box center [732, 441] width 574 height 77
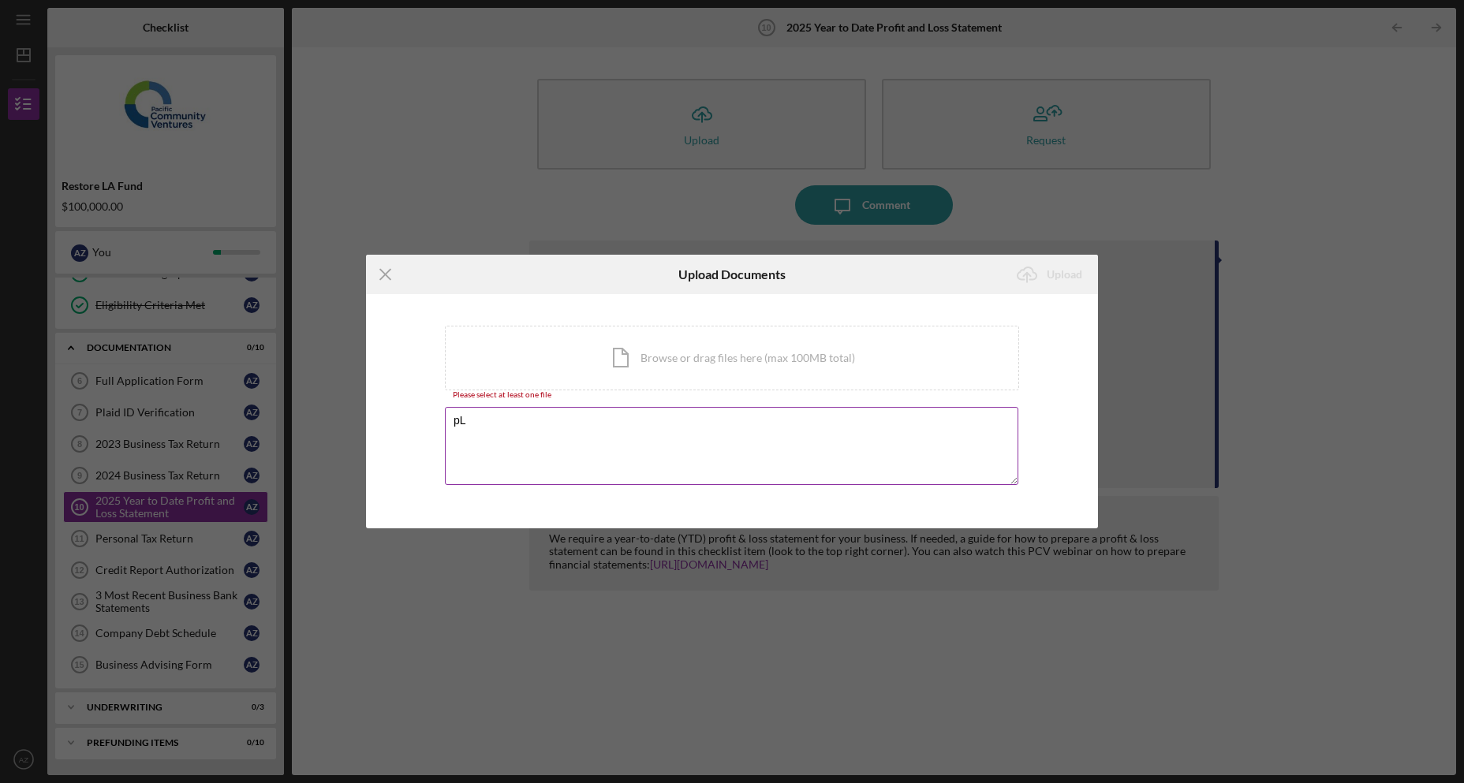
type textarea "p"
paste textarea "H"
click at [538, 443] on textarea "Hi Pacific Community Ventures / Restore L.A. Fund, Attached is the Profit Loss …" at bounding box center [732, 445] width 574 height 77
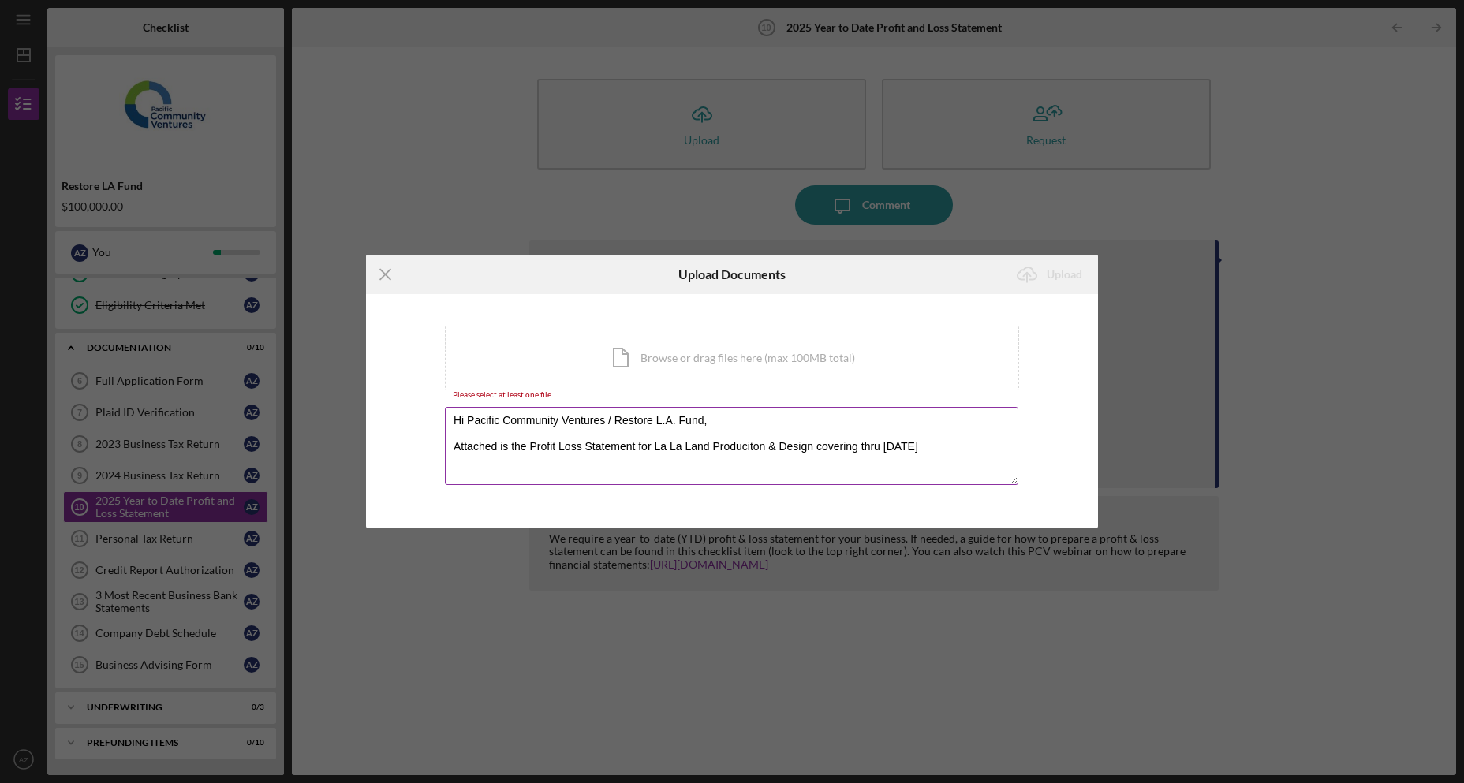
click at [854, 450] on textarea "Hi Pacific Community Ventures / Restore L.A. Fund, Attached is the Profit Loss …" at bounding box center [732, 445] width 574 height 77
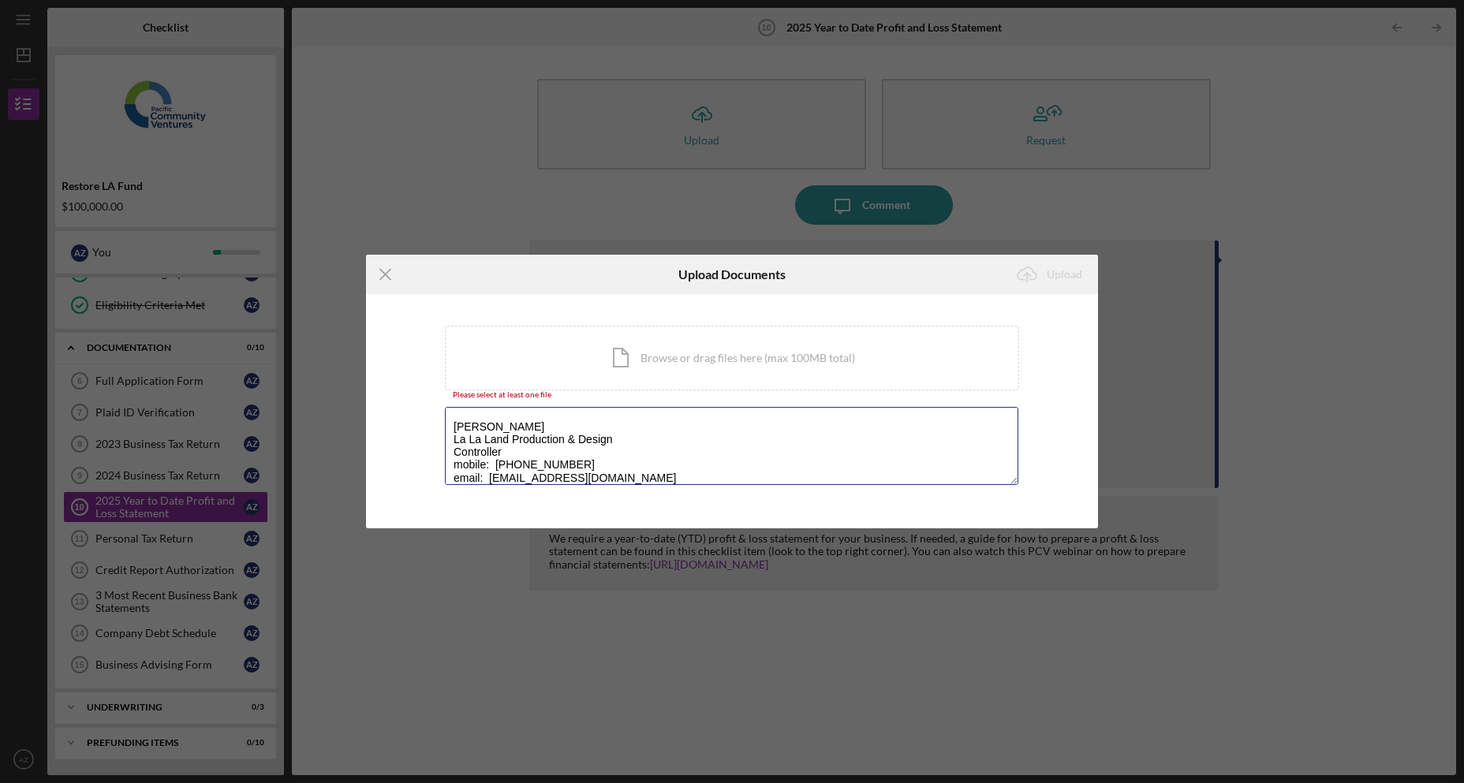
scroll to position [6, 0]
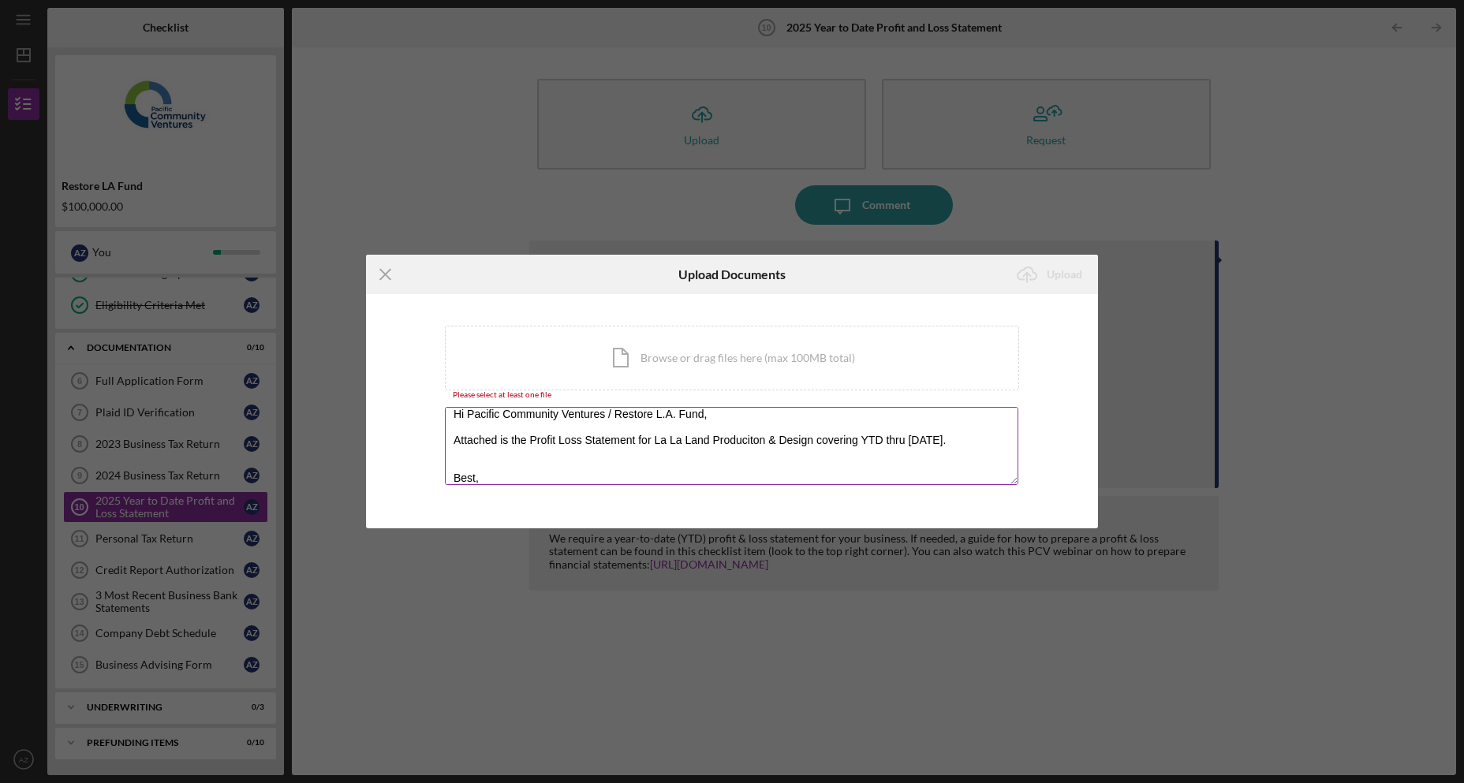
click at [838, 441] on textarea "Hi Pacific Community Ventures / Restore L.A. Fund, Attached is the Profit Loss …" at bounding box center [732, 445] width 574 height 77
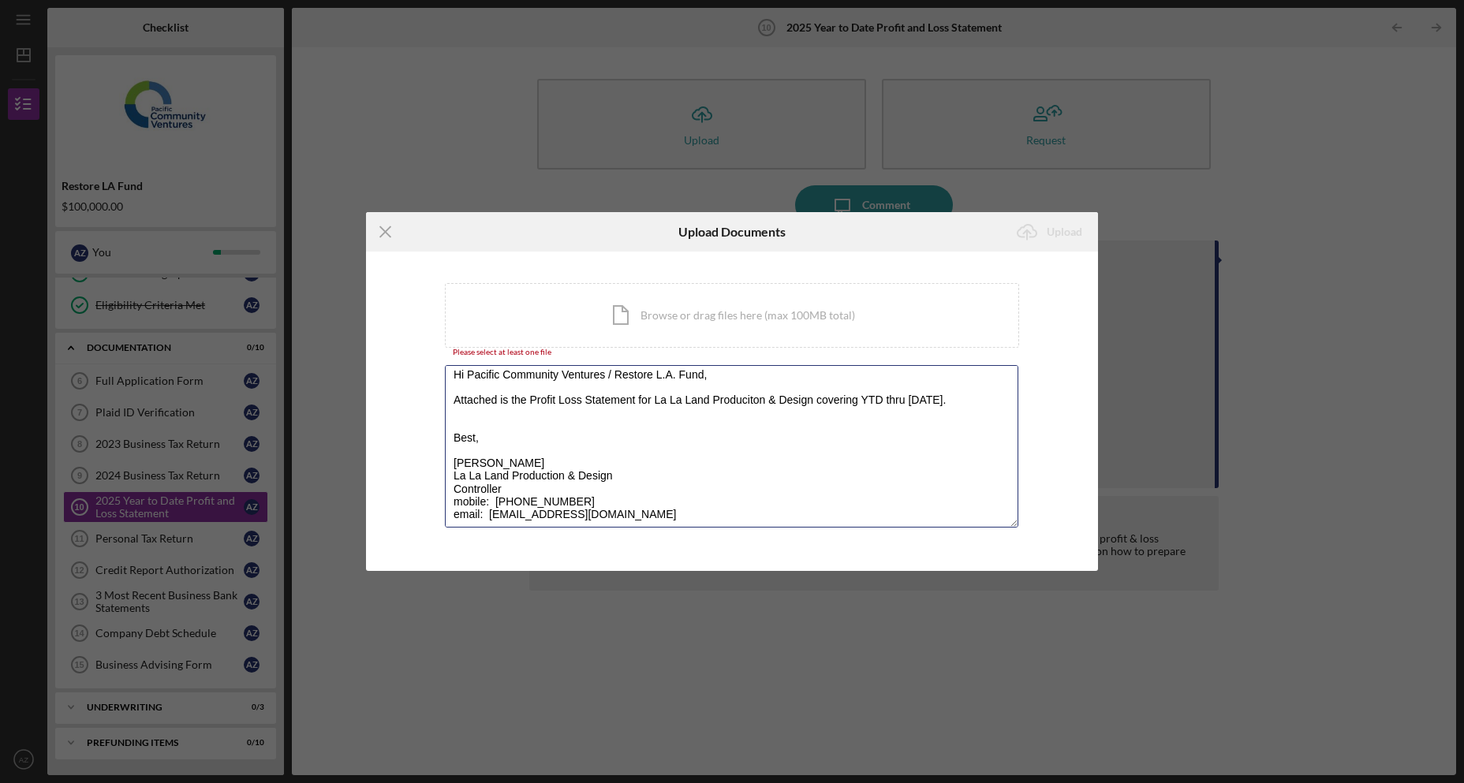
scroll to position [0, 0]
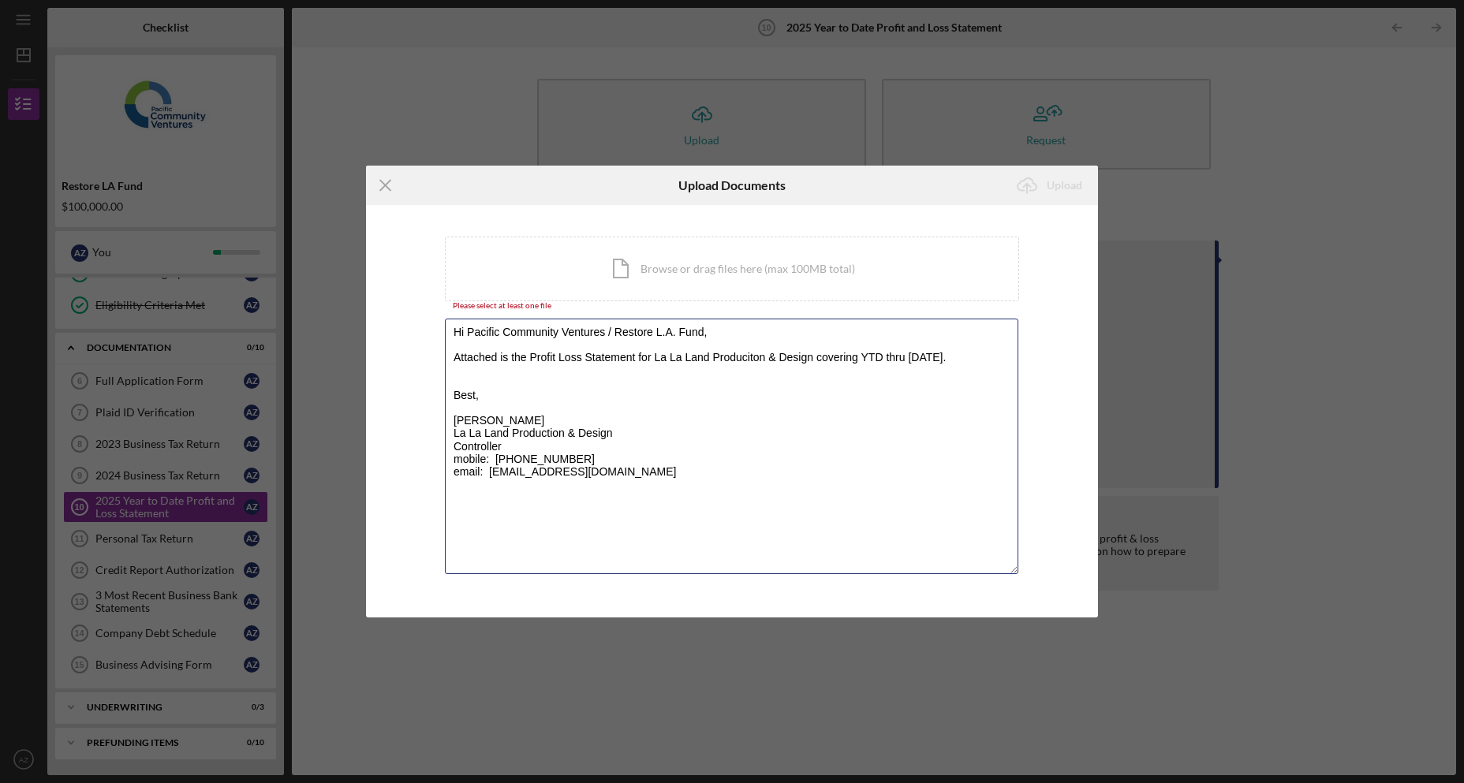
drag, startPoint x: 1013, startPoint y: 482, endPoint x: 999, endPoint y: 660, distance: 178.9
click at [999, 660] on div "Icon/Menu Close Upload Documents Icon/Upload Upload You're uploading documents …" at bounding box center [732, 391] width 1464 height 783
click at [716, 499] on textarea "Hi Pacific Community Ventures / Restore L.A. Fund, Attached is the Profit Loss …" at bounding box center [732, 447] width 574 height 256
drag, startPoint x: 662, startPoint y: 439, endPoint x: 264, endPoint y: 251, distance: 440.1
click at [264, 253] on div "Icon/Menu Close Upload Documents Icon/Upload Upload You're uploading documents …" at bounding box center [732, 391] width 1464 height 783
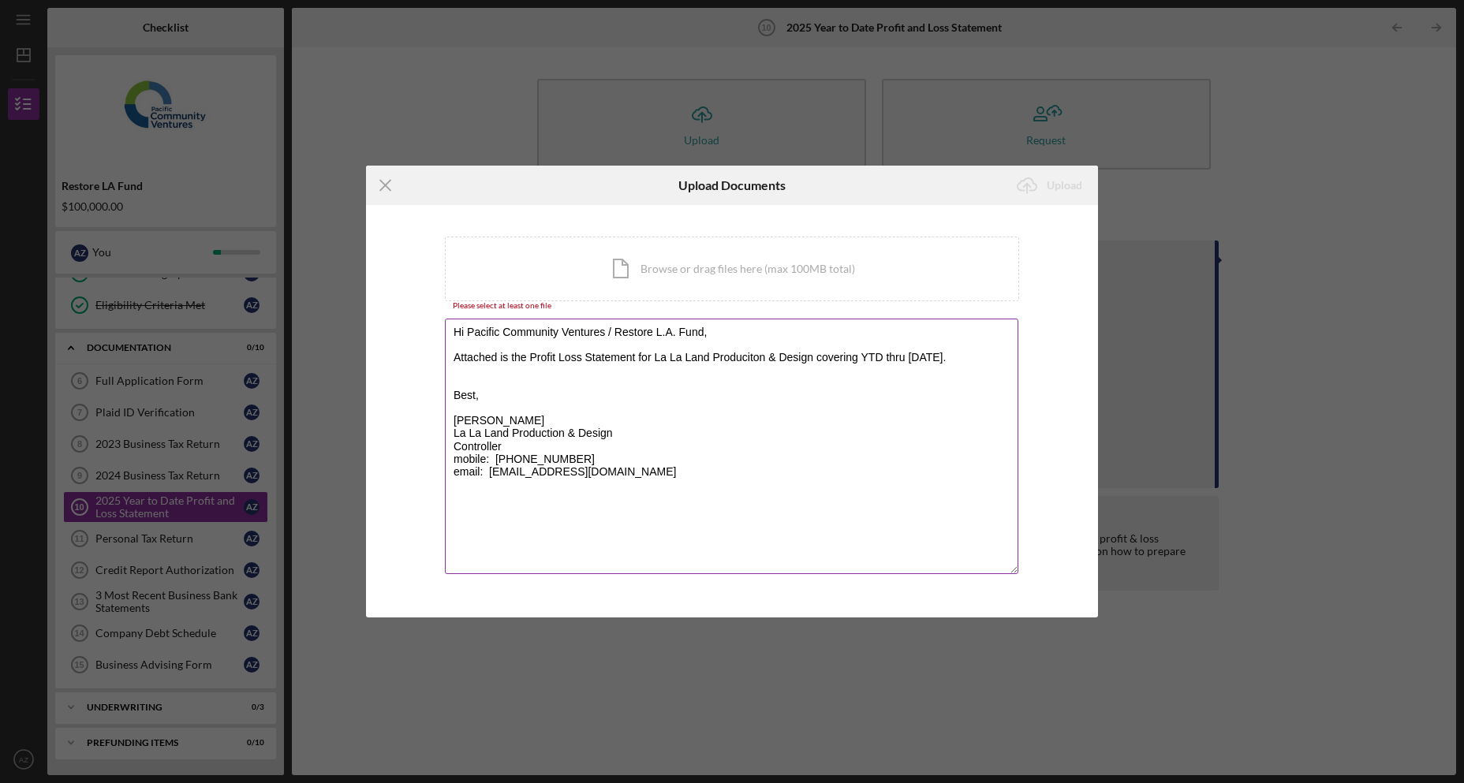
drag, startPoint x: 772, startPoint y: 450, endPoint x: 764, endPoint y: 453, distance: 9.0
click at [773, 450] on textarea "Hi Pacific Community Ventures / Restore L.A. Fund, Attached is the Profit Loss …" at bounding box center [732, 447] width 574 height 256
type textarea "Hi Pacific Community Ventures / Restore L.A. Fund, Attached is the Profit Loss …"
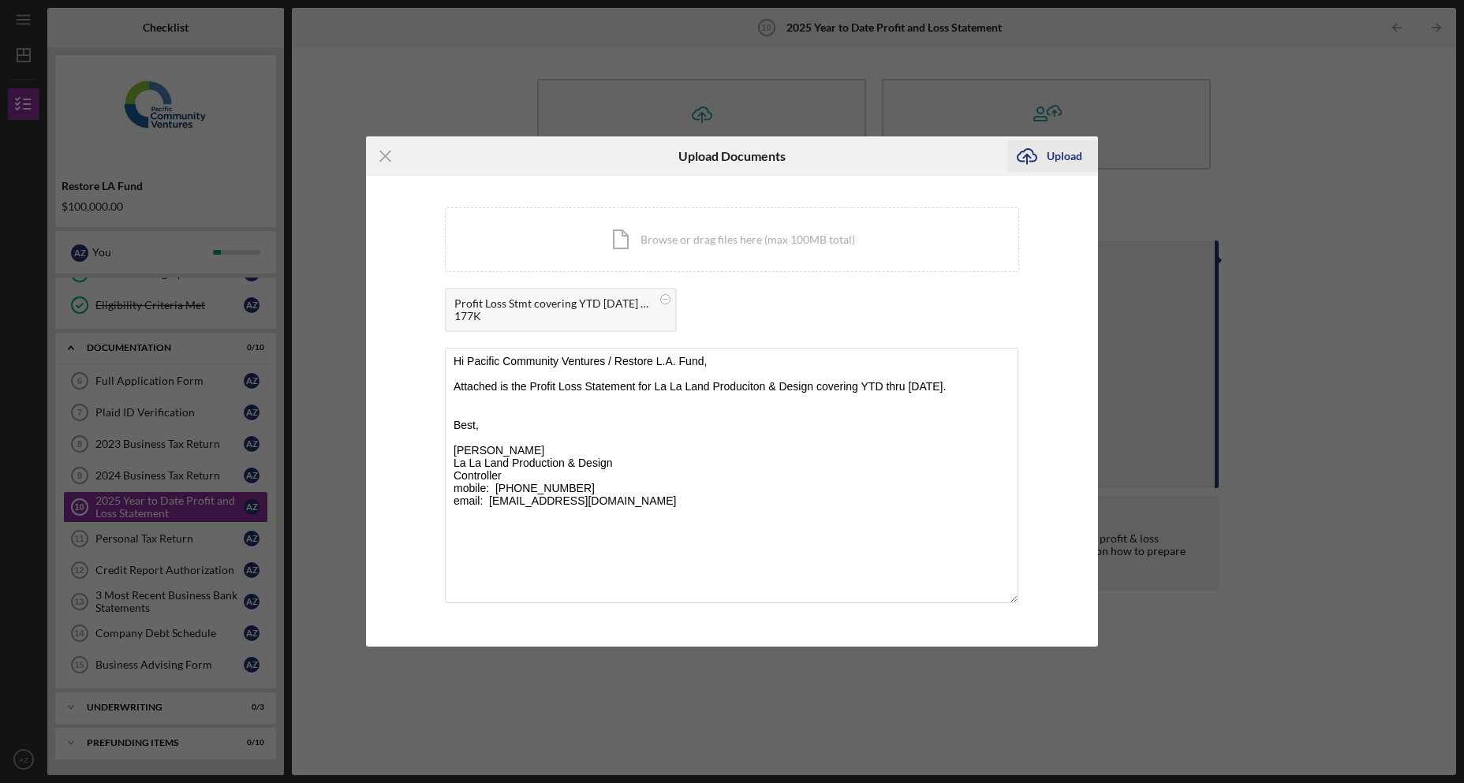
click at [1050, 158] on div "Upload" at bounding box center [1065, 156] width 36 height 32
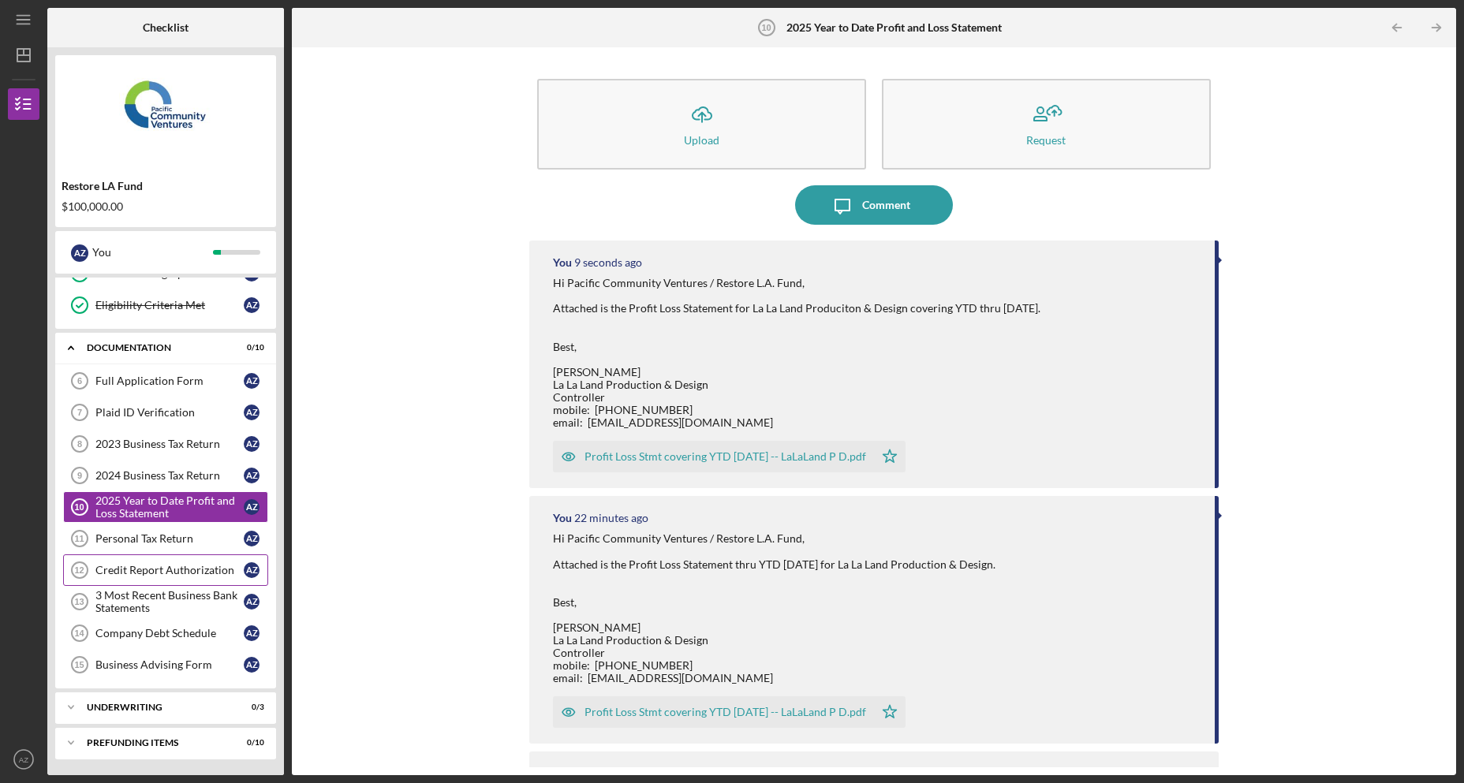
click at [173, 564] on div "Credit Report Authorization" at bounding box center [169, 570] width 148 height 13
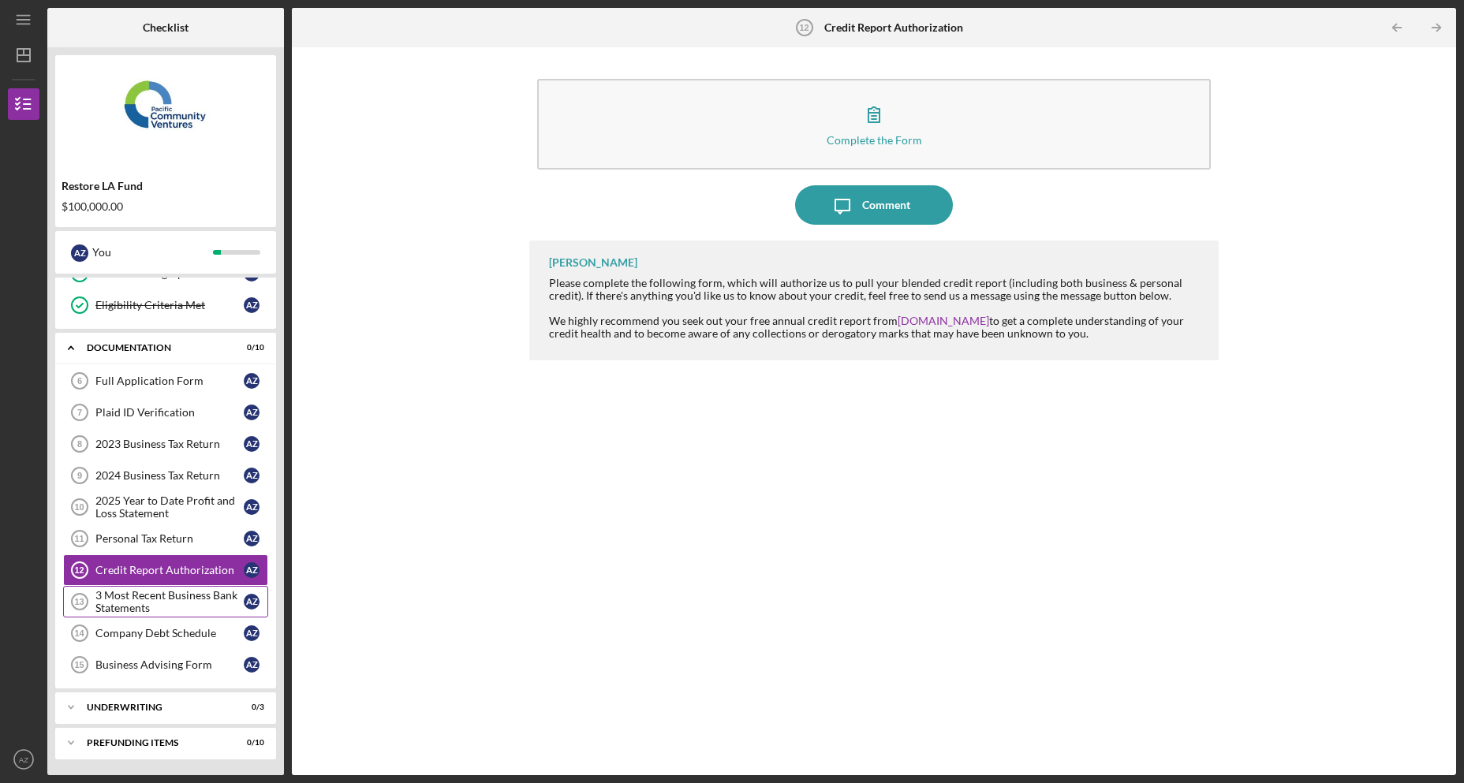
click at [188, 604] on div "3 Most Recent Business Bank Statements" at bounding box center [169, 601] width 148 height 25
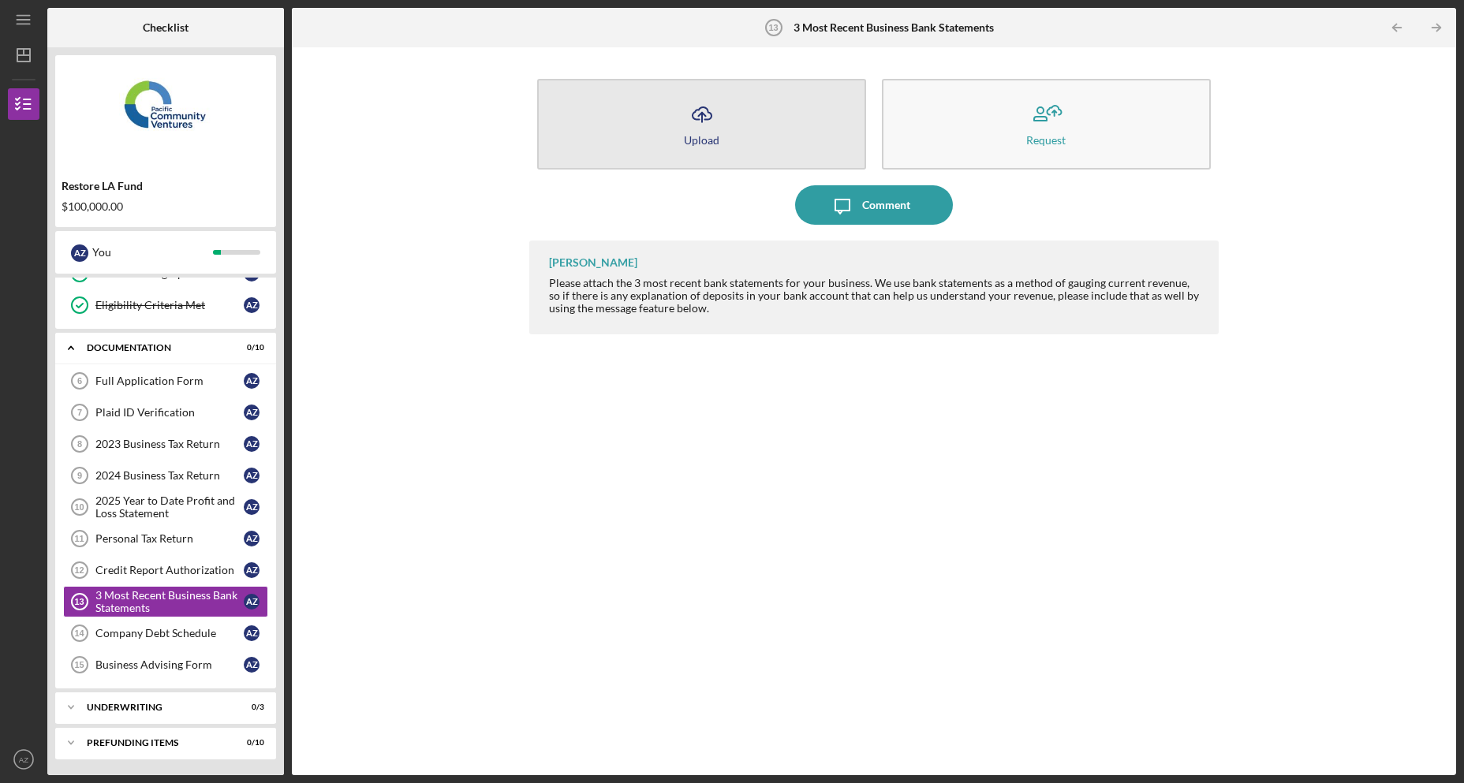
click at [682, 119] on button "Icon/Upload Upload" at bounding box center [701, 124] width 329 height 91
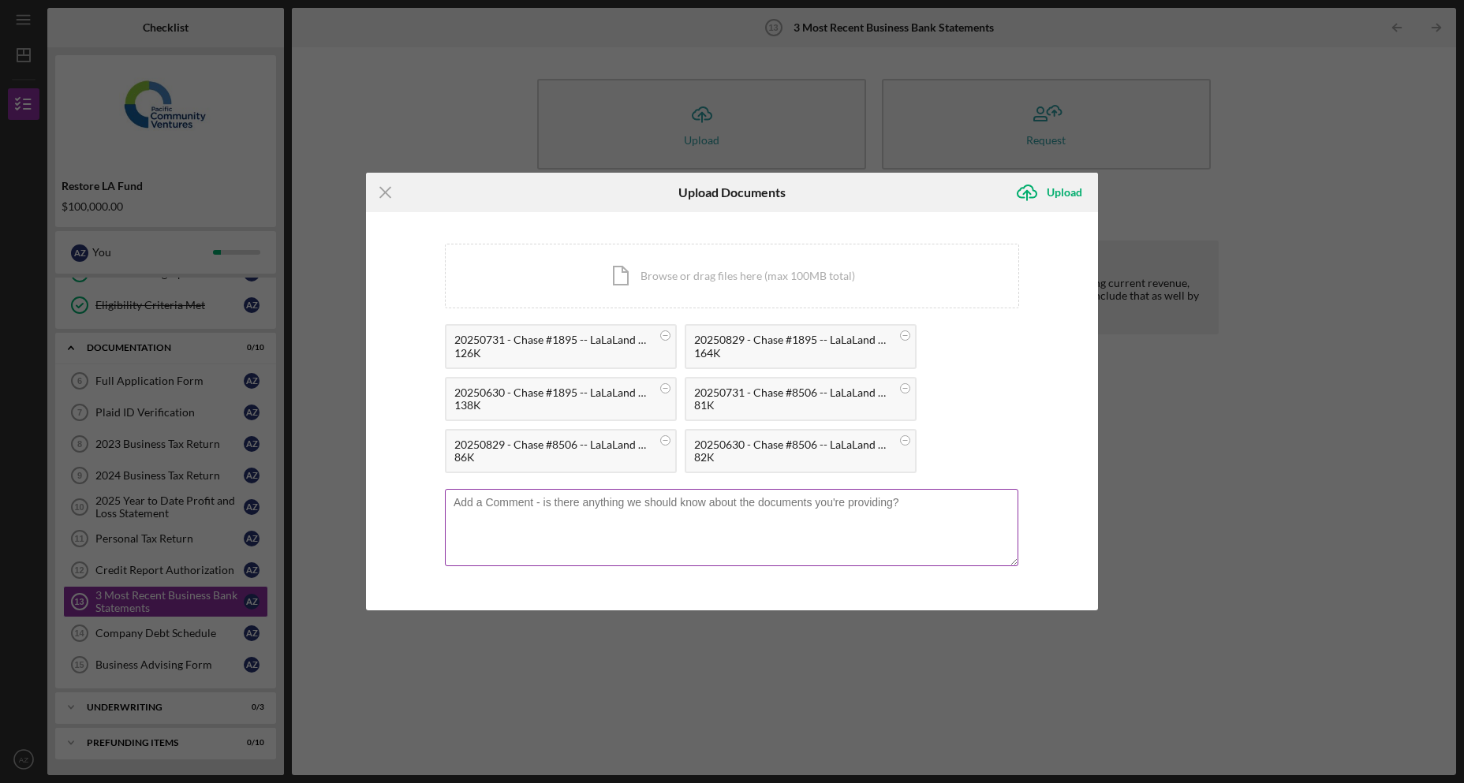
click at [559, 518] on textarea at bounding box center [732, 527] width 574 height 77
paste textarea "Hi Pacific Community Ventures / Restore L.A. Fund, Attached is the Profit Loss …"
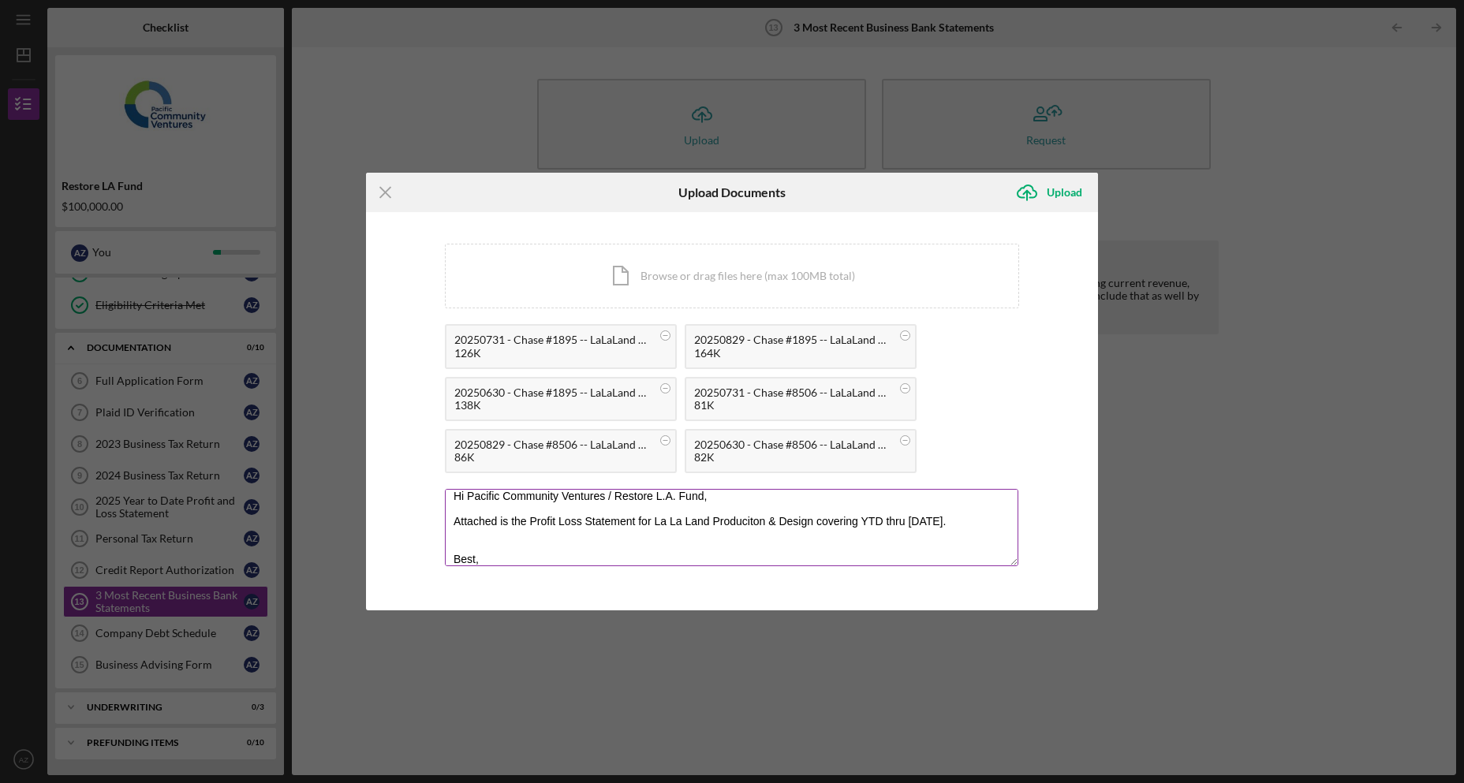
drag, startPoint x: 499, startPoint y: 523, endPoint x: 964, endPoint y: 523, distance: 465.5
click at [964, 523] on textarea "Hi Pacific Community Ventures / Restore L.A. Fund, Attached is the Profit Loss …" at bounding box center [732, 527] width 574 height 77
click at [489, 533] on textarea "Hi Pacific Community Ventures / Restore L.A. Fund, Attached are the monthly ban…" at bounding box center [732, 527] width 574 height 77
click at [617, 573] on div "You're uploading documents related to 3 Most Recent Business Bank Statements . …" at bounding box center [732, 411] width 574 height 334
click at [622, 561] on textarea "Hi Pacific Community Ventures / Restore L.A. Fund, Attached are the monthly ban…" at bounding box center [732, 527] width 574 height 77
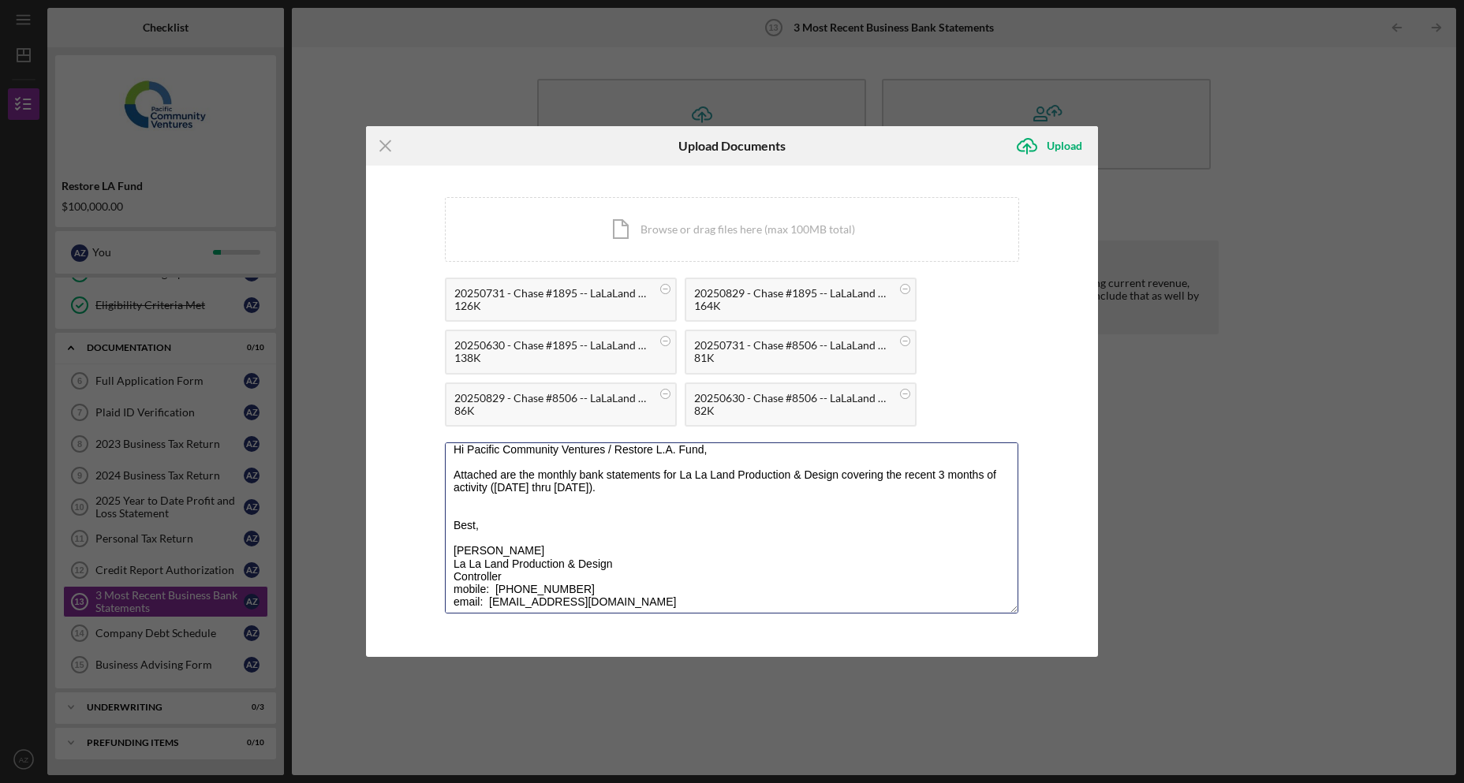
scroll to position [0, 0]
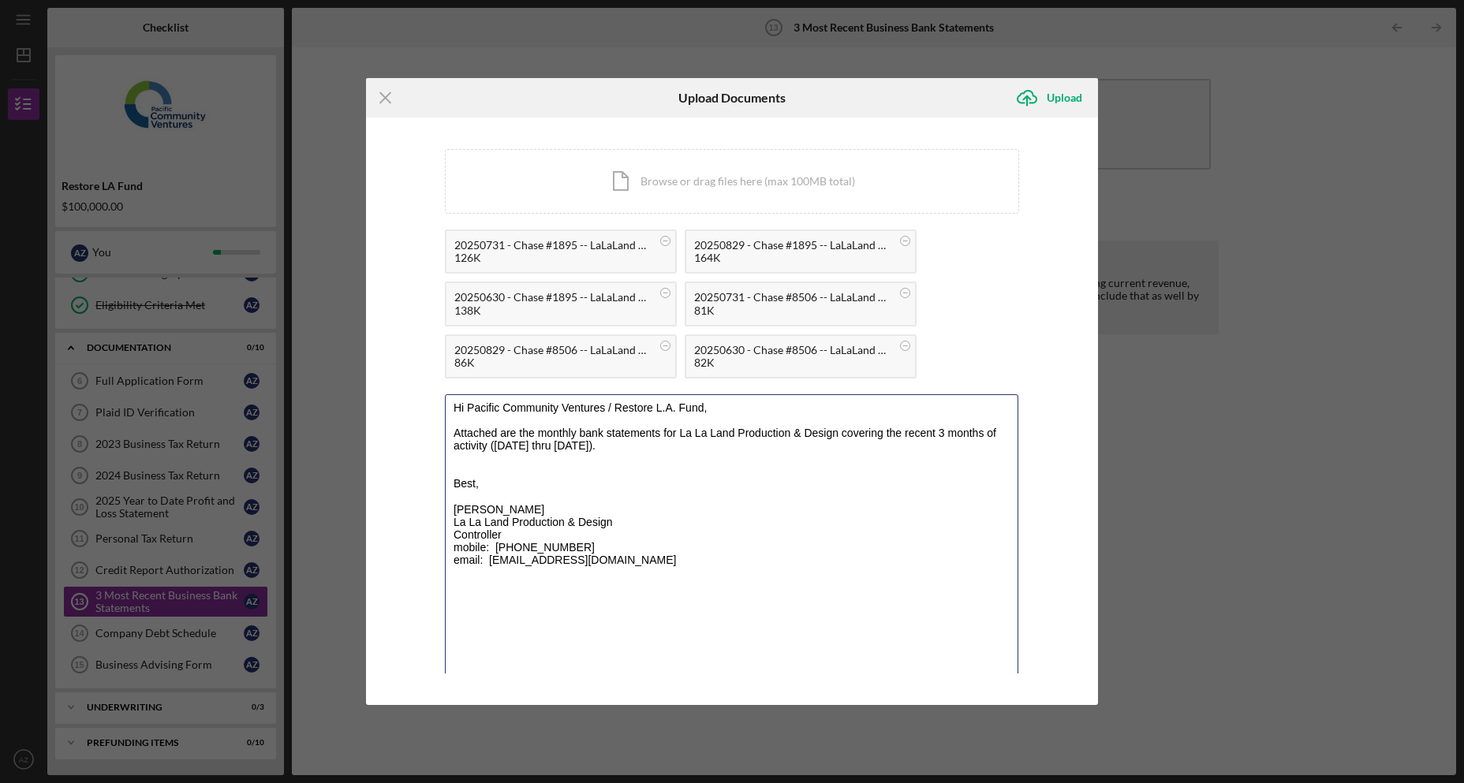
drag, startPoint x: 1010, startPoint y: 557, endPoint x: 1007, endPoint y: 772, distance: 214.6
click at [1017, 751] on div "Icon/Menu Close Upload Documents Icon/Upload Upload You're uploading documents …" at bounding box center [732, 391] width 1464 height 783
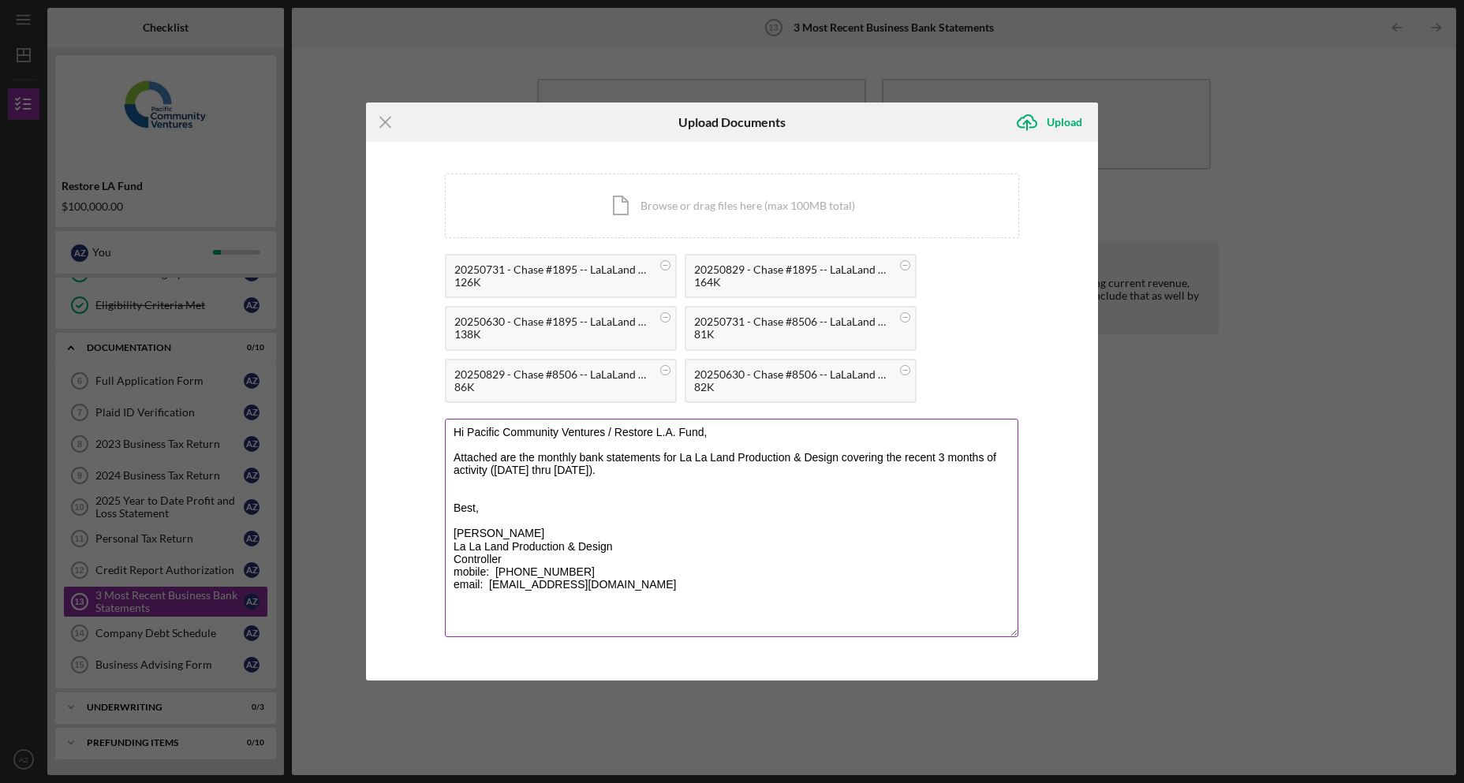
drag, startPoint x: 1004, startPoint y: 667, endPoint x: 1007, endPoint y: 583, distance: 84.4
click at [1007, 583] on textarea "Hi Pacific Community Ventures / Restore L.A. Fund, Attached are the monthly ban…" at bounding box center [732, 528] width 574 height 219
click at [646, 473] on textarea "Hi Pacific Community Ventures / Restore L.A. Fund, Attached are the monthly ban…" at bounding box center [732, 528] width 574 height 219
click at [667, 473] on textarea "Hi Pacific Community Ventures / Restore L.A. Fund, Attached are the monthly ban…" at bounding box center [732, 528] width 574 height 219
click at [835, 457] on textarea "Hi Pacific Community Ventures / Restore L.A. Fund, Attached are the monthly ban…" at bounding box center [732, 528] width 574 height 219
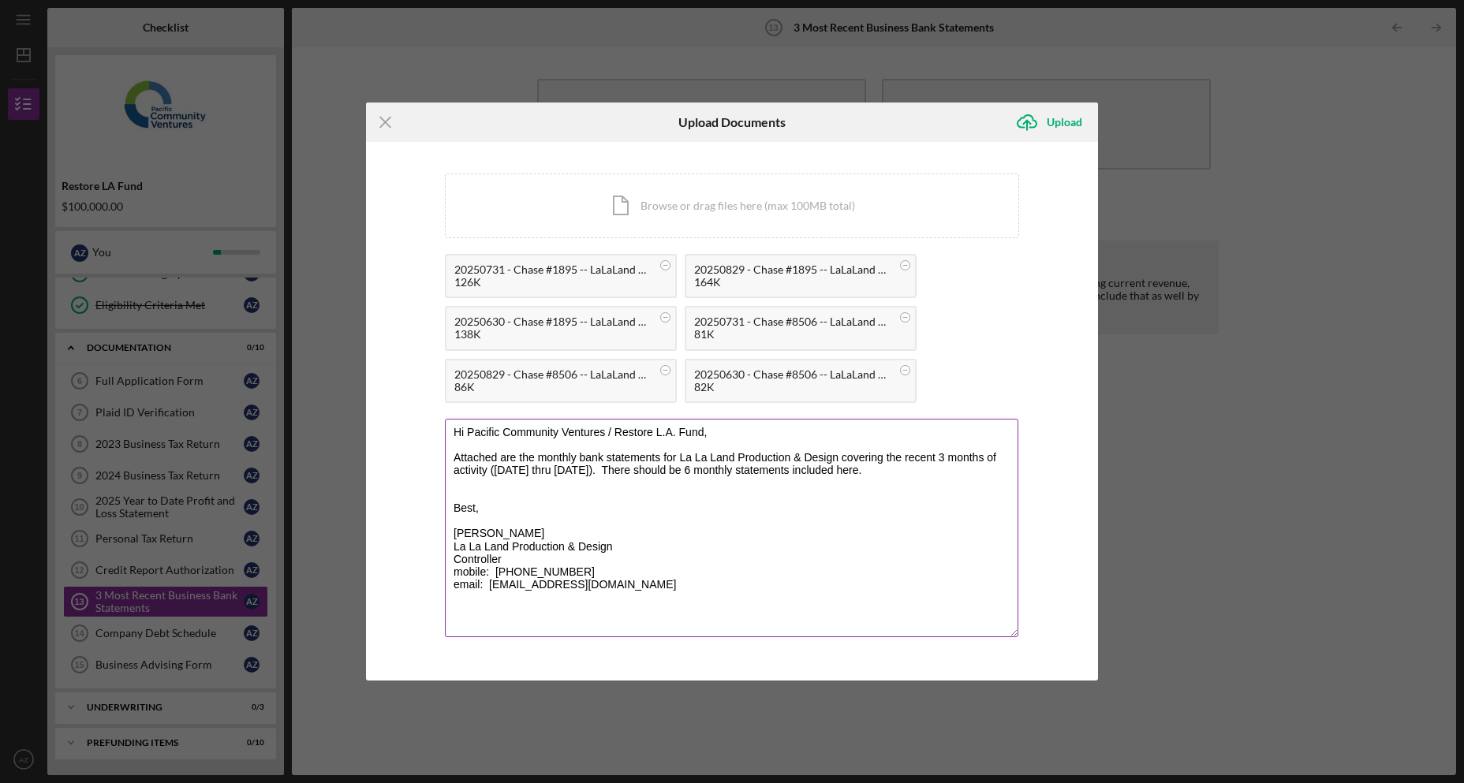
click at [633, 465] on textarea "Hi Pacific Community Ventures / Restore L.A. Fund, Attached are the monthly ban…" at bounding box center [732, 528] width 574 height 219
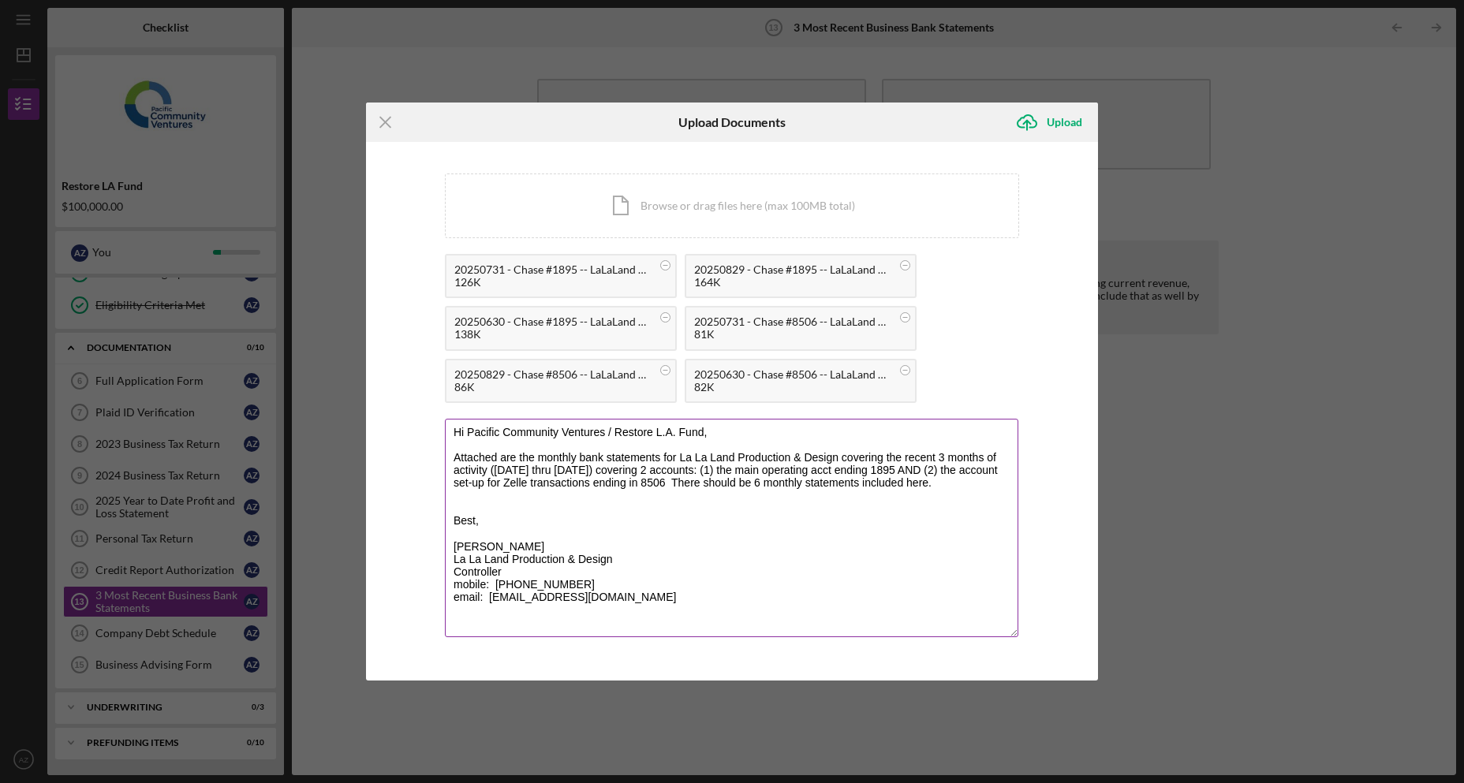
click at [714, 485] on textarea "Hi Pacific Community Ventures / Restore L.A. Fund, Attached are the monthly ban…" at bounding box center [732, 528] width 574 height 219
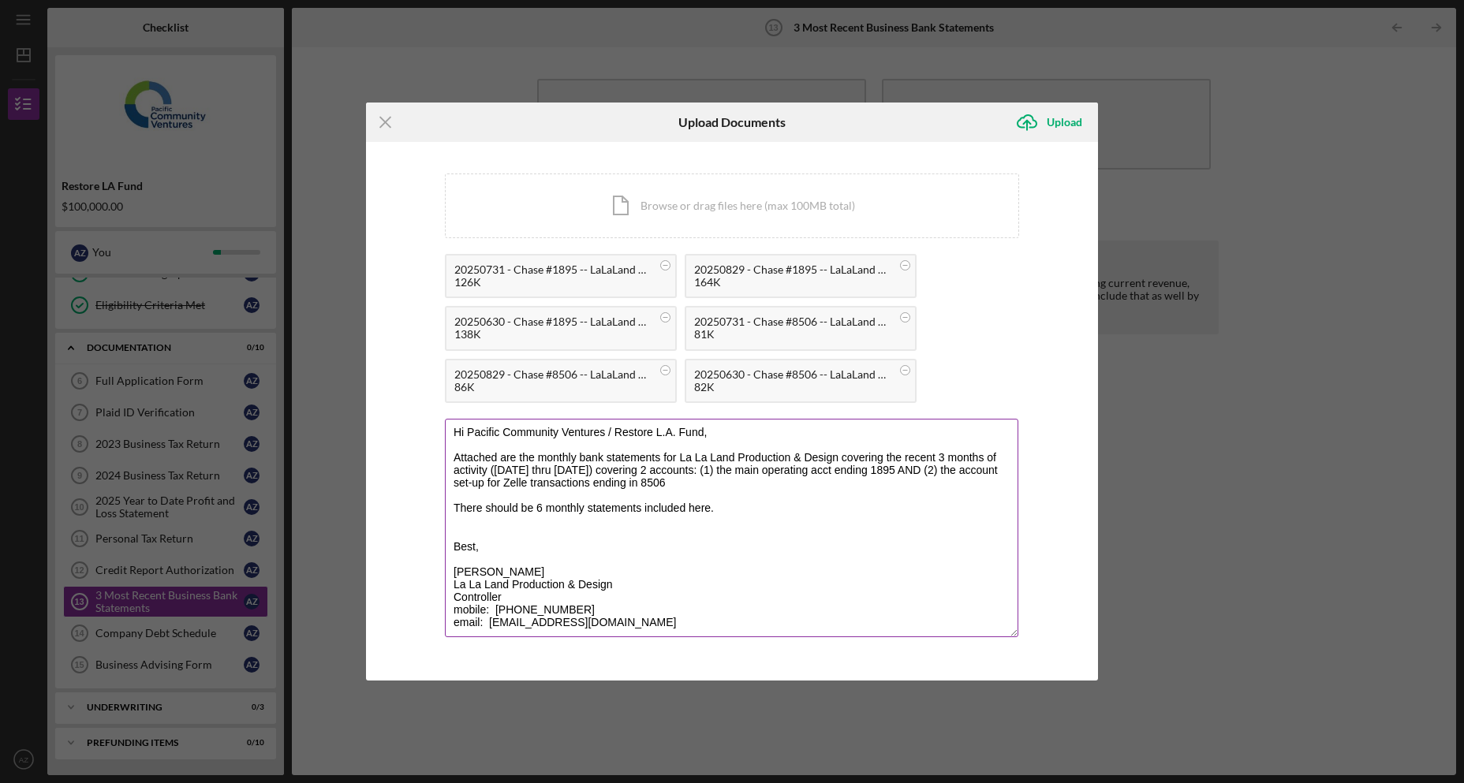
click at [676, 533] on textarea "Hi Pacific Community Ventures / Restore L.A. Fund, Attached are the monthly ban…" at bounding box center [732, 528] width 574 height 219
type textarea "Hi Pacific Community Ventures / Restore L.A. Fund, Attached are the monthly ban…"
click at [1056, 115] on div "Upload" at bounding box center [1065, 123] width 36 height 32
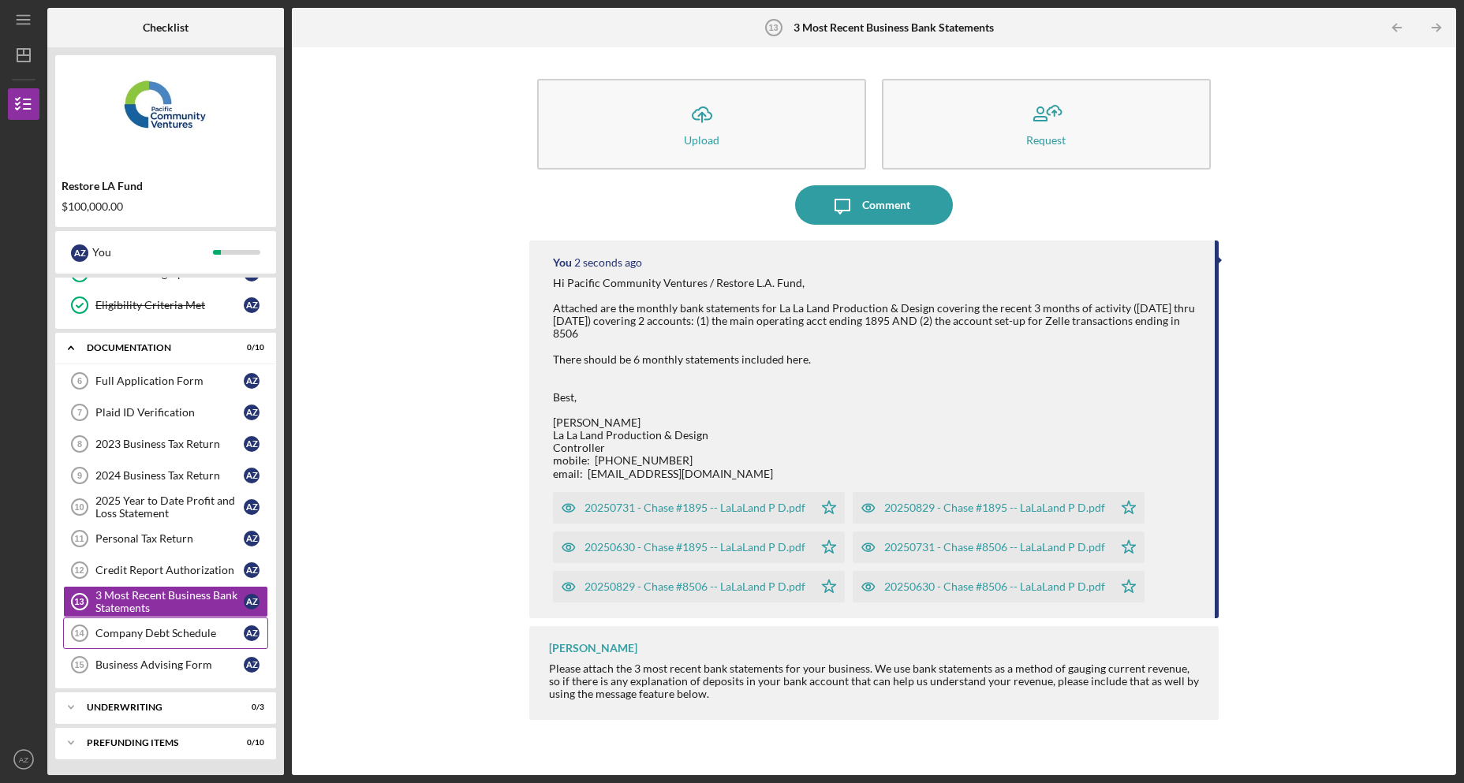
click at [172, 639] on div "Company Debt Schedule" at bounding box center [169, 633] width 148 height 13
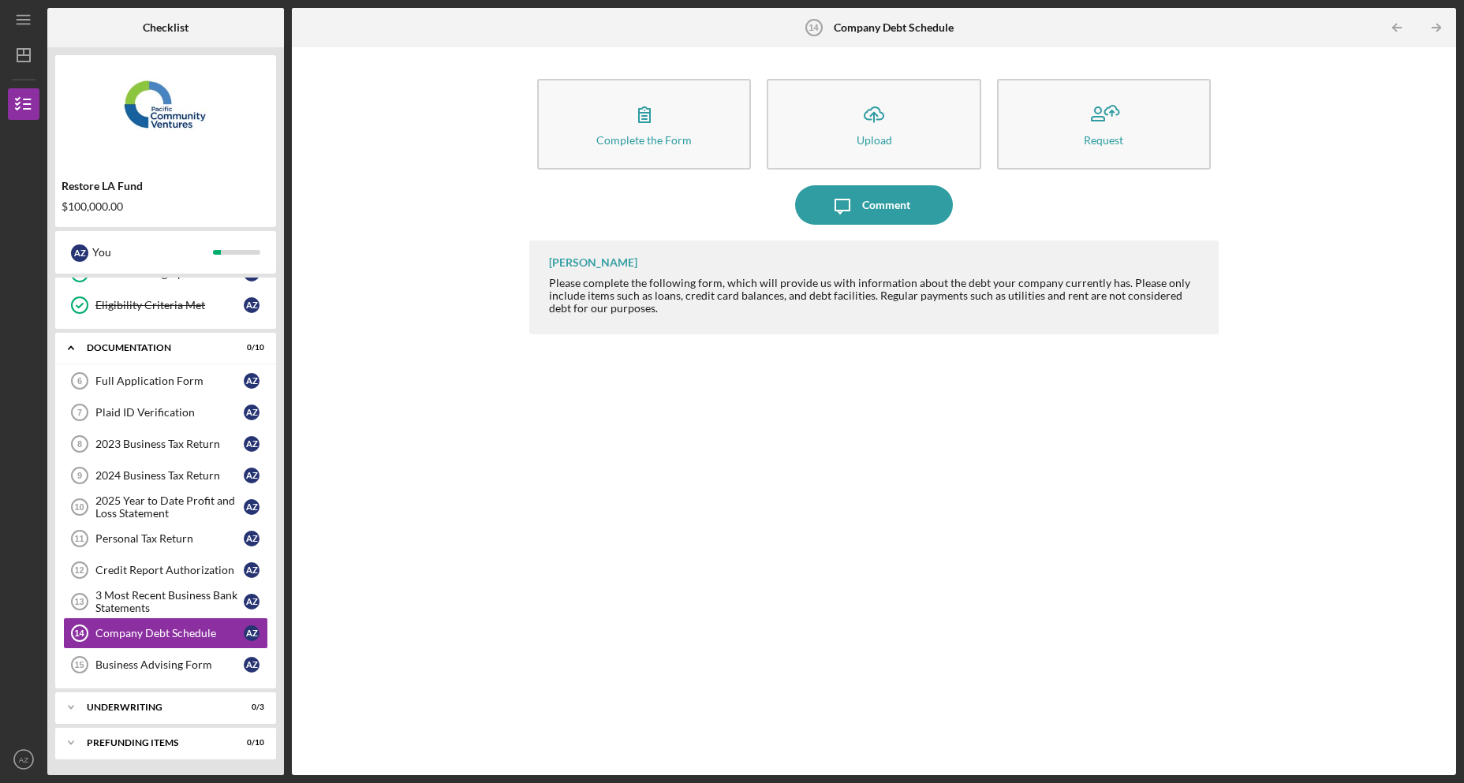
click at [865, 571] on div "[PERSON_NAME] Please complete the following form, which will provide us with in…" at bounding box center [874, 496] width 690 height 511
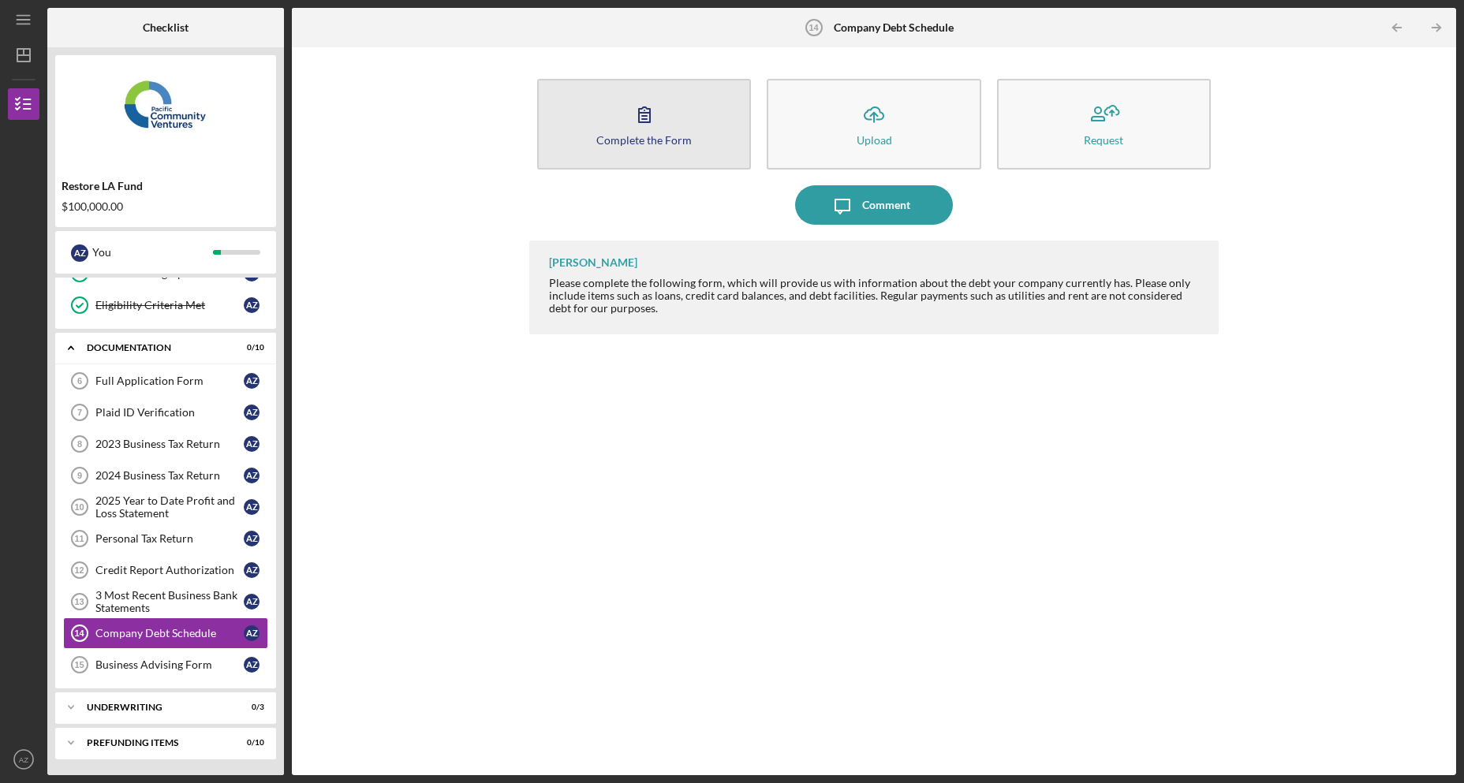
click at [619, 123] on button "Complete the Form Form" at bounding box center [644, 124] width 214 height 91
